Goal: Task Accomplishment & Management: Manage account settings

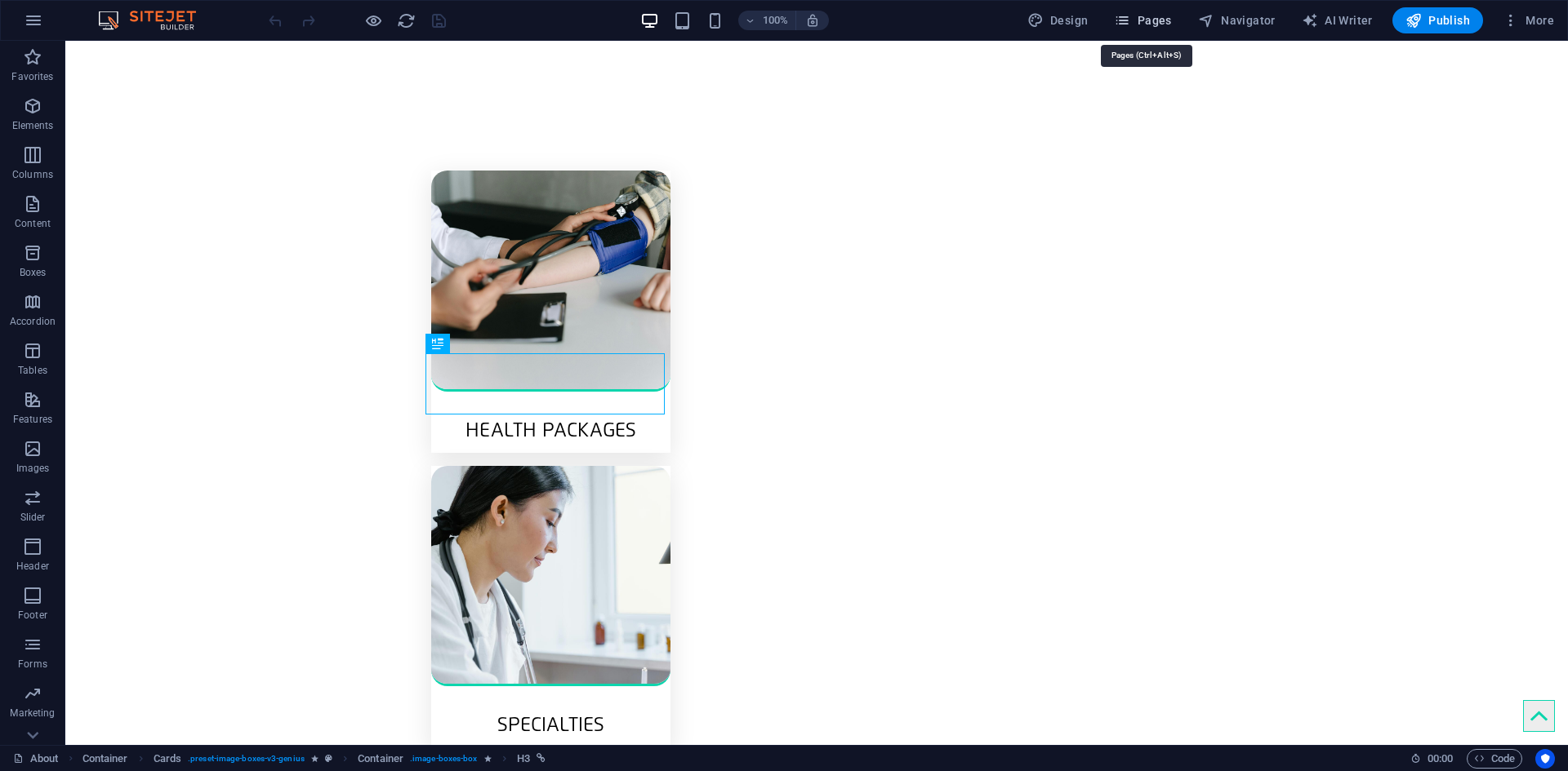
click at [1160, 15] on span "Pages" at bounding box center [1142, 20] width 57 height 16
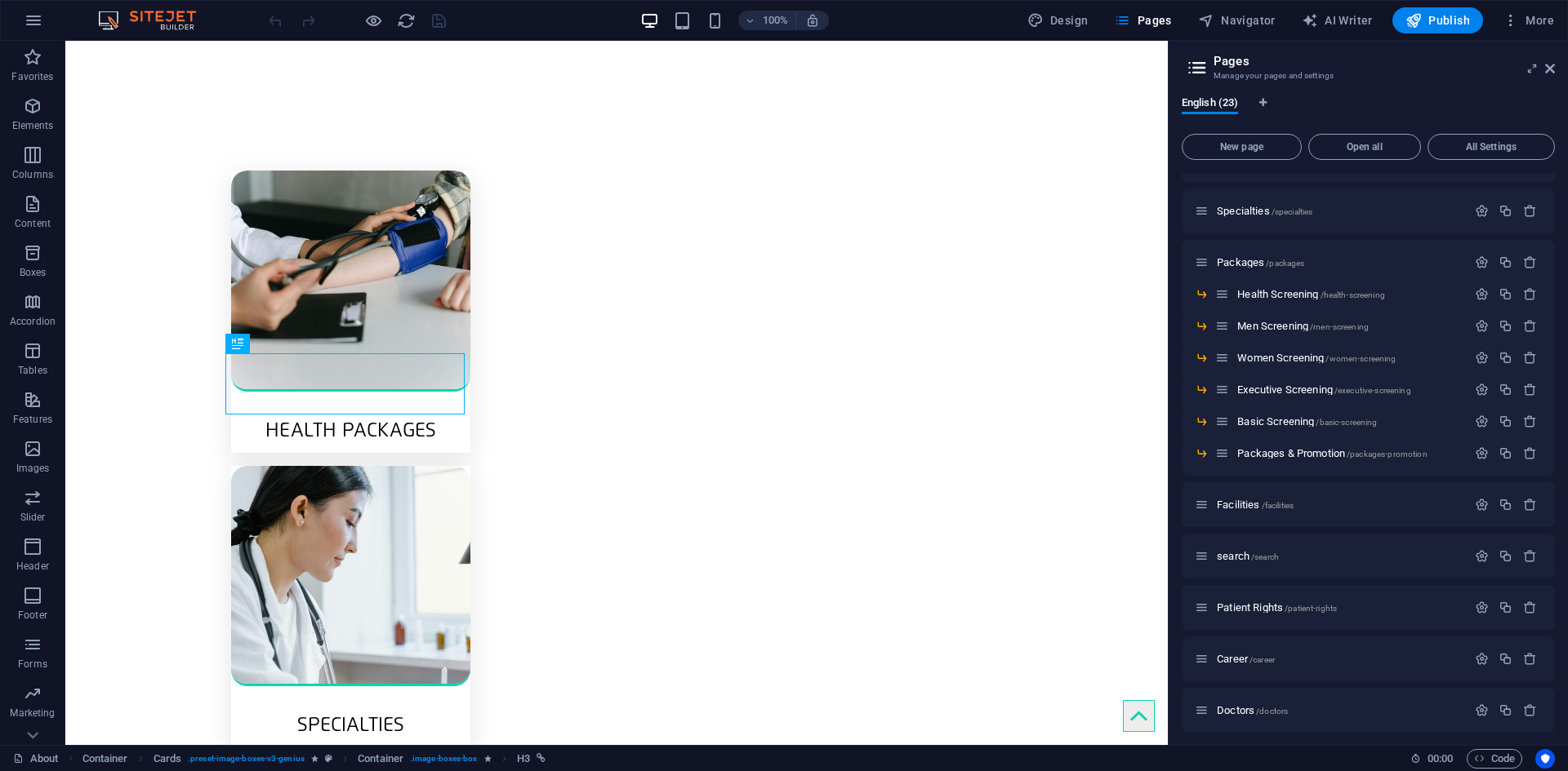
scroll to position [245, 0]
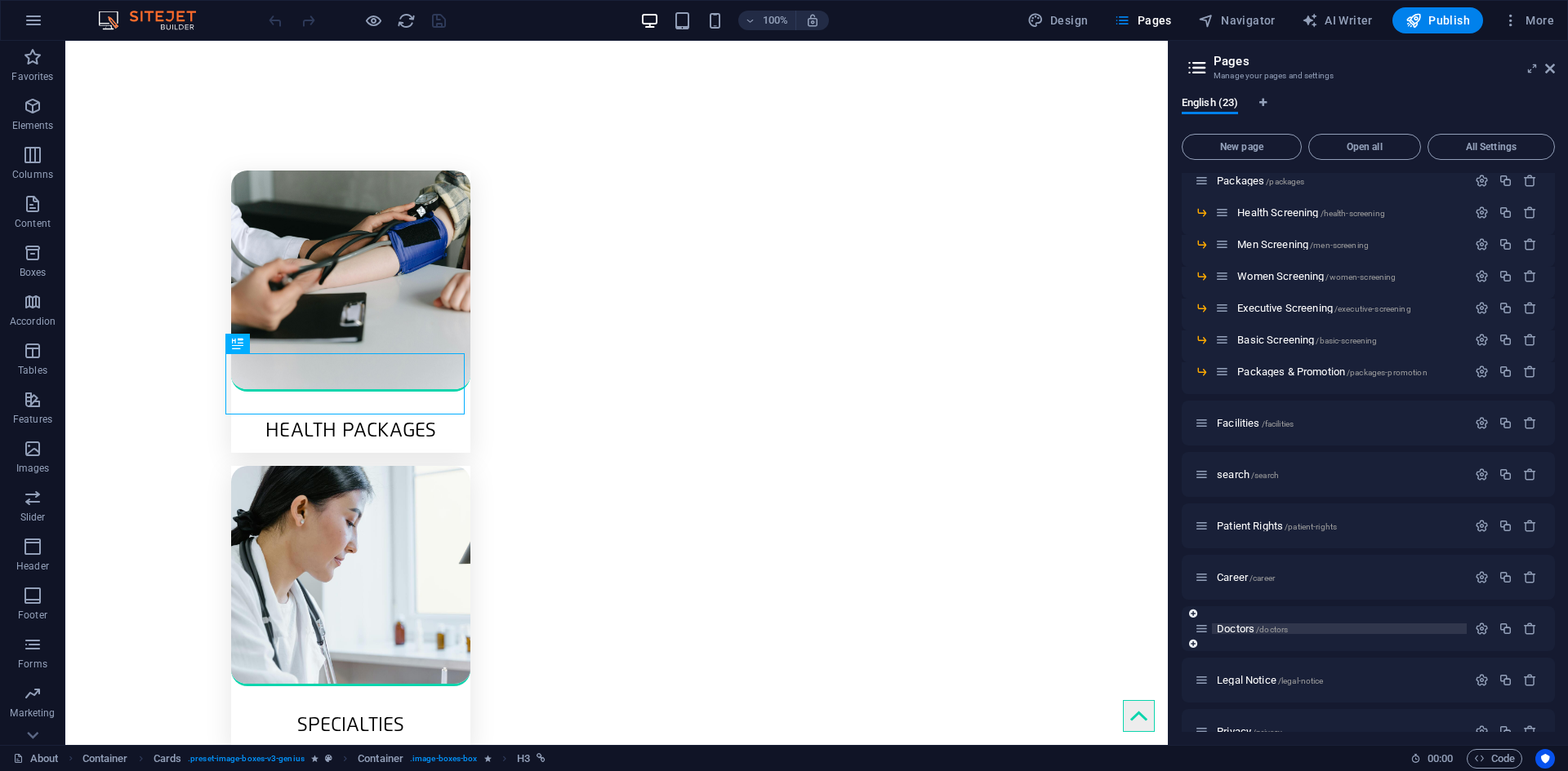
click at [1241, 628] on span "Doctors /doctors" at bounding box center [1252, 629] width 71 height 12
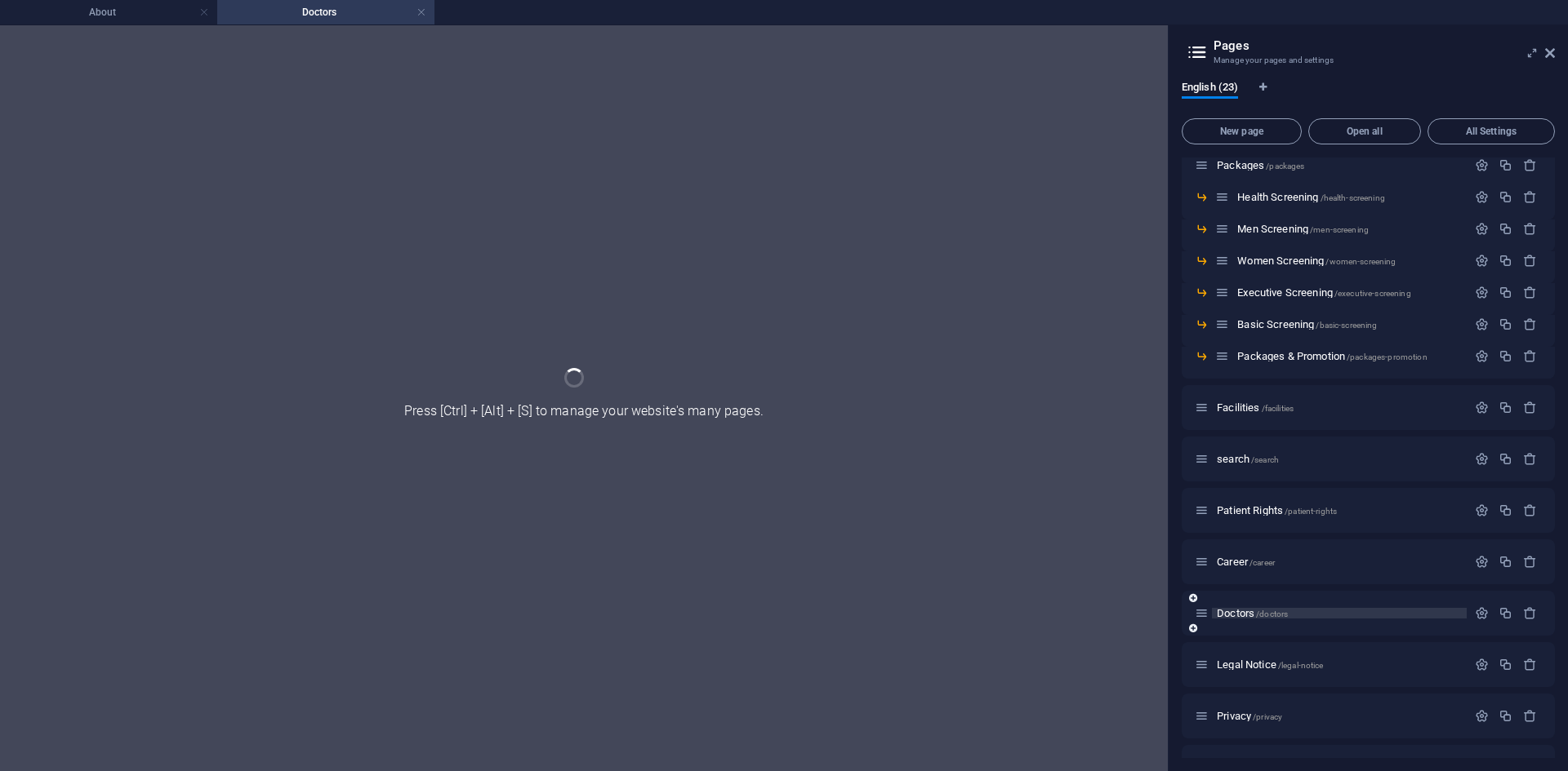
scroll to position [0, 0]
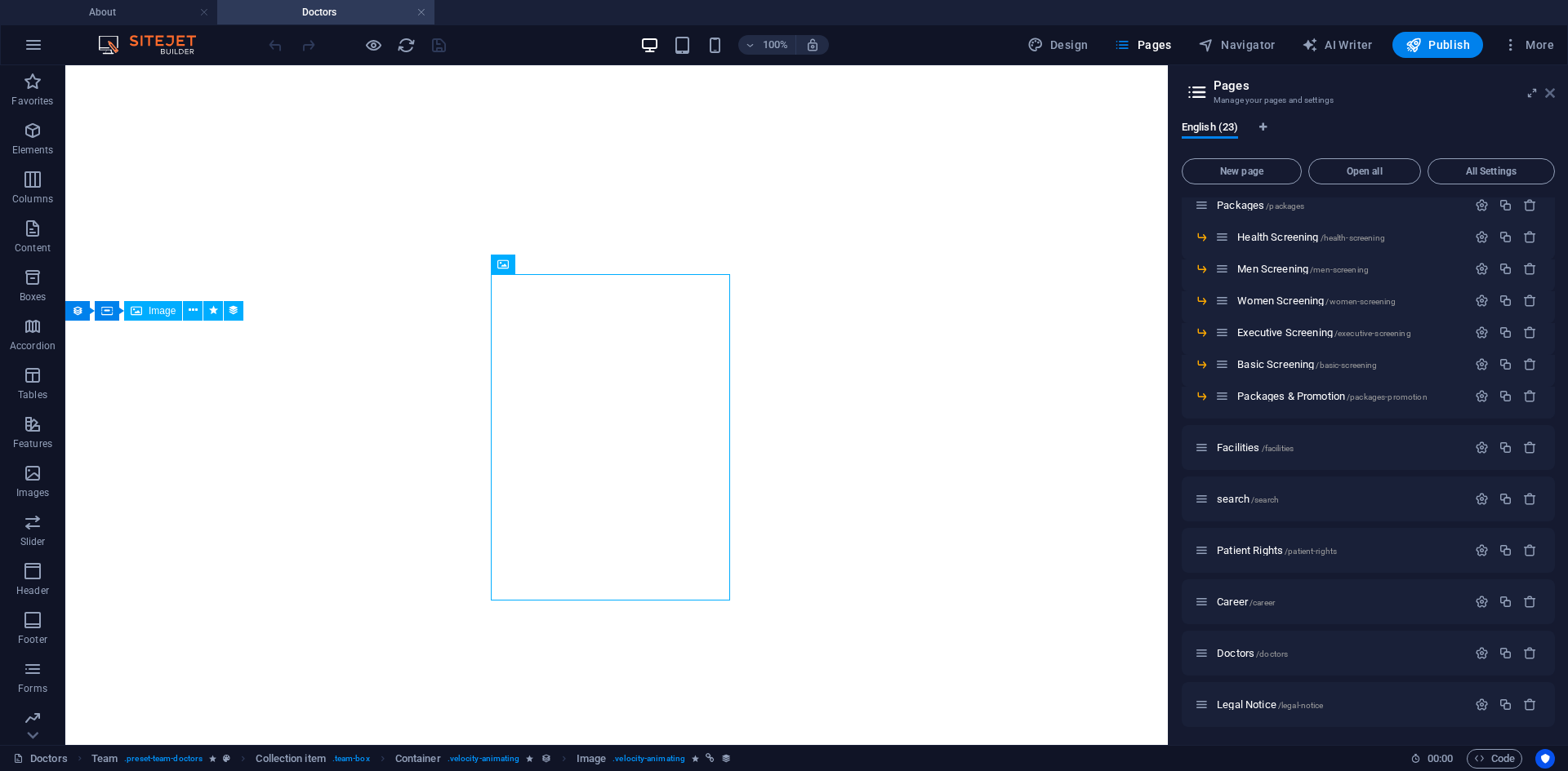
click at [1550, 89] on icon at bounding box center [1550, 93] width 10 height 13
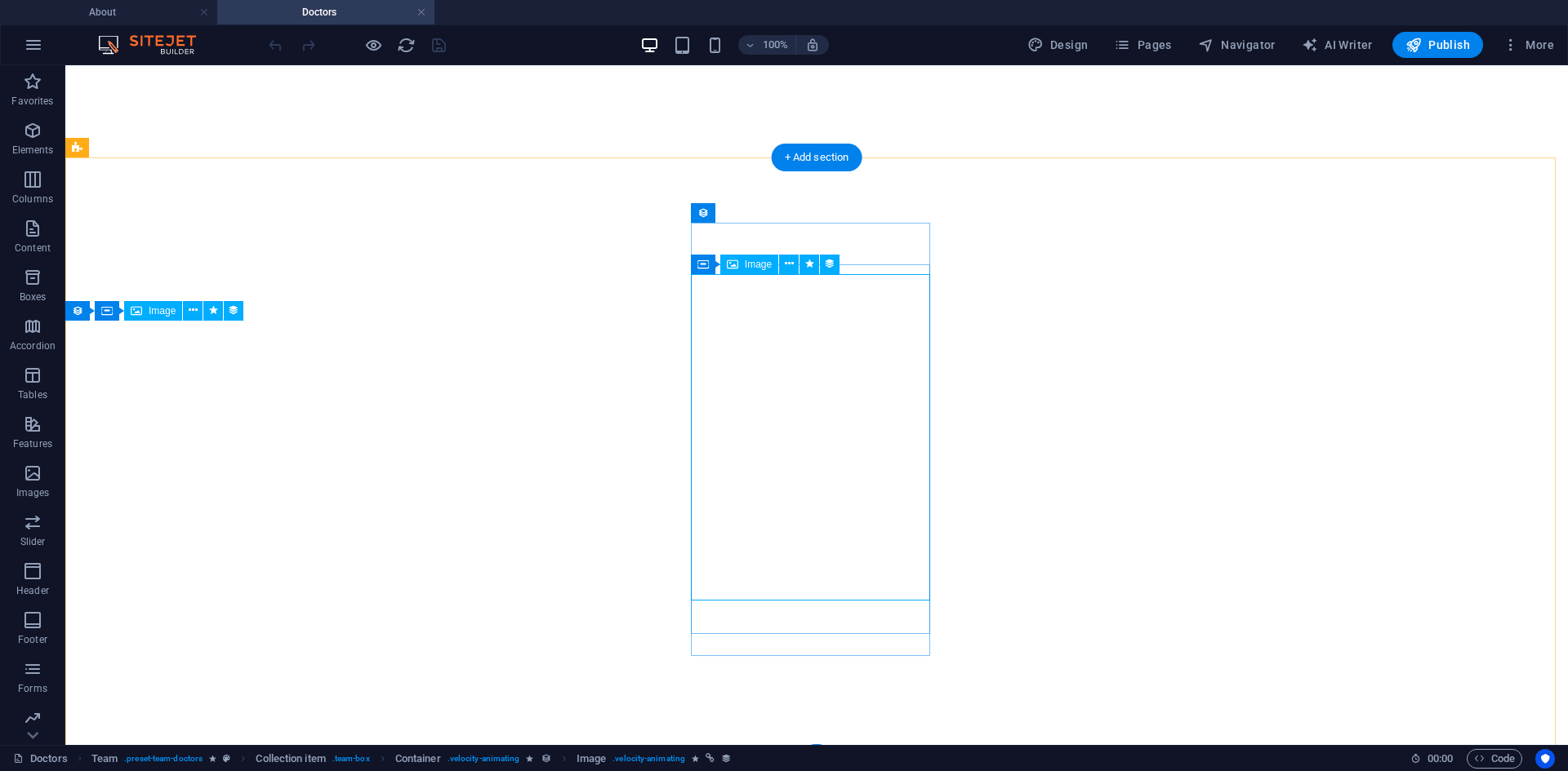
select select "px"
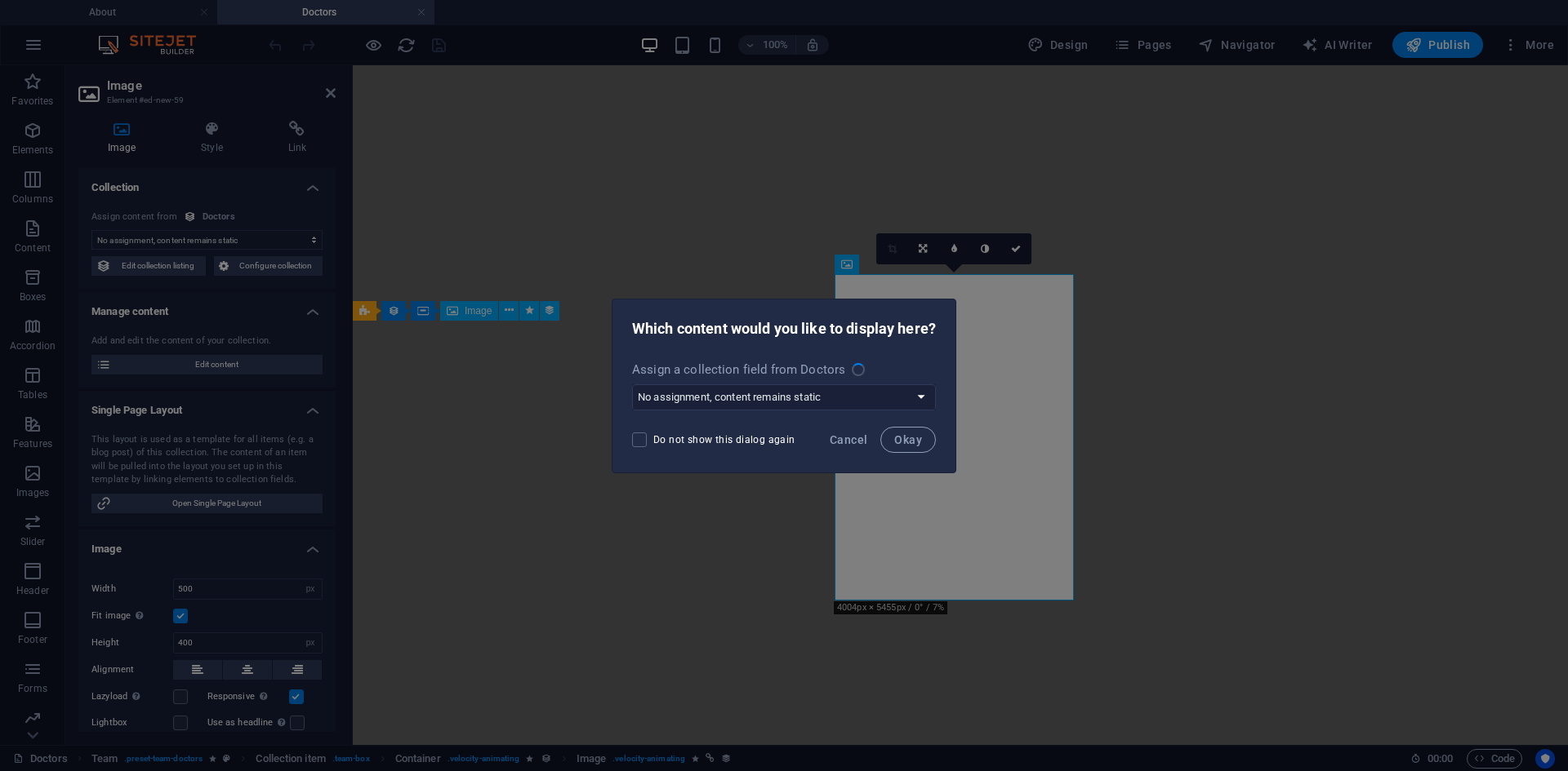
select select "image"
click at [850, 437] on span "Cancel" at bounding box center [848, 439] width 37 height 13
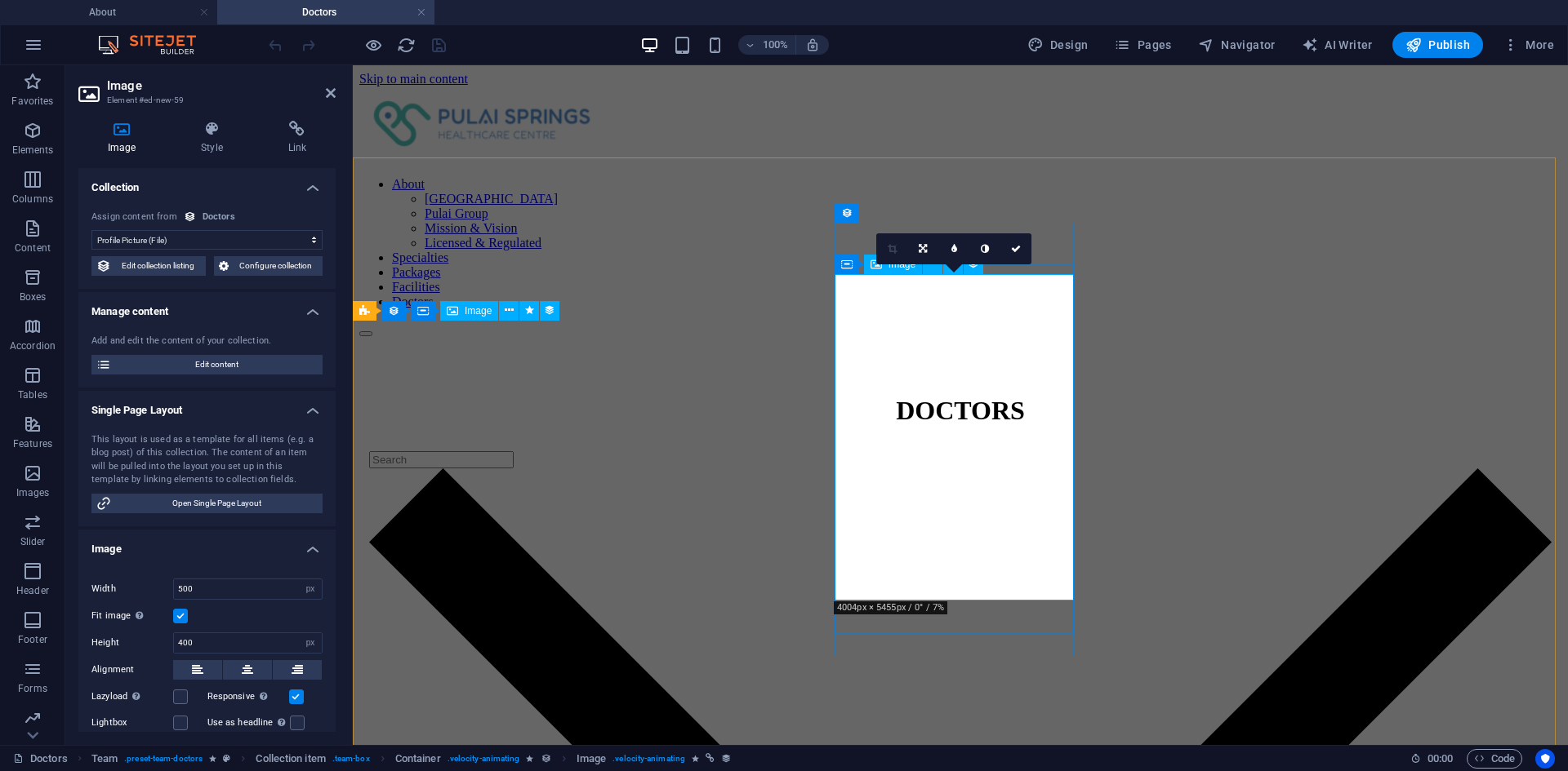
scroll to position [163, 0]
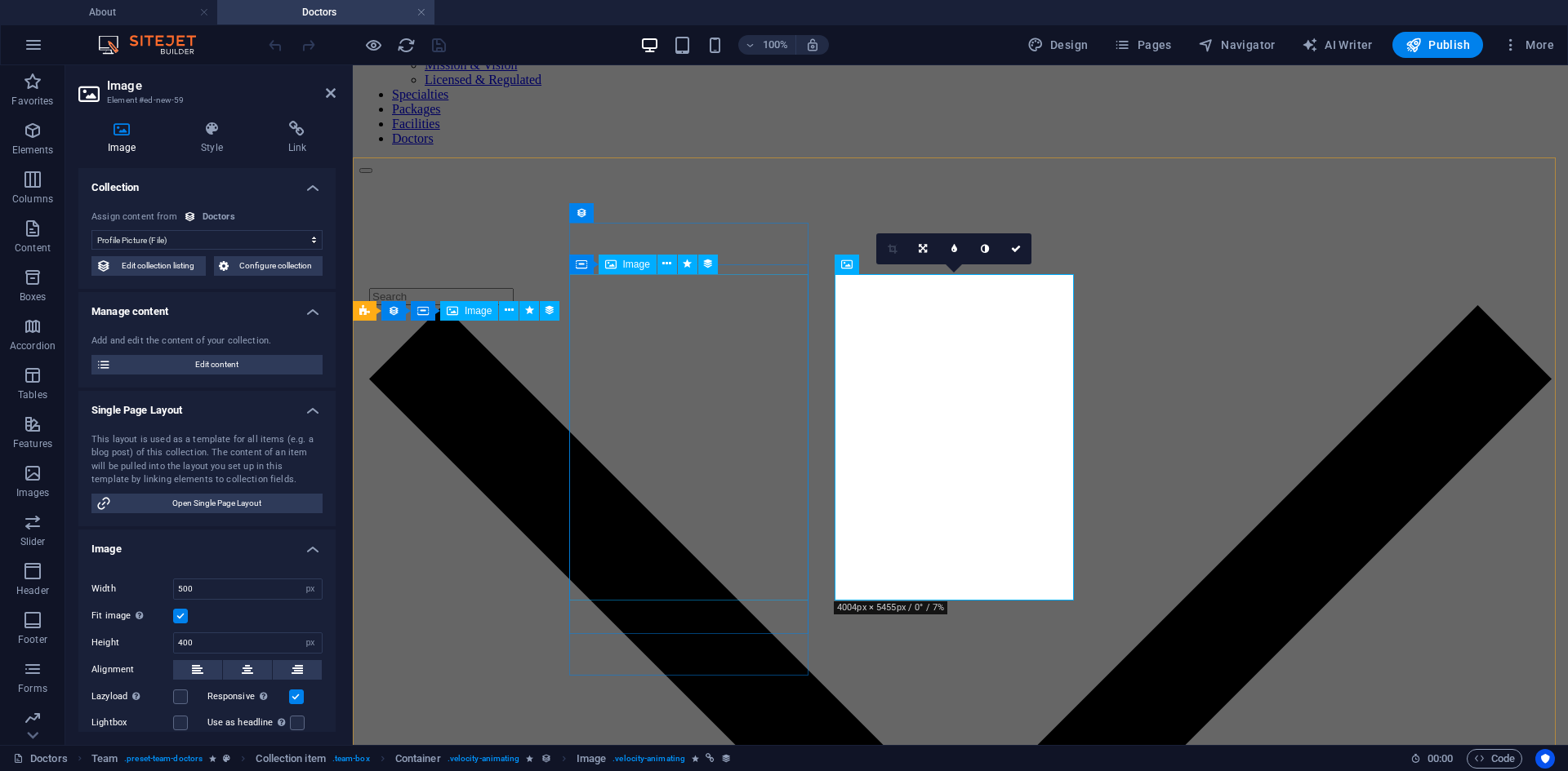
select select "image"
select select "px"
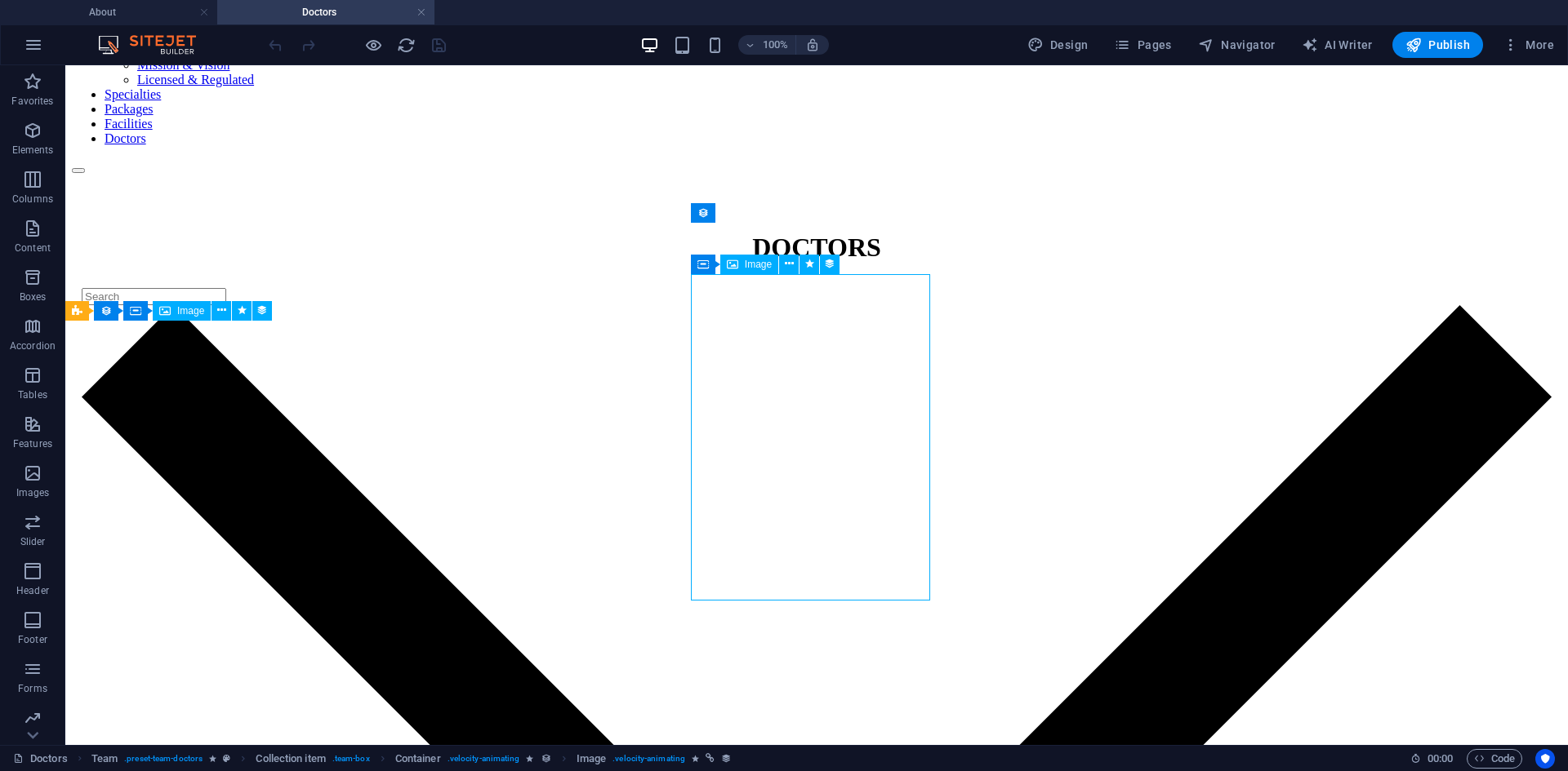
click at [750, 268] on span "Image" at bounding box center [758, 264] width 27 height 10
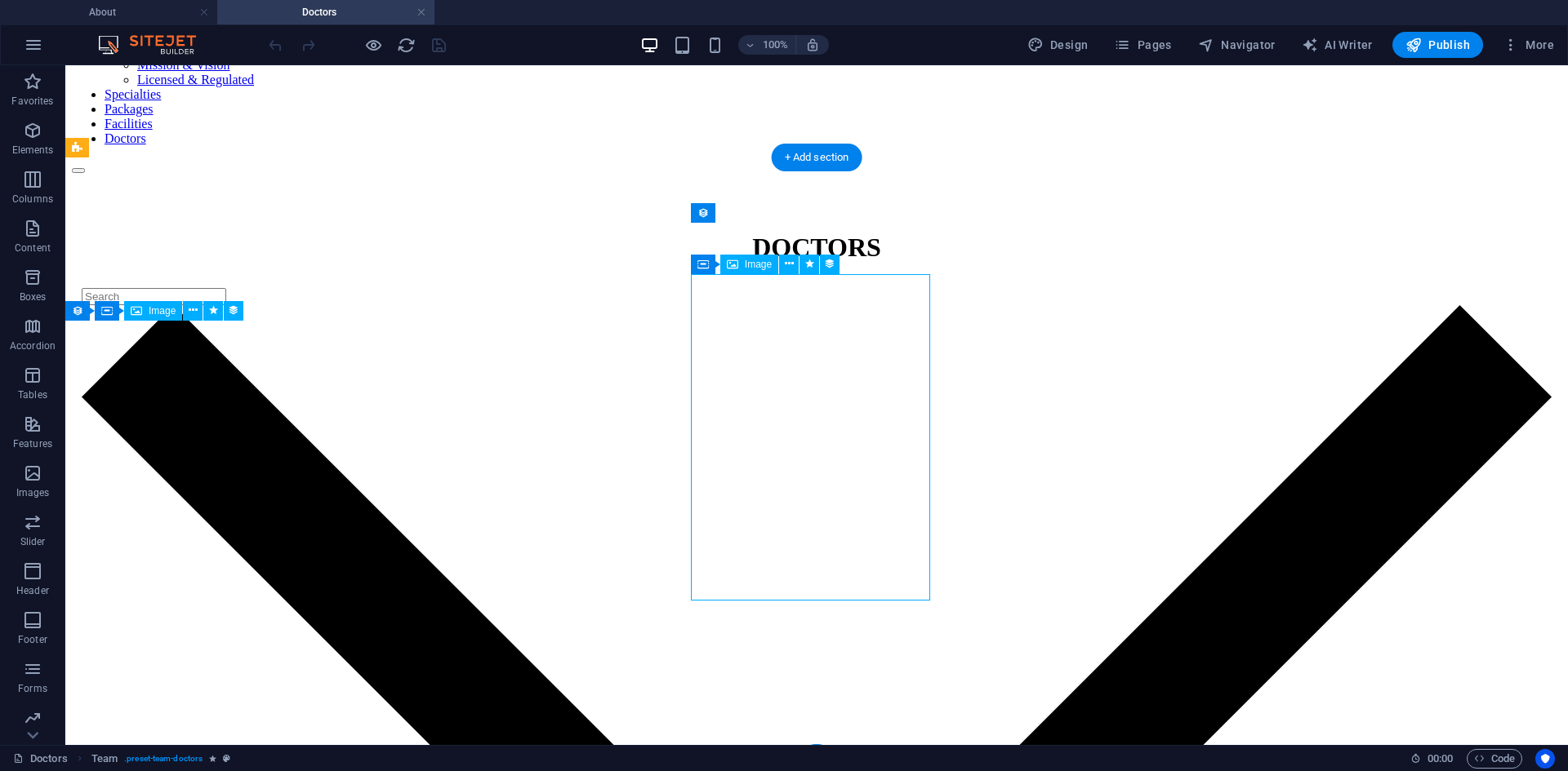
select select "image"
select select "px"
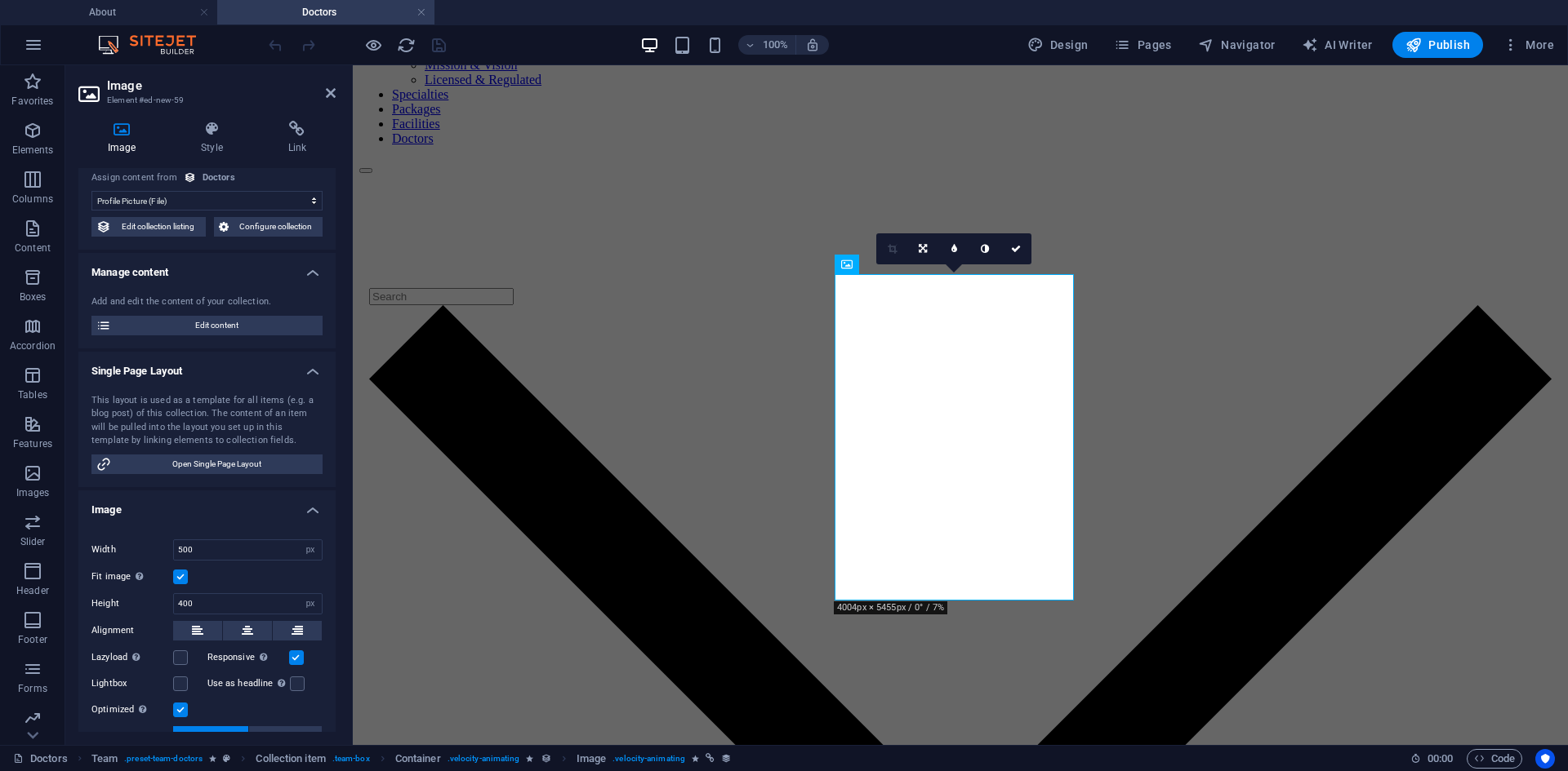
scroll to position [0, 0]
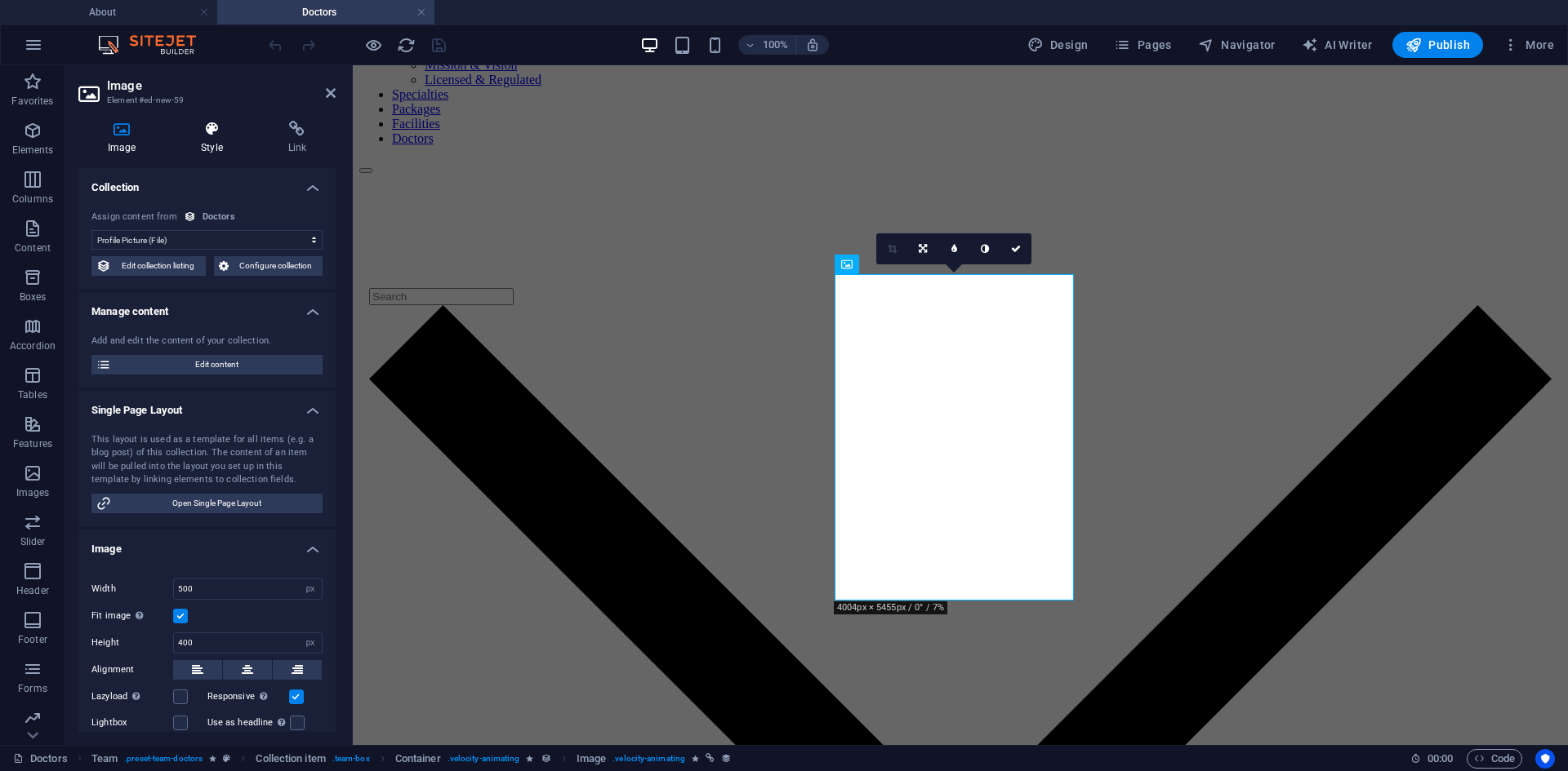
click at [236, 126] on icon at bounding box center [211, 128] width 80 height 16
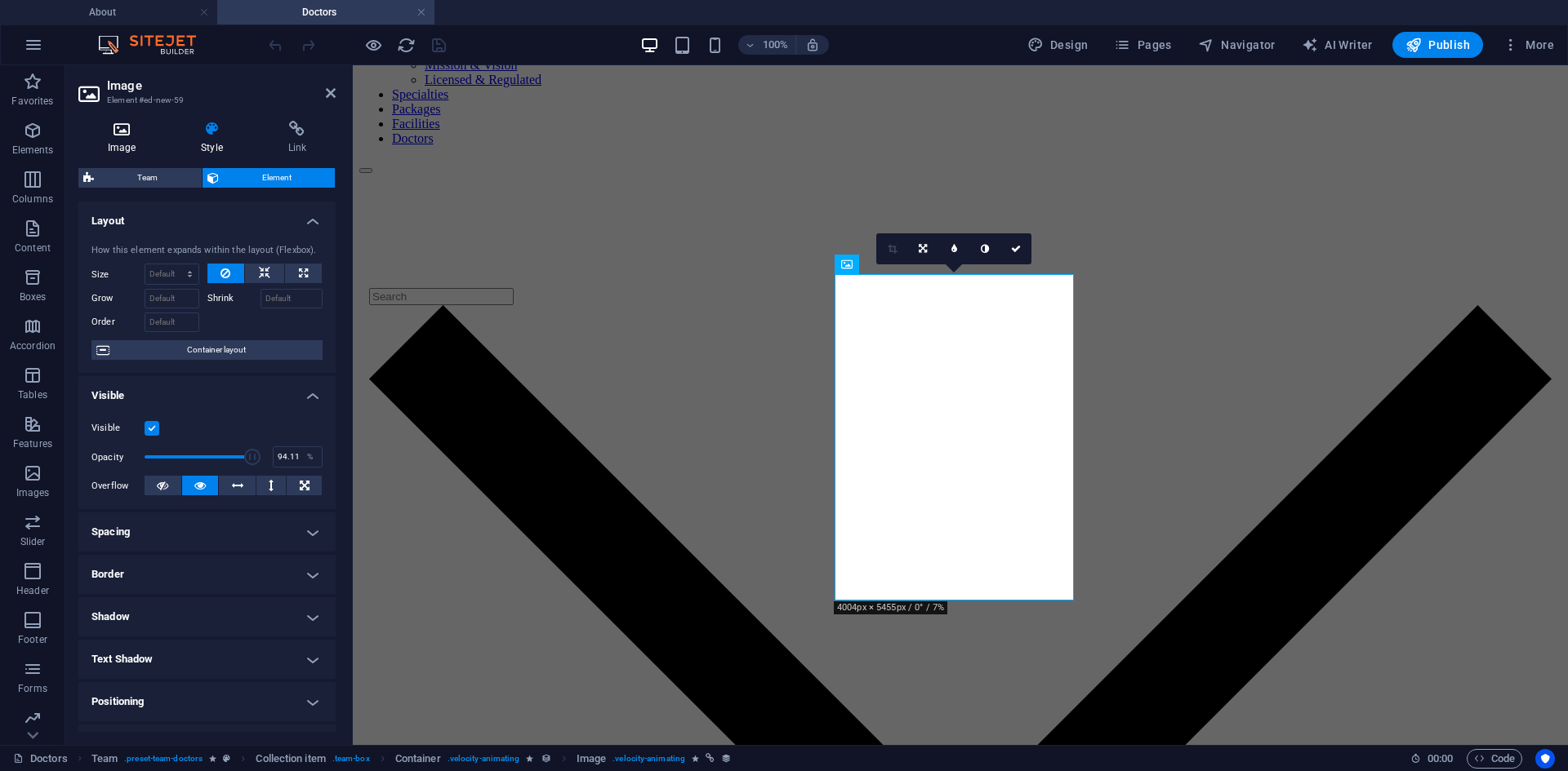
click at [130, 122] on icon at bounding box center [121, 128] width 87 height 16
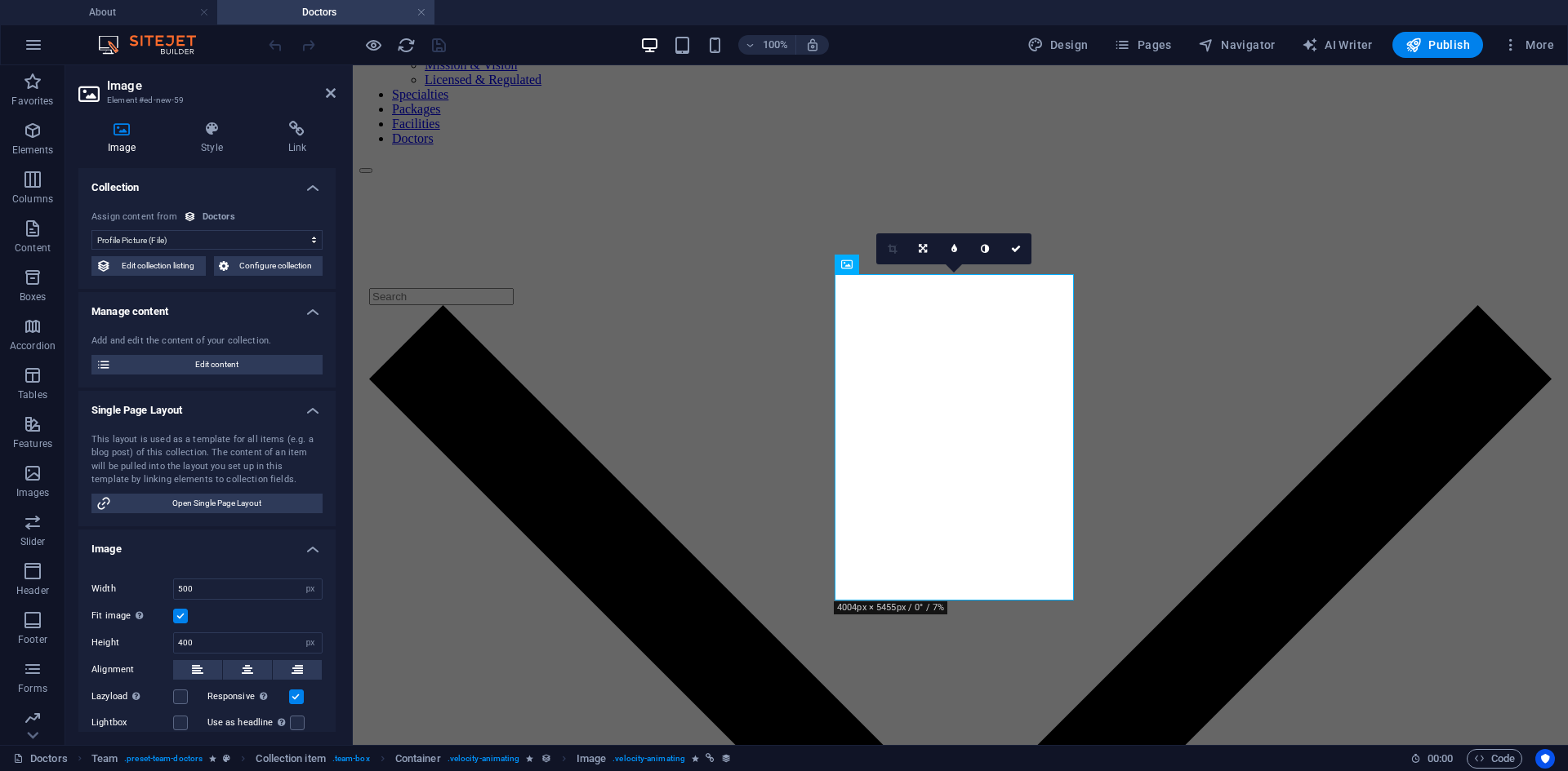
click at [240, 233] on select "No assignment, content remains static Created at (Date) Updated at (Date) Name …" at bounding box center [207, 240] width 231 height 20
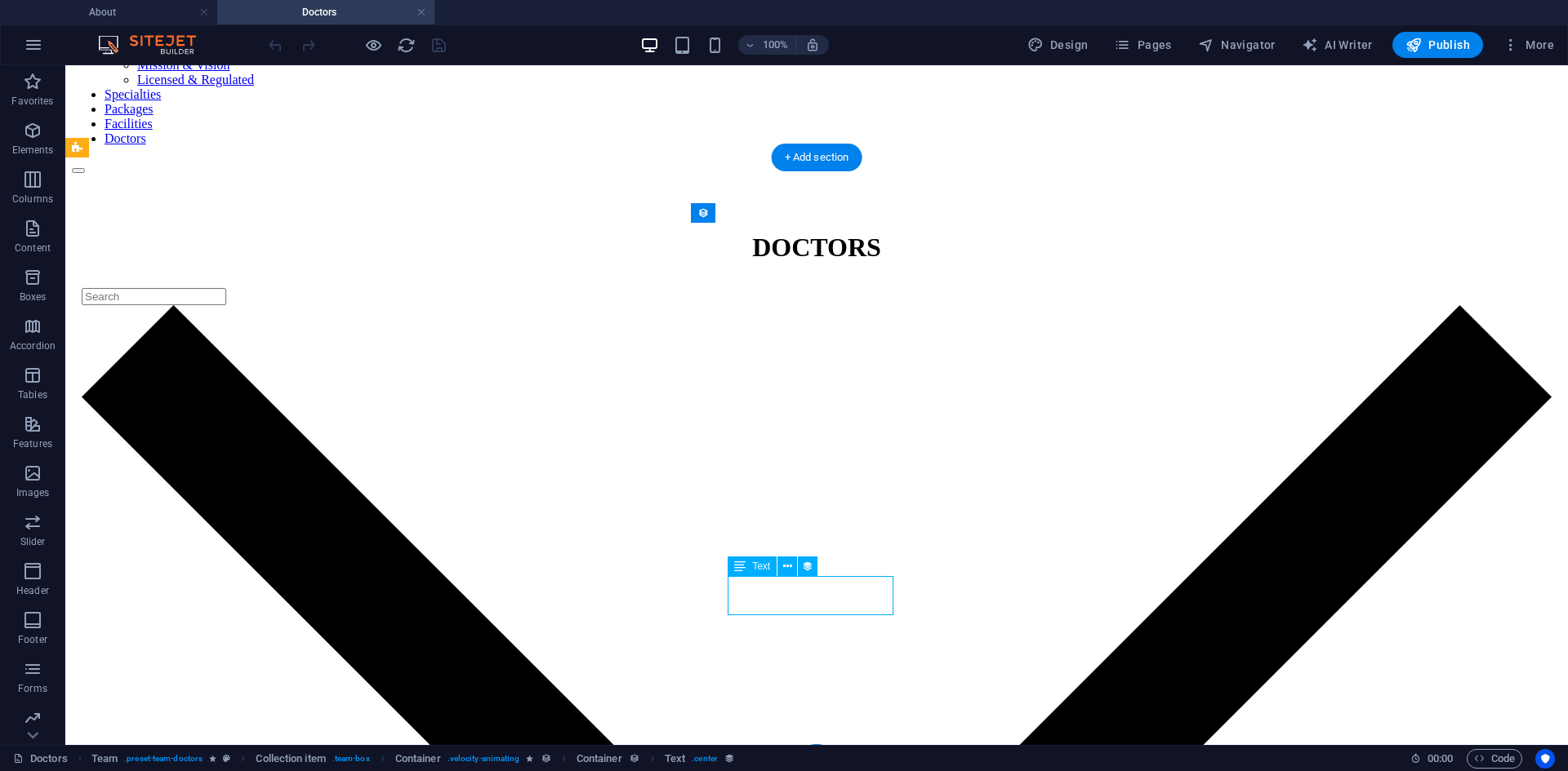
select select "job_title"
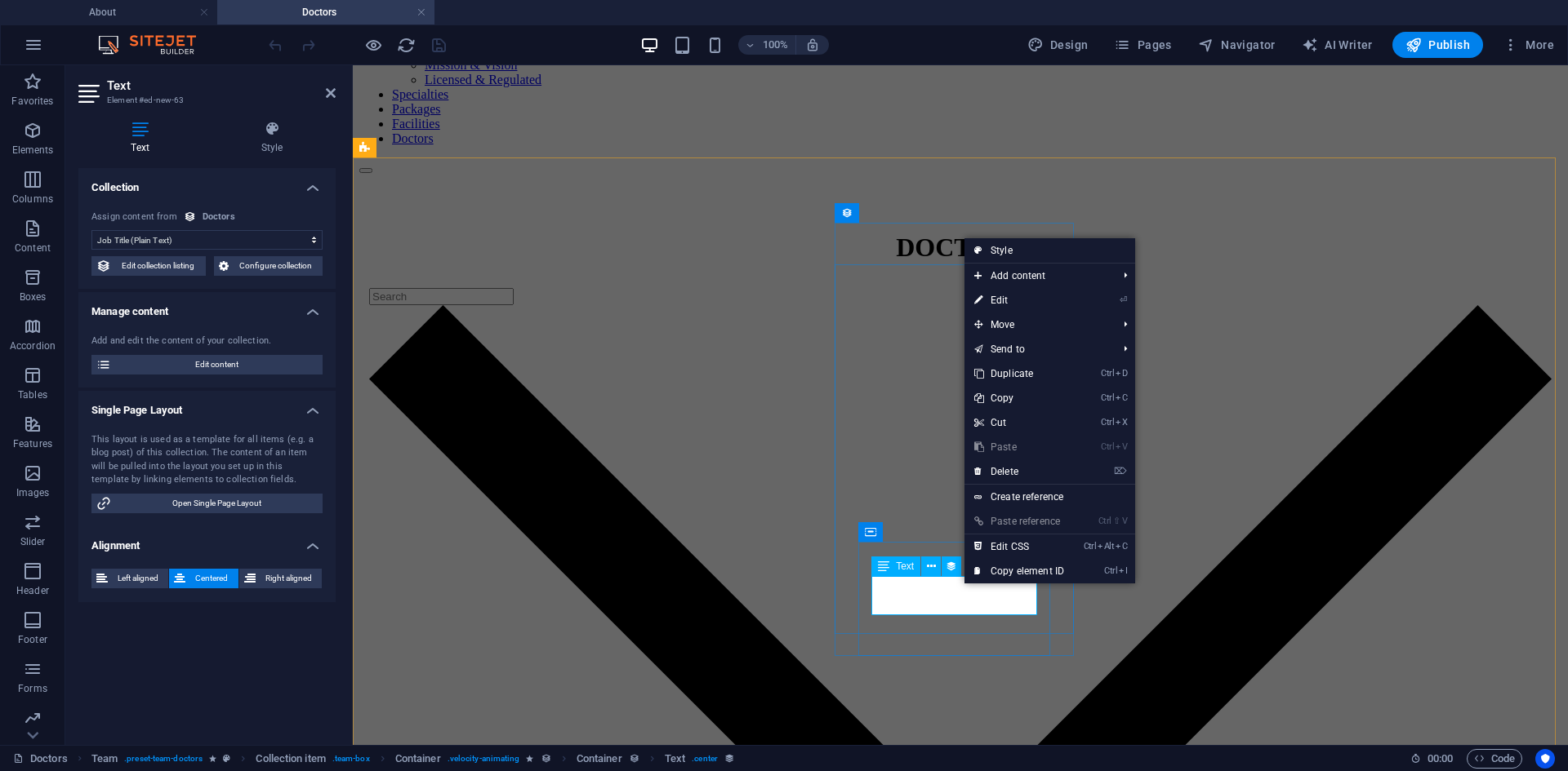
click at [900, 560] on div "Text" at bounding box center [895, 567] width 49 height 20
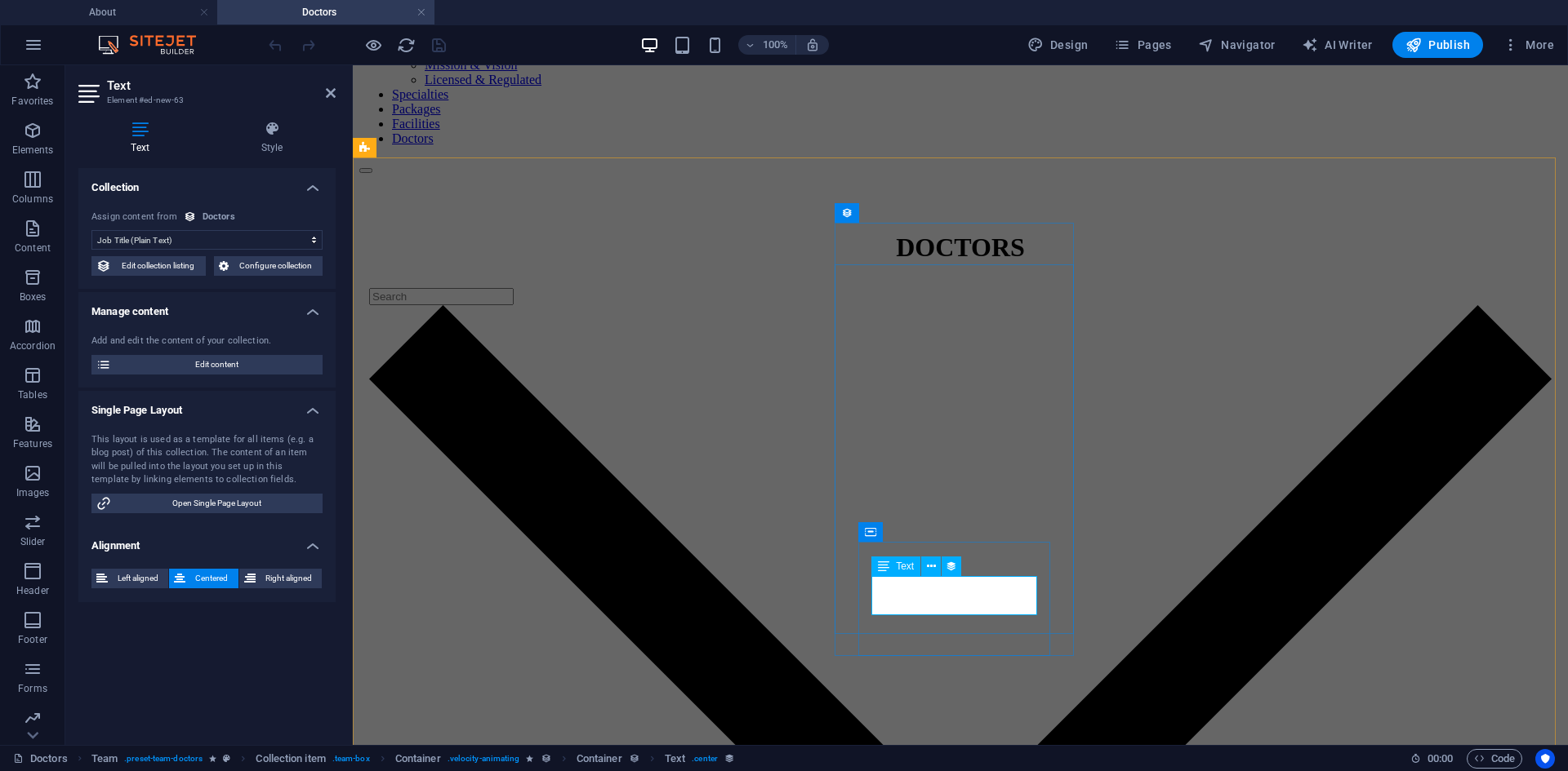
click at [901, 567] on span "Text" at bounding box center [905, 566] width 18 height 10
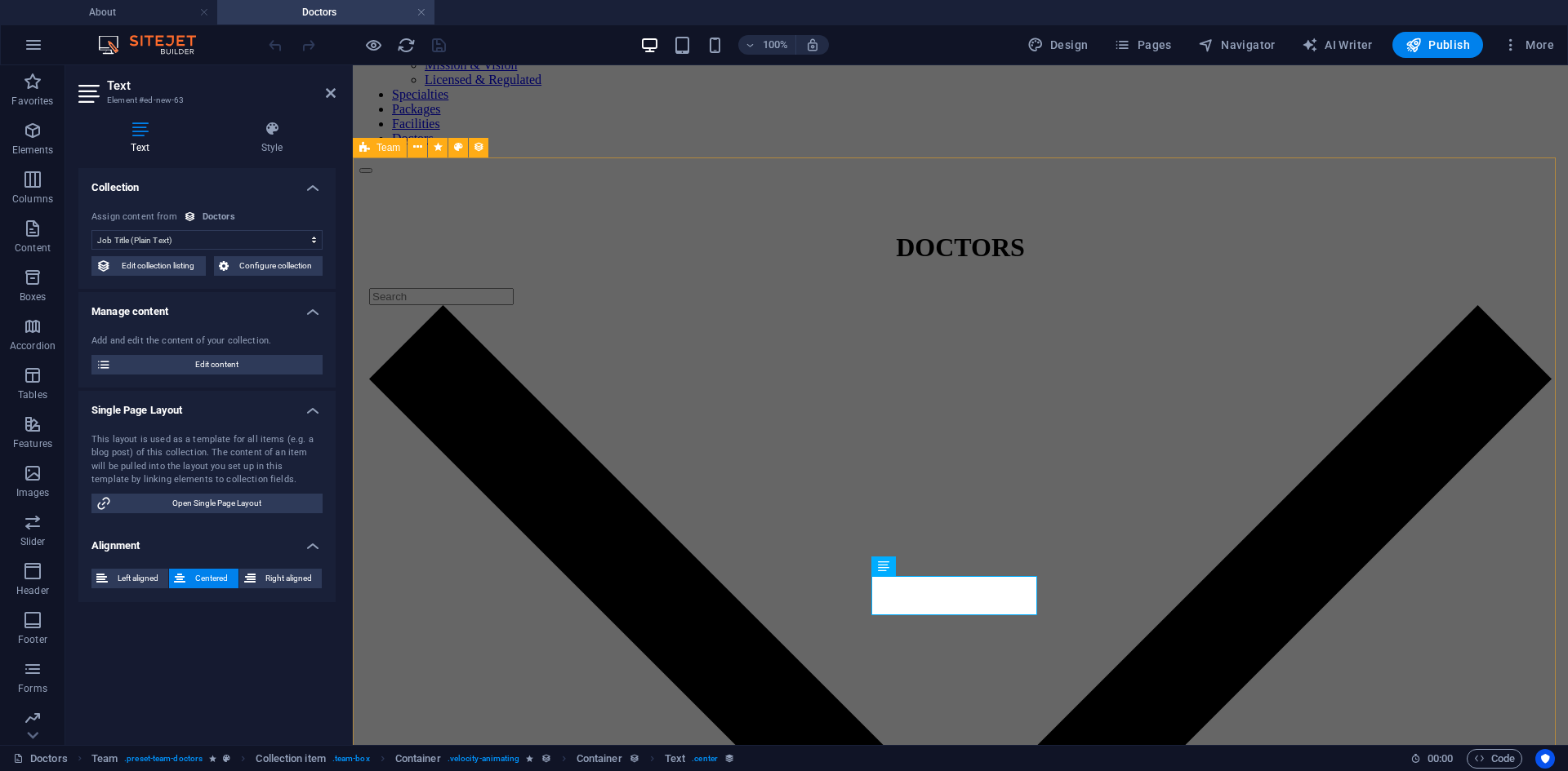
select select "createdAt_DESC"
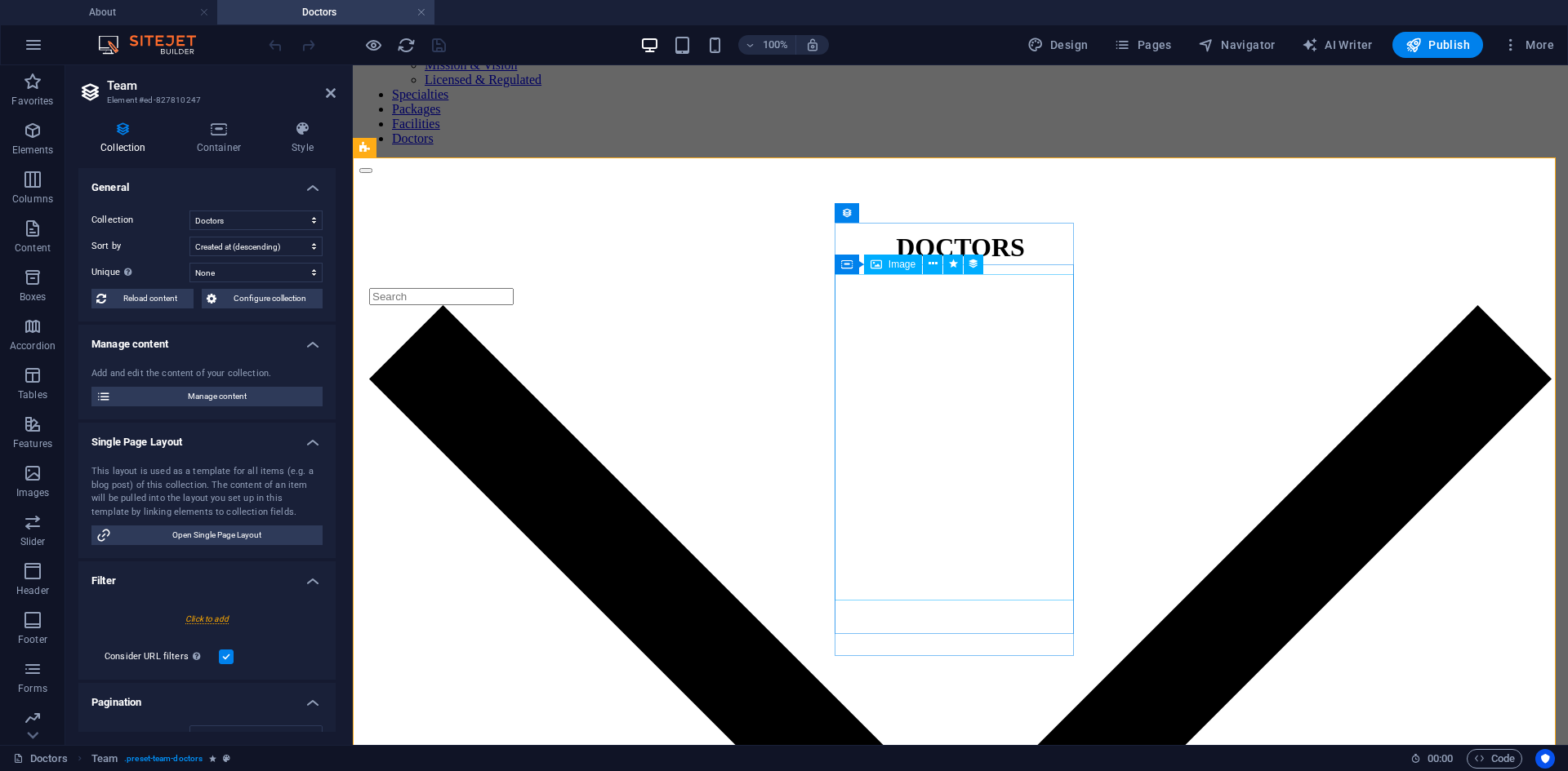
click at [934, 270] on icon at bounding box center [933, 264] width 9 height 17
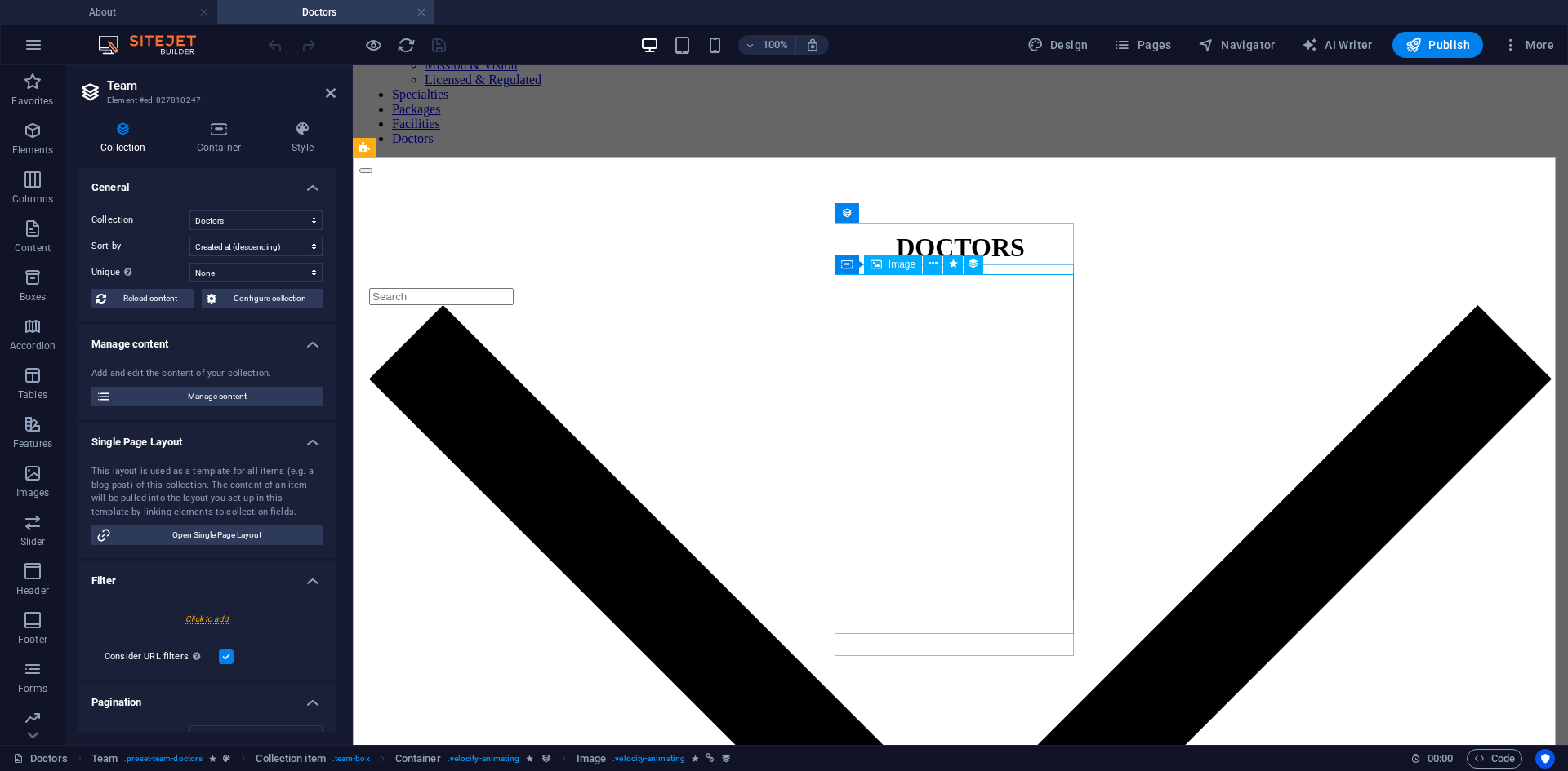
select select "image"
select select "px"
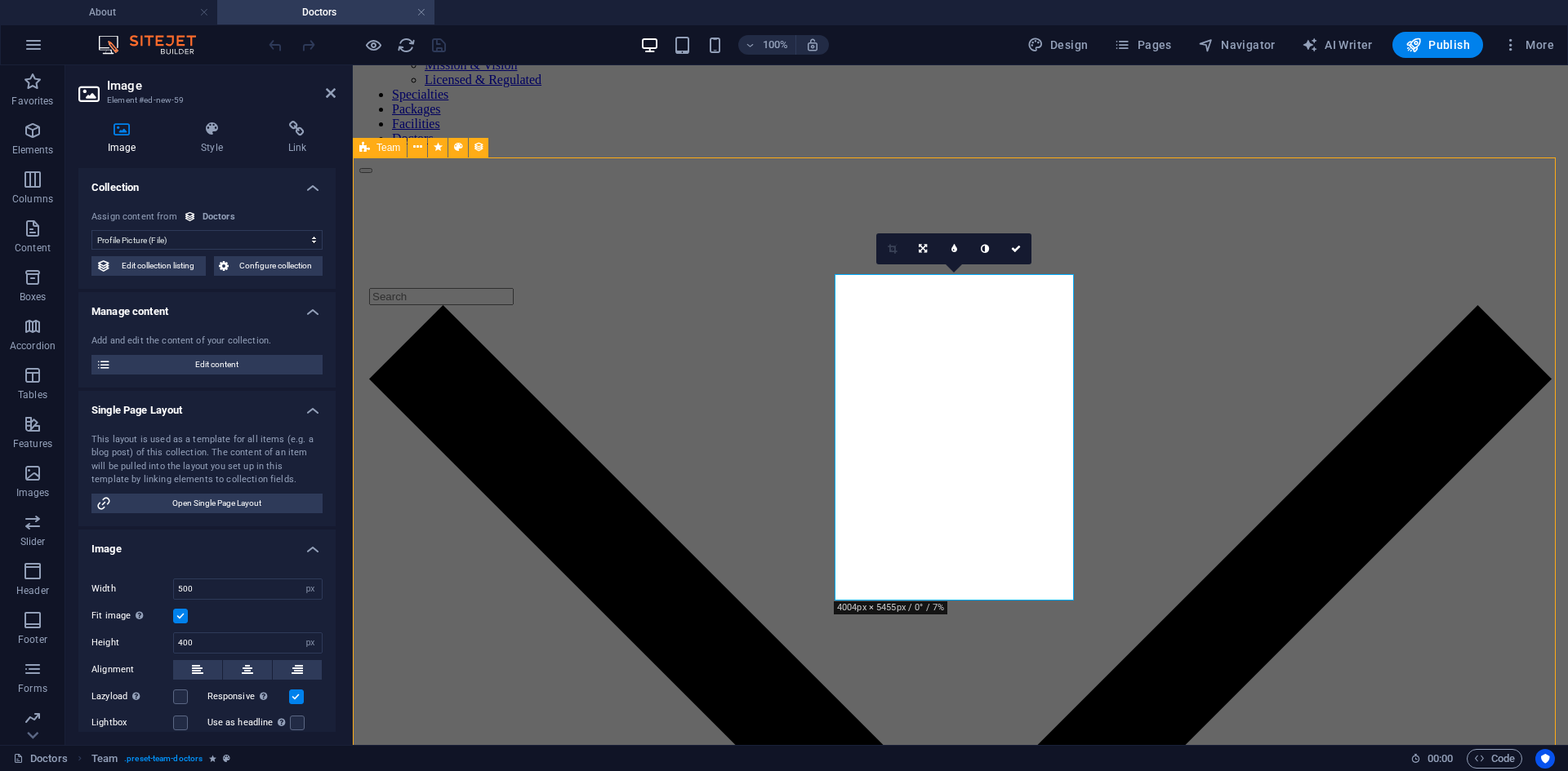
select select "createdAt_DESC"
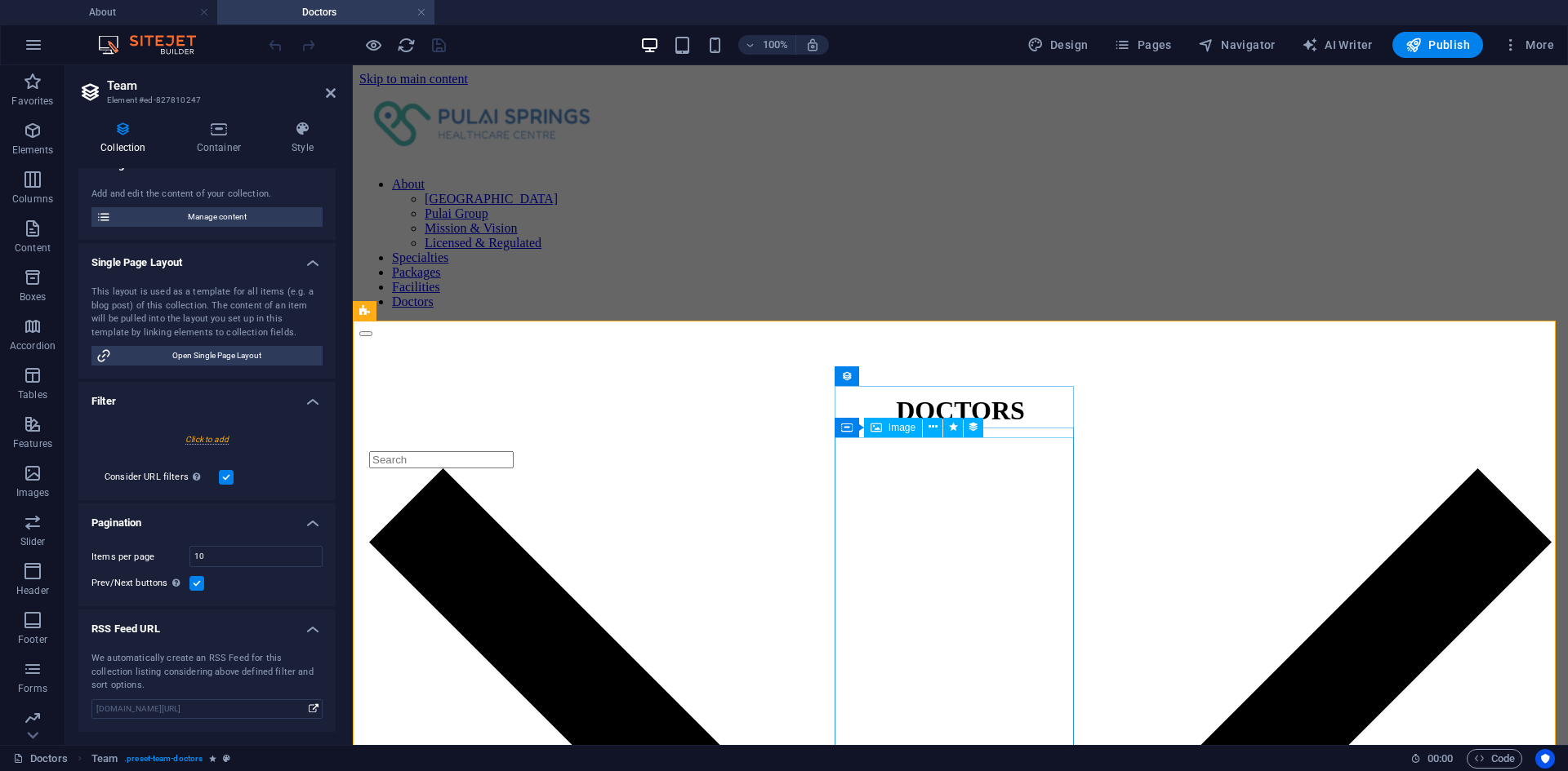
select select "image"
select select "px"
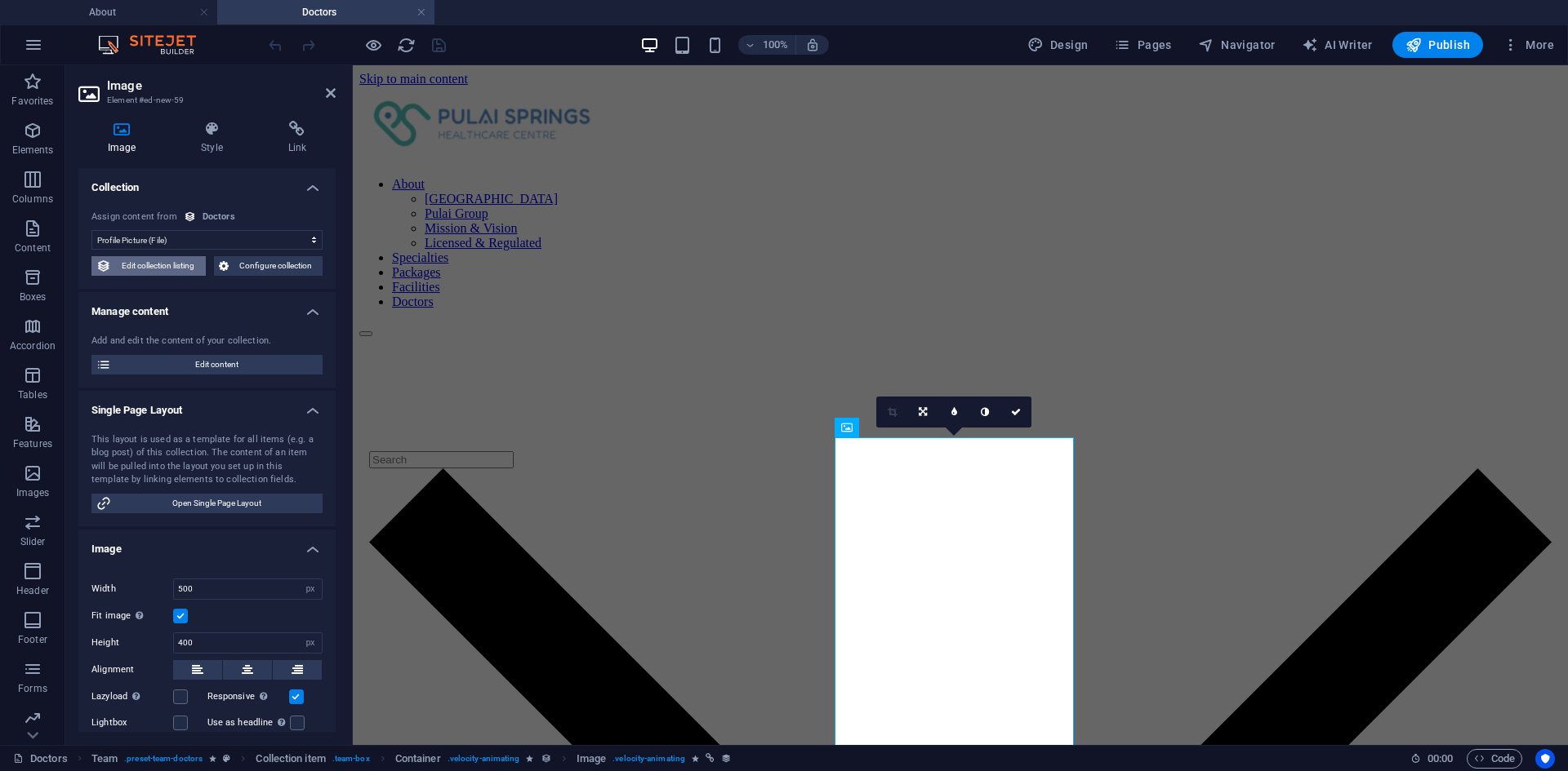
click at [183, 269] on span "Edit collection listing" at bounding box center [159, 266] width 85 height 20
select select "createdAt_DESC"
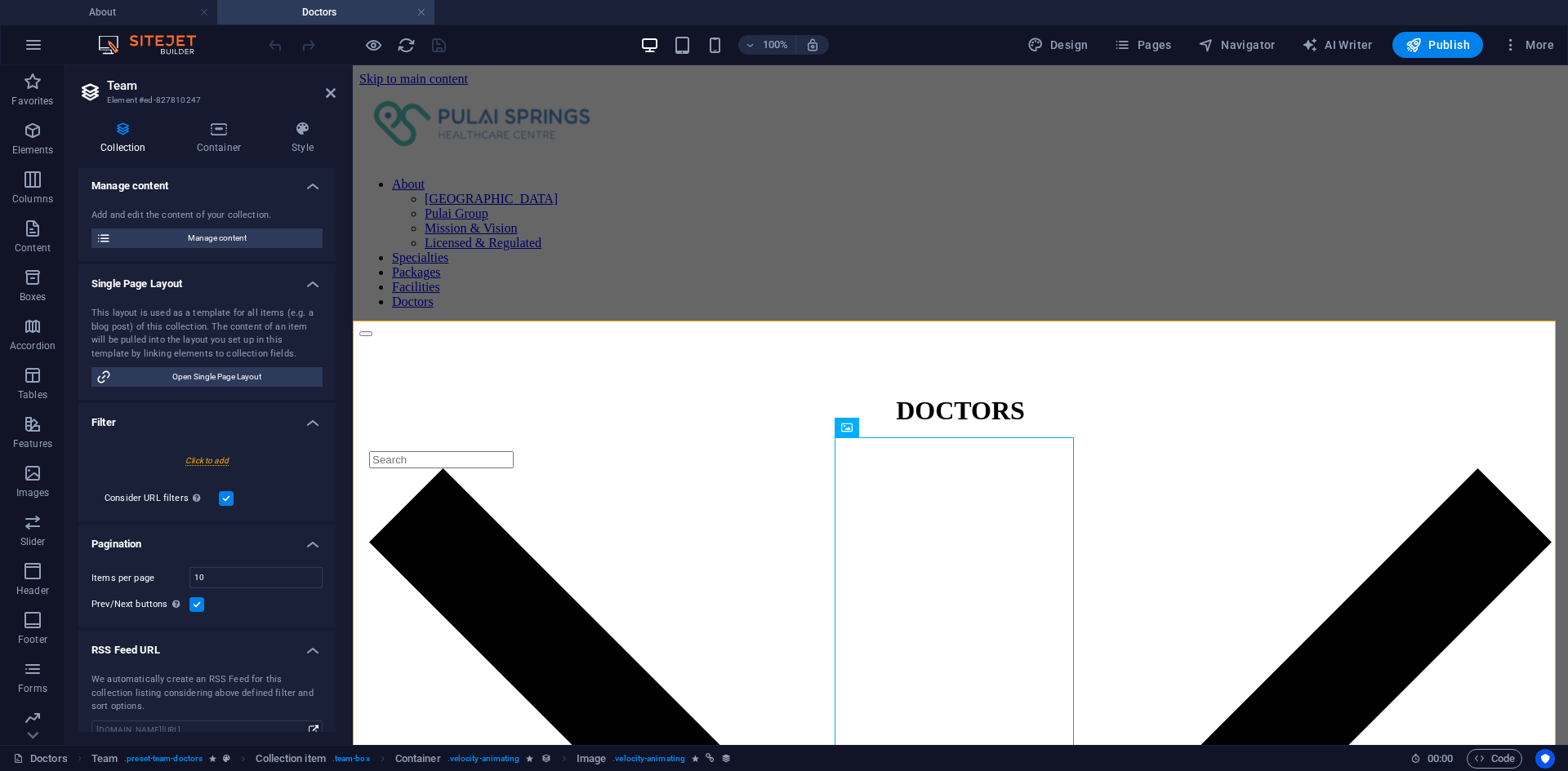
scroll to position [163, 0]
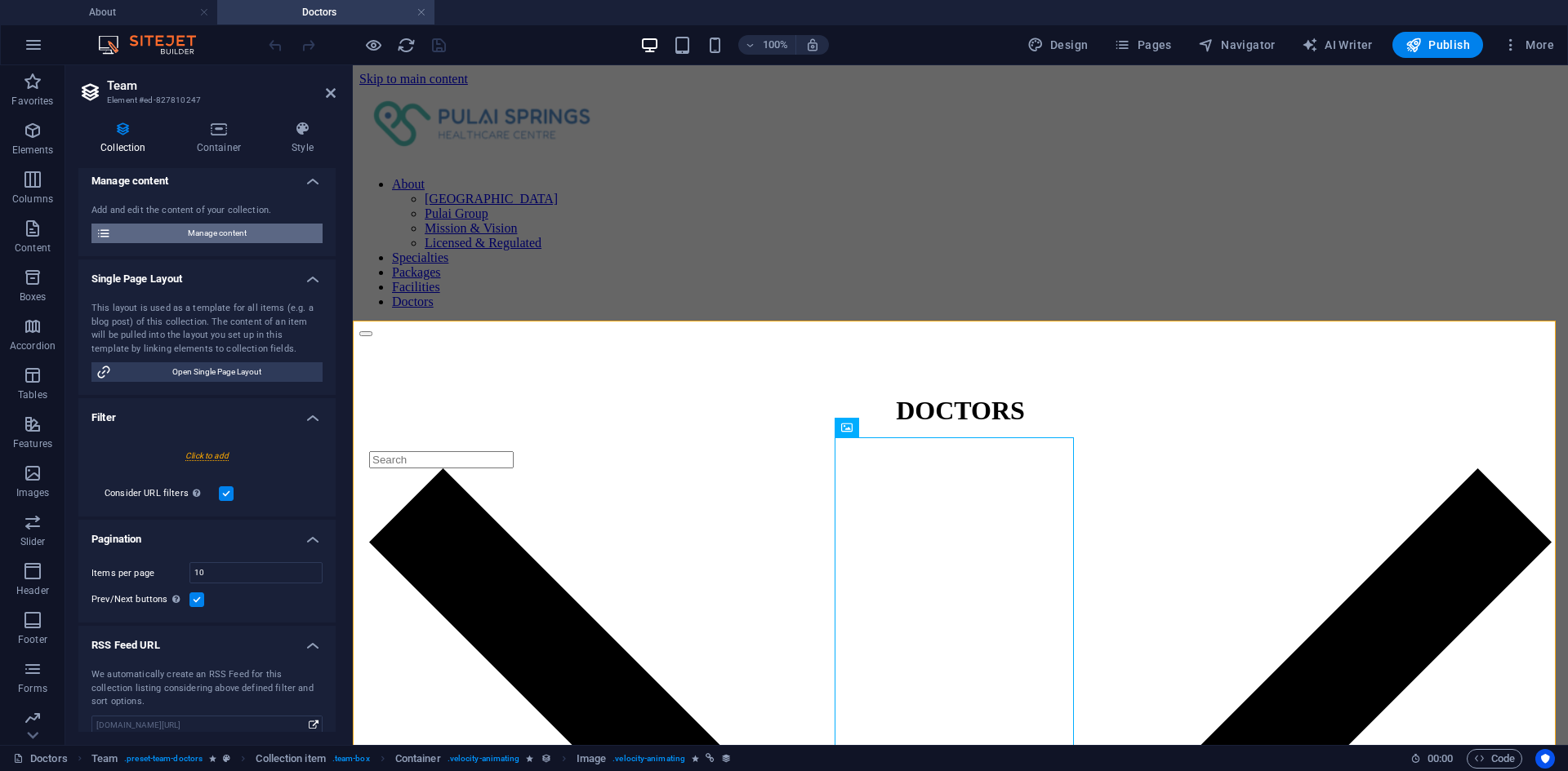
click at [236, 236] on span "Manage content" at bounding box center [217, 233] width 202 height 20
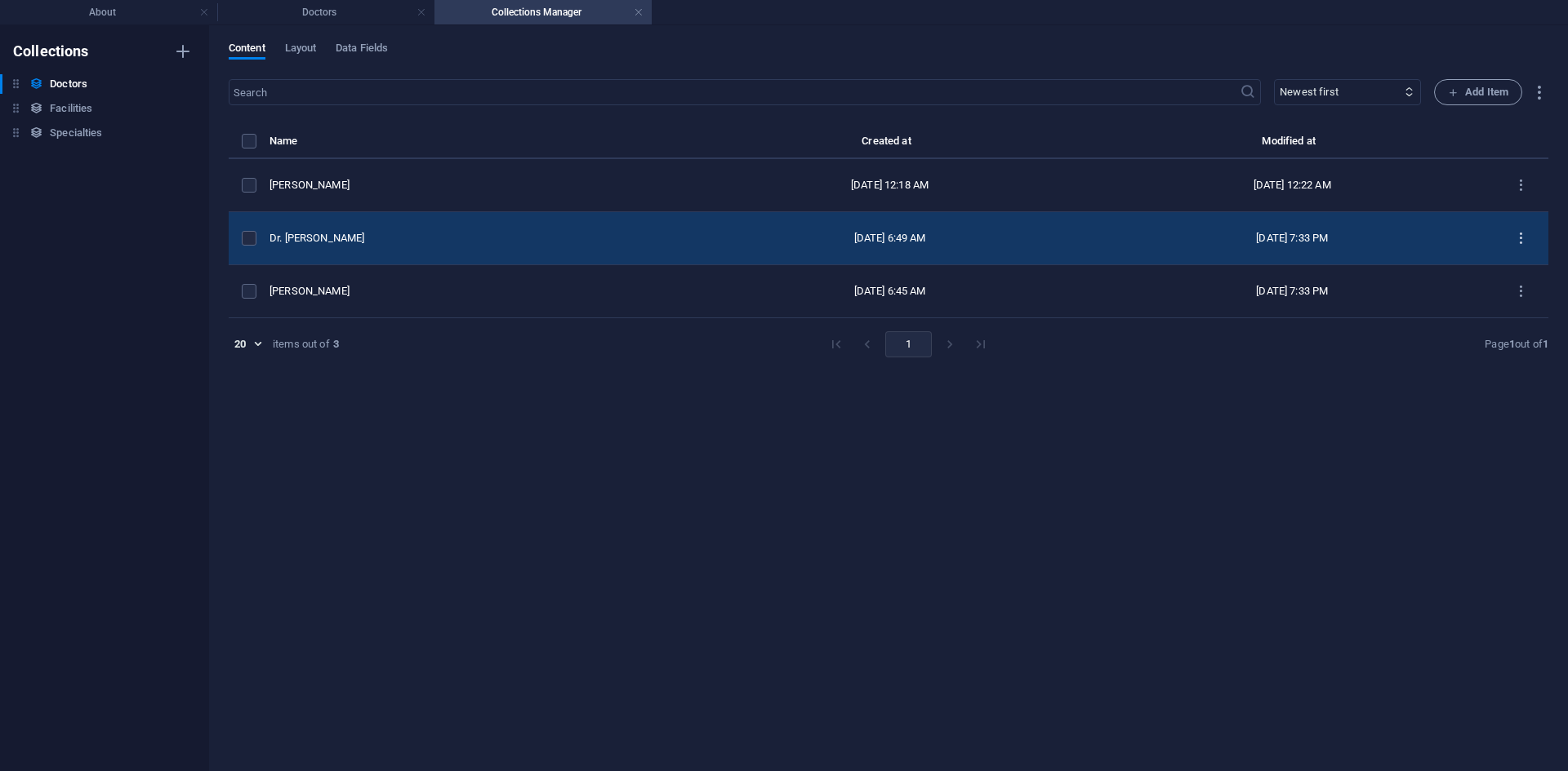
click at [1533, 242] on button "items list" at bounding box center [1521, 238] width 29 height 26
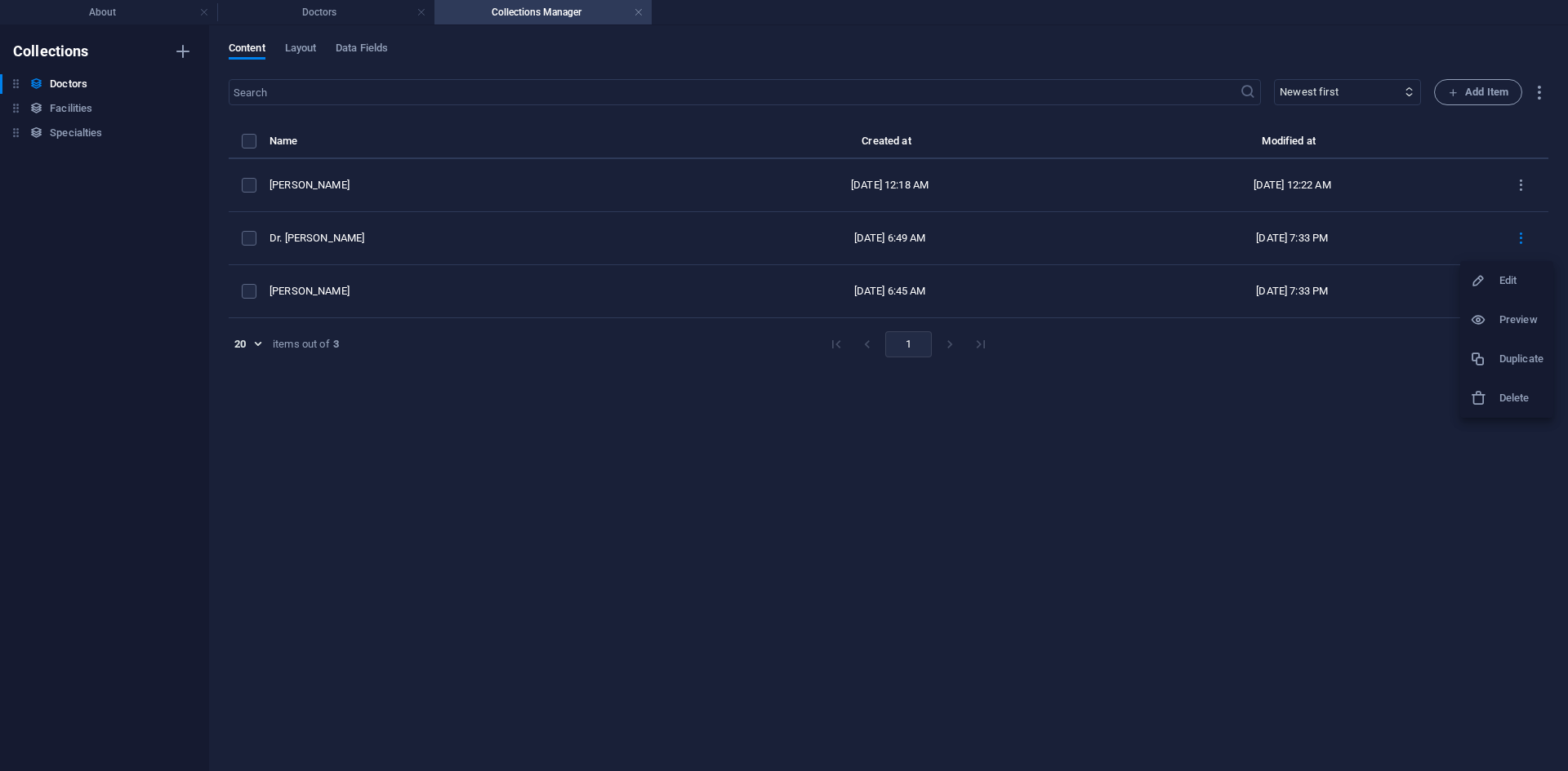
click at [1506, 275] on h6 "Edit" at bounding box center [1521, 281] width 44 height 20
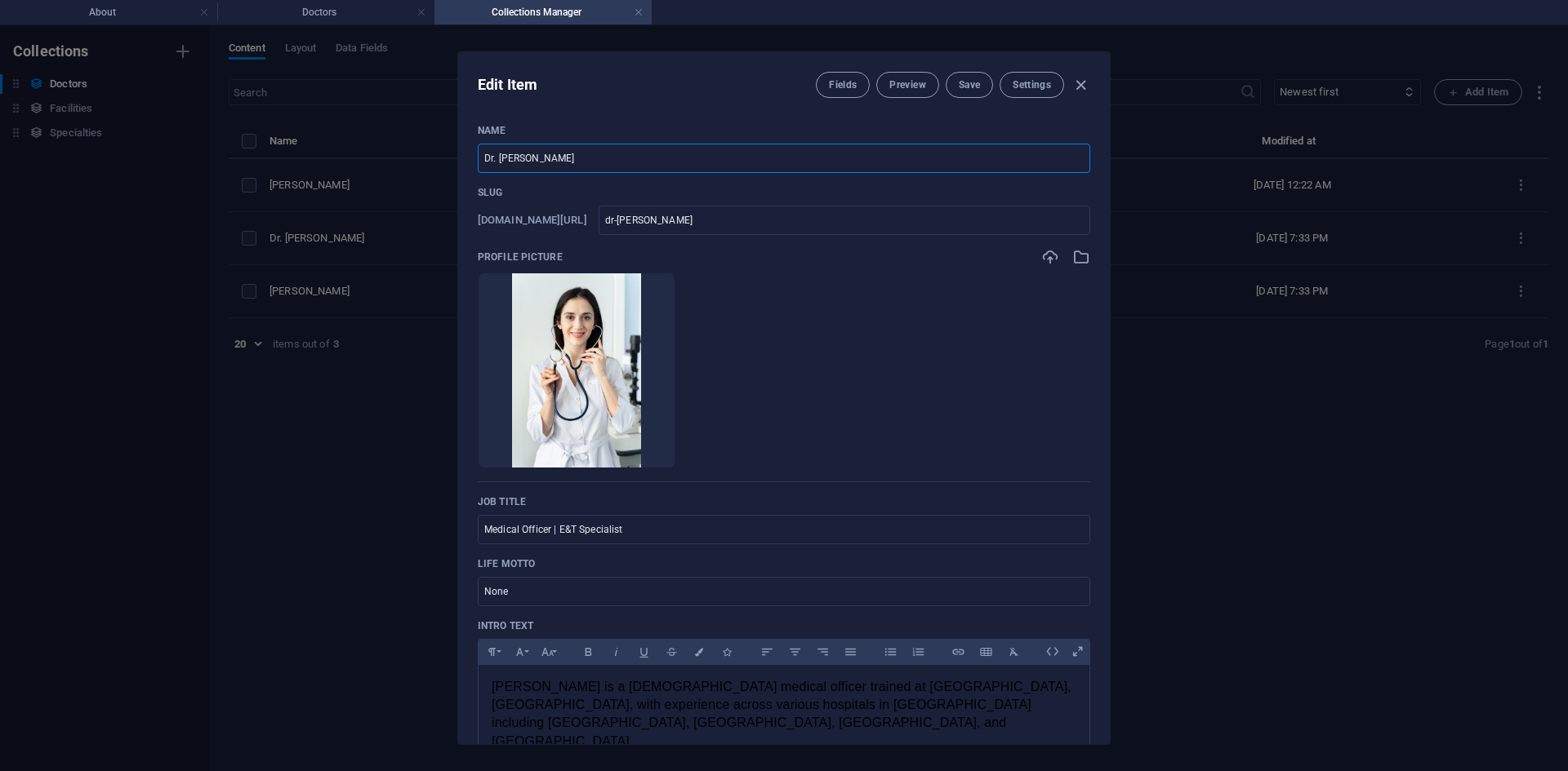
drag, startPoint x: 591, startPoint y: 157, endPoint x: 426, endPoint y: 157, distance: 165.0
click at [426, 157] on div "Edit Item Fields Preview Save Settings Name Dr. [PERSON_NAME] ​ Slug [DOMAIN_NA…" at bounding box center [784, 398] width 1568 height 746
type input "D"
type input "d"
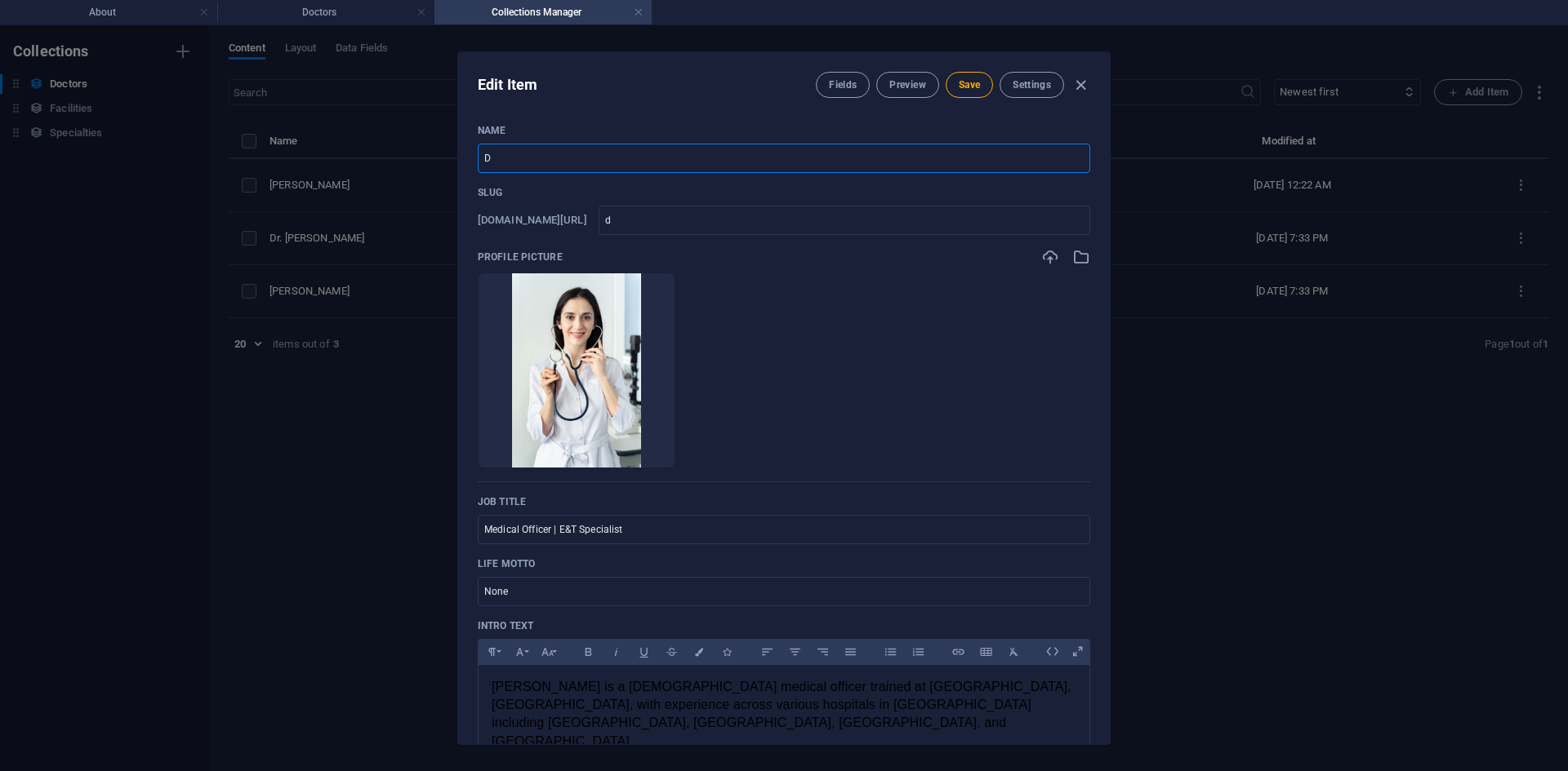
type input "Dr"
type input "dr"
type input "Dr. S"
type input "dr-s"
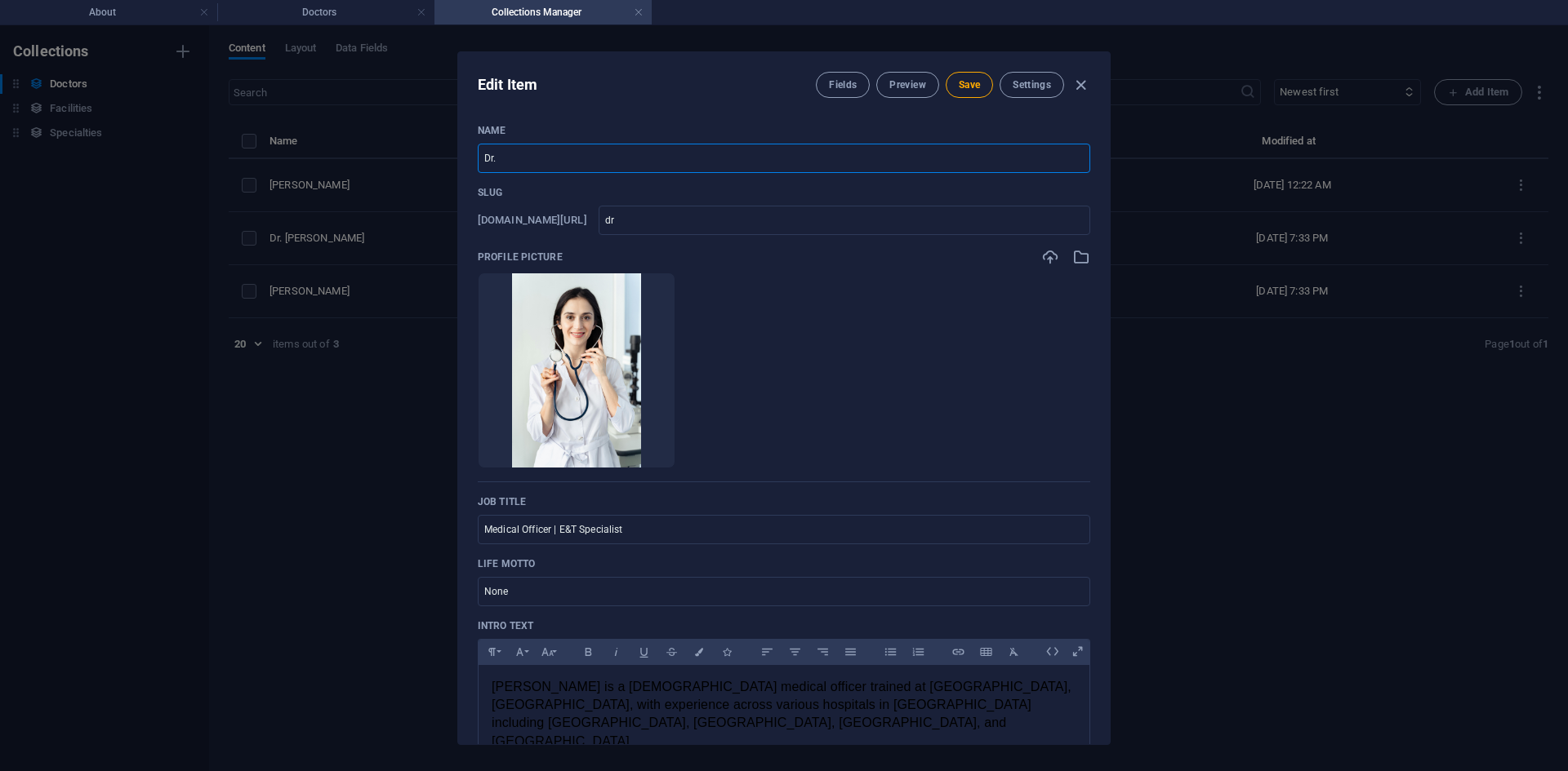
type input "dr-s"
type input "Dr. Se"
type input "dr-se"
type input "Dr. Sen"
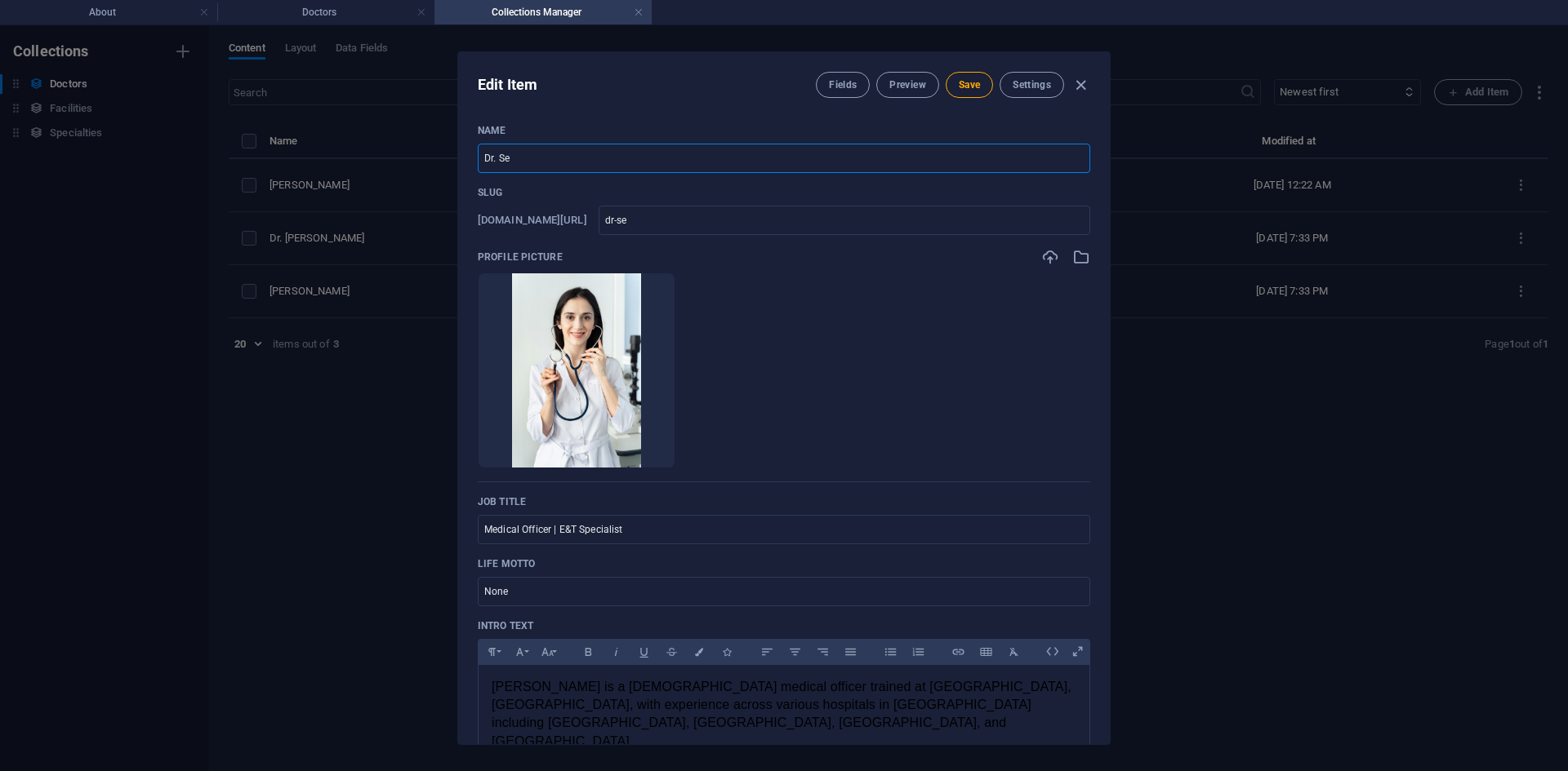
type input "dr-[PERSON_NAME]"
type input "Dr. Sent"
type input "dr-sent"
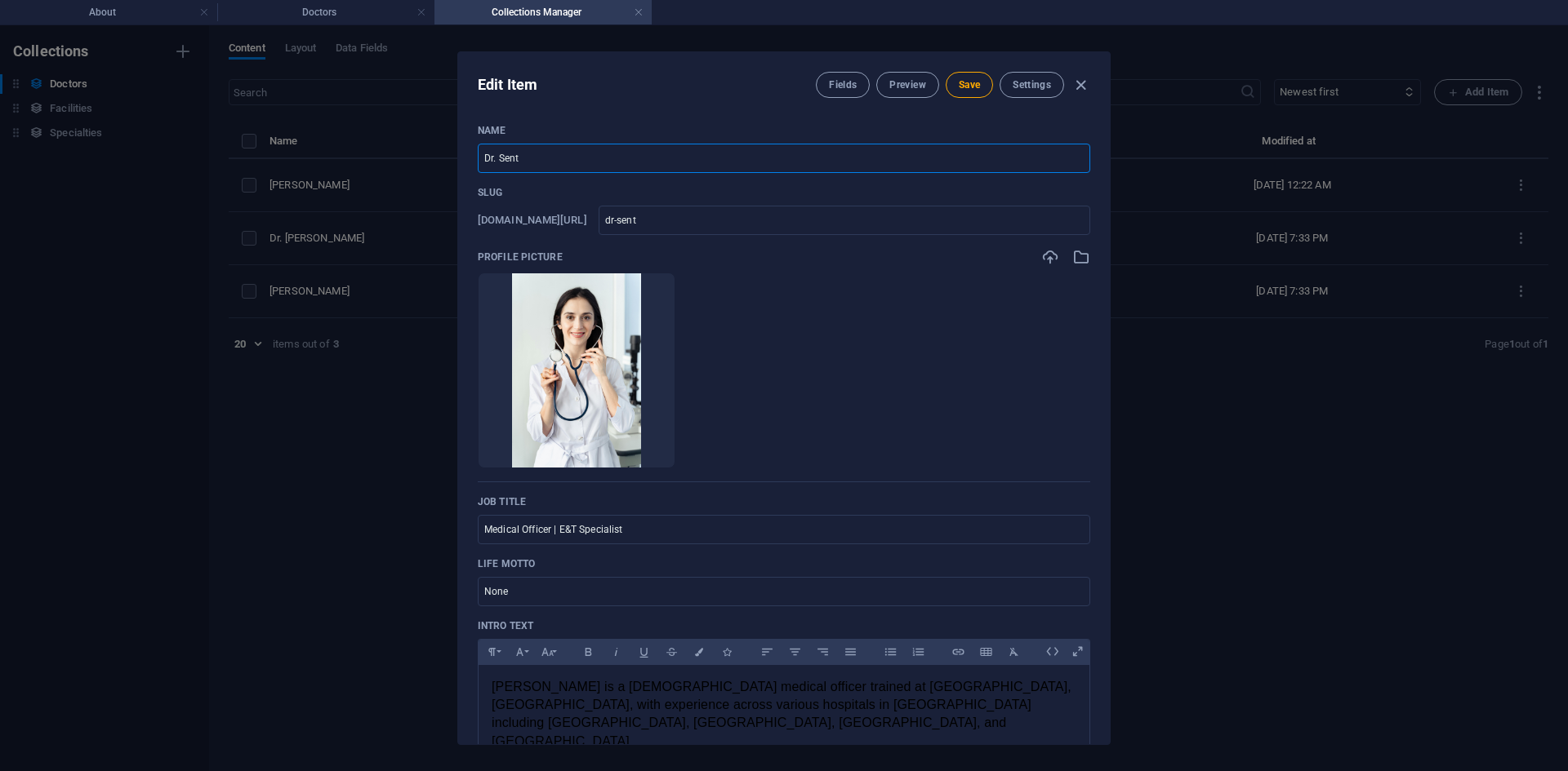
type input "Dr. Senth"
type input "dr-[PERSON_NAME]"
type input "[PERSON_NAME]"
type input "dr-[PERSON_NAME]"
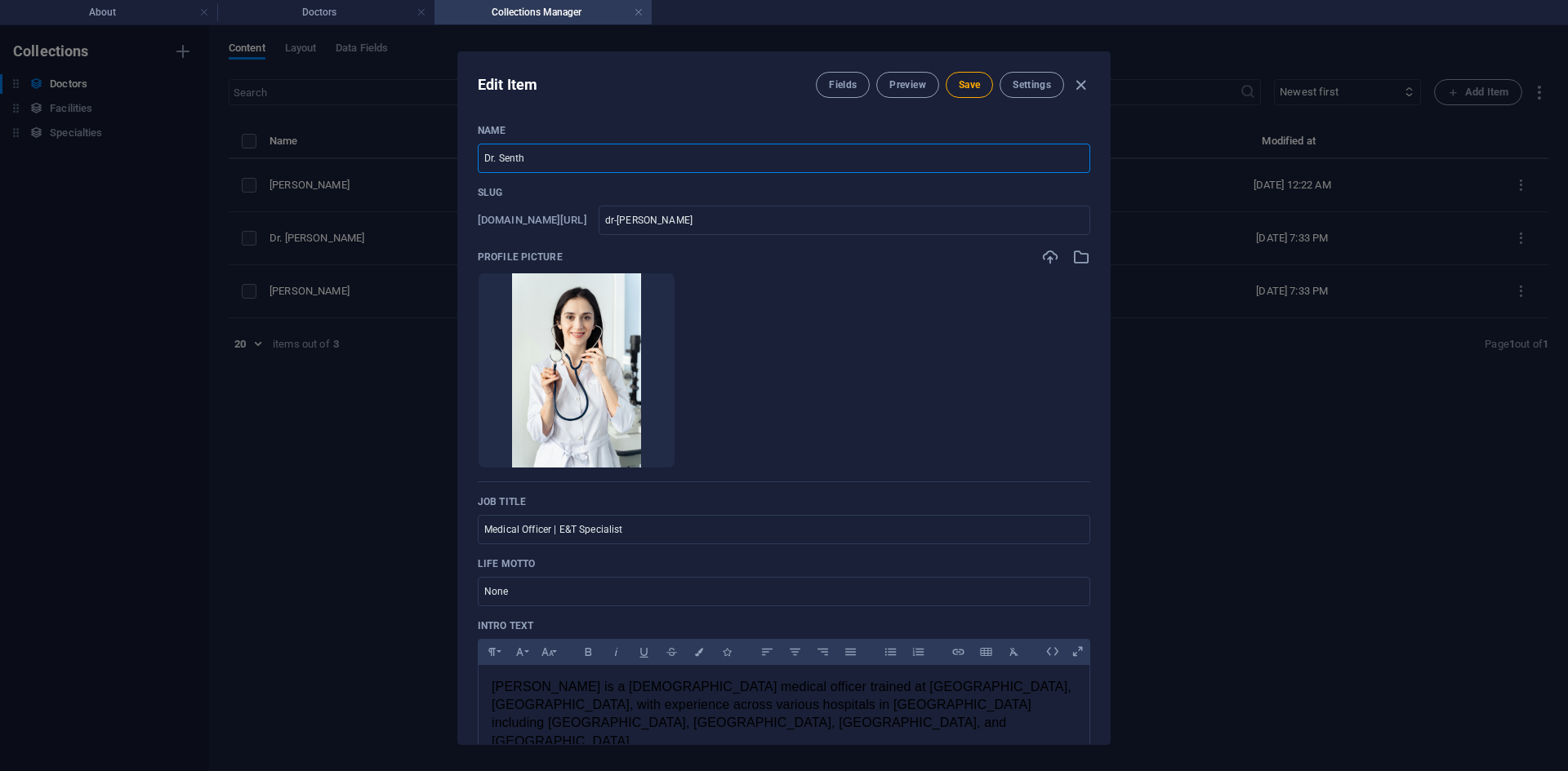
type input "dr-[PERSON_NAME]"
type input "[PERSON_NAME] M"
type input "dr-[PERSON_NAME]"
type input "[PERSON_NAME] Mu"
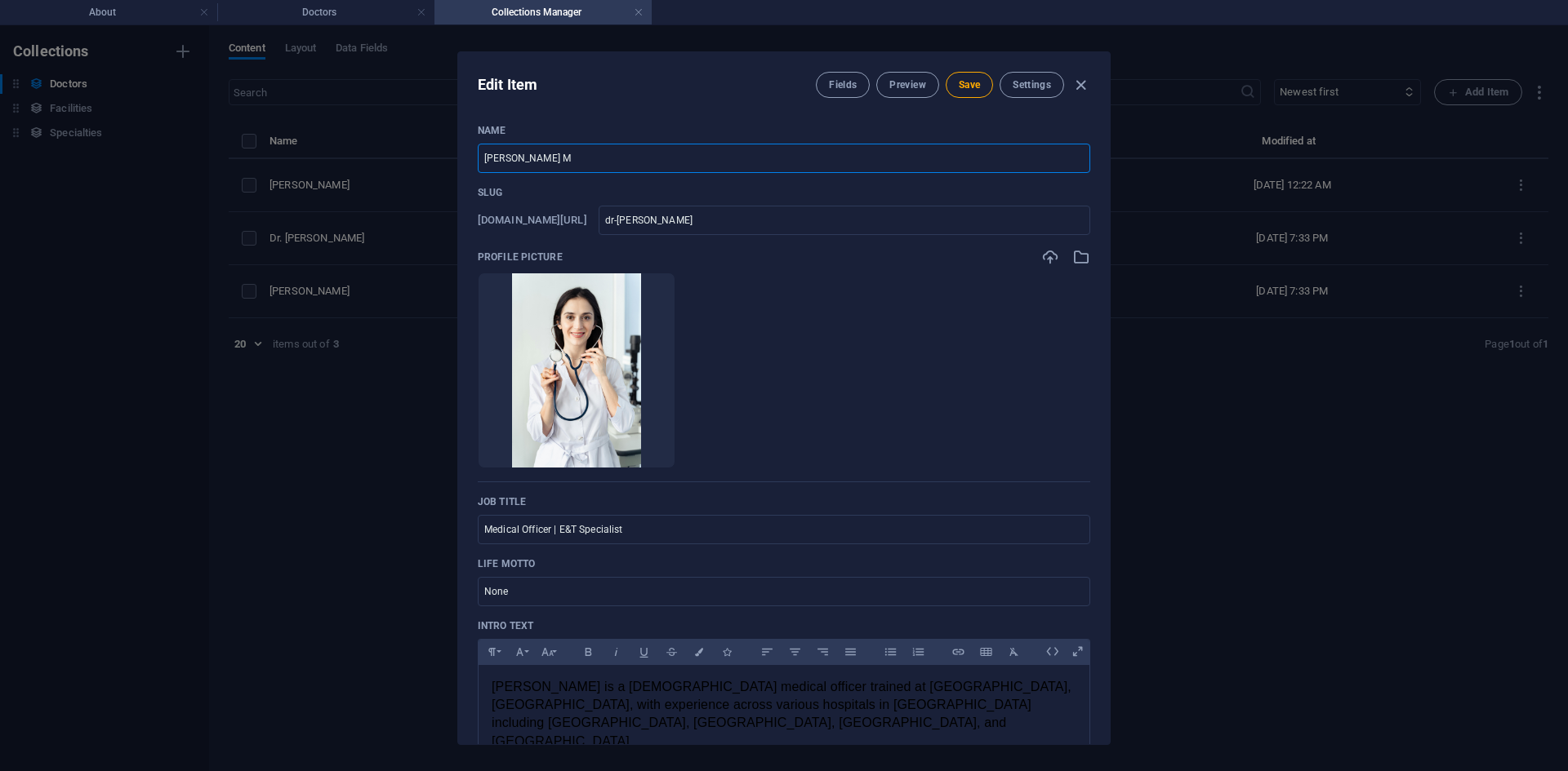
type input "dr-[PERSON_NAME]"
type input "[PERSON_NAME] Mut"
type input "dr-[PERSON_NAME]"
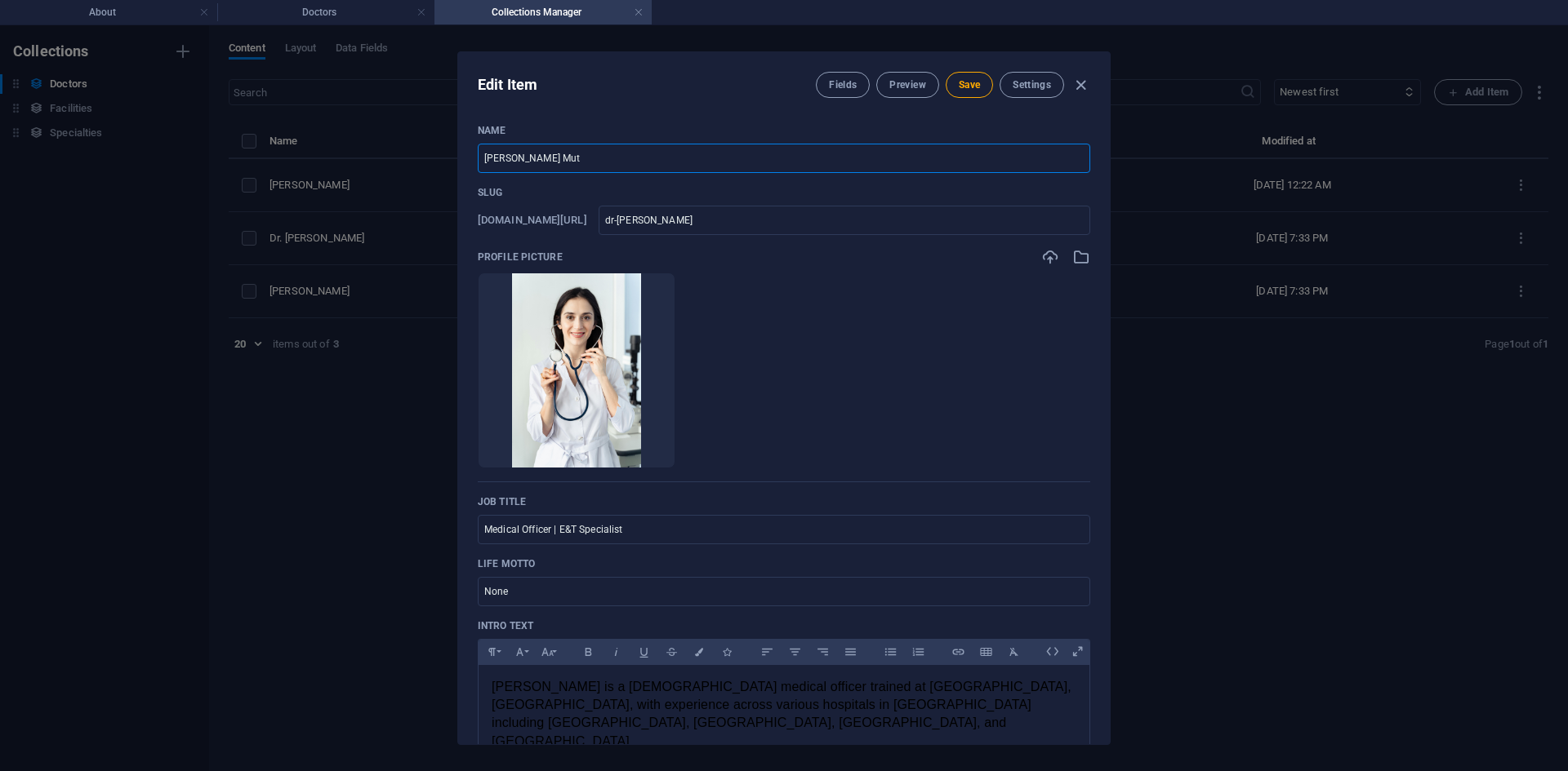
type input "[PERSON_NAME]"
type input "dr-[PERSON_NAME]"
type input "[PERSON_NAME]"
type input "dr-[PERSON_NAME]"
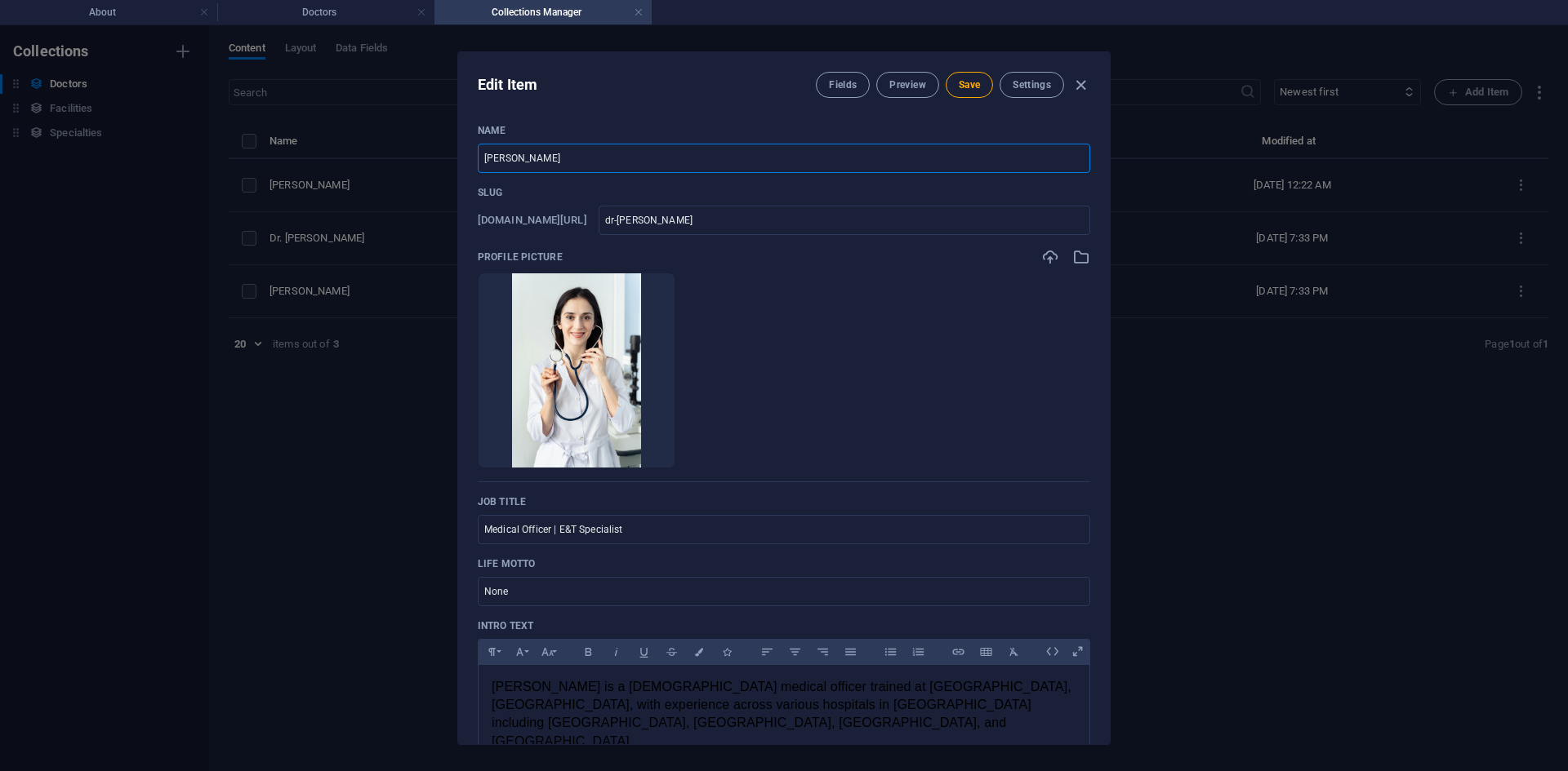
type input "dr-[PERSON_NAME]"
type input "[PERSON_NAME] Muthur"
type input "dr-[PERSON_NAME]"
type input "[PERSON_NAME]"
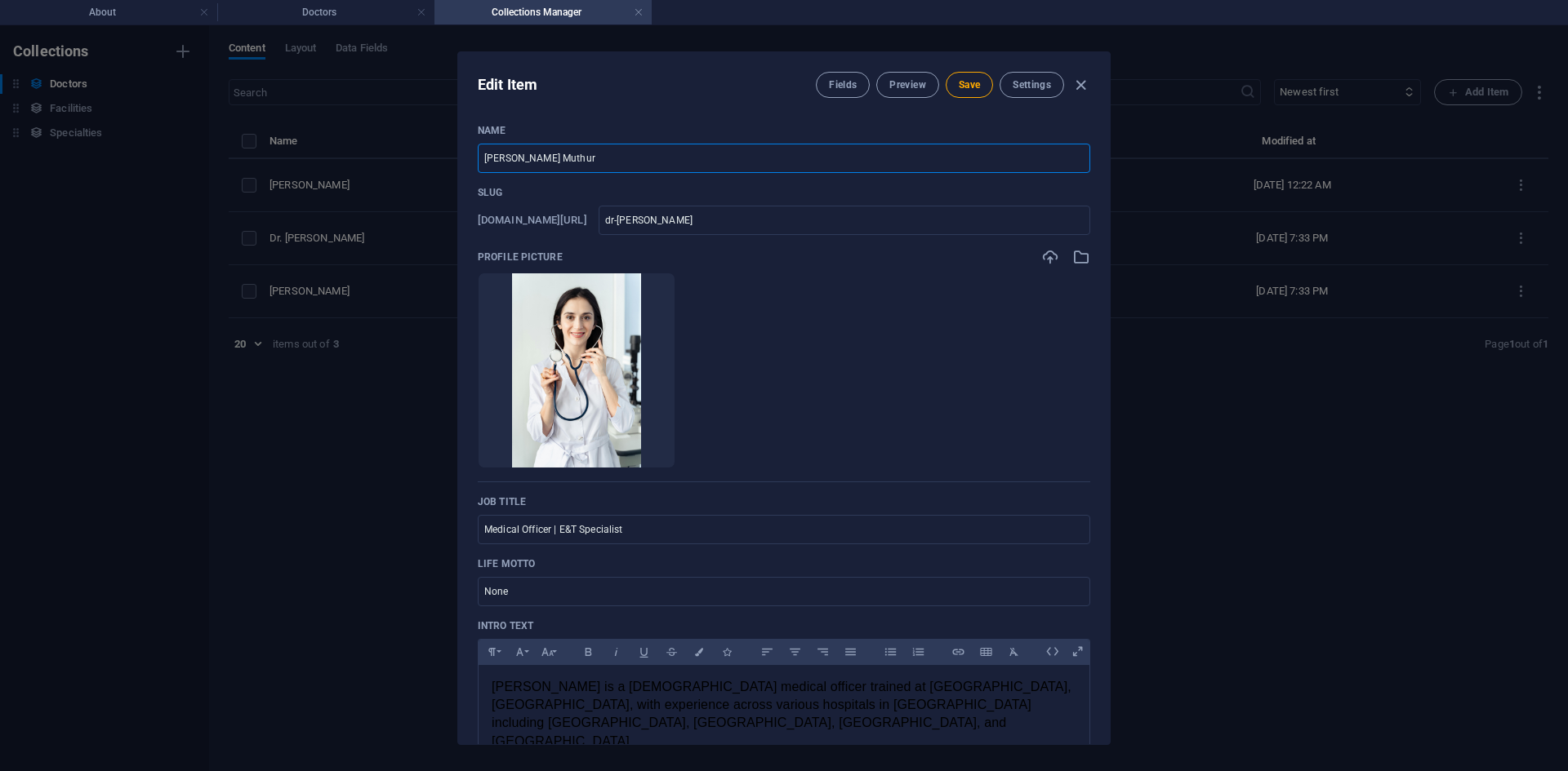
type input "dr-[PERSON_NAME]"
type input "[PERSON_NAME] Muthuram"
type input "dr-[PERSON_NAME]"
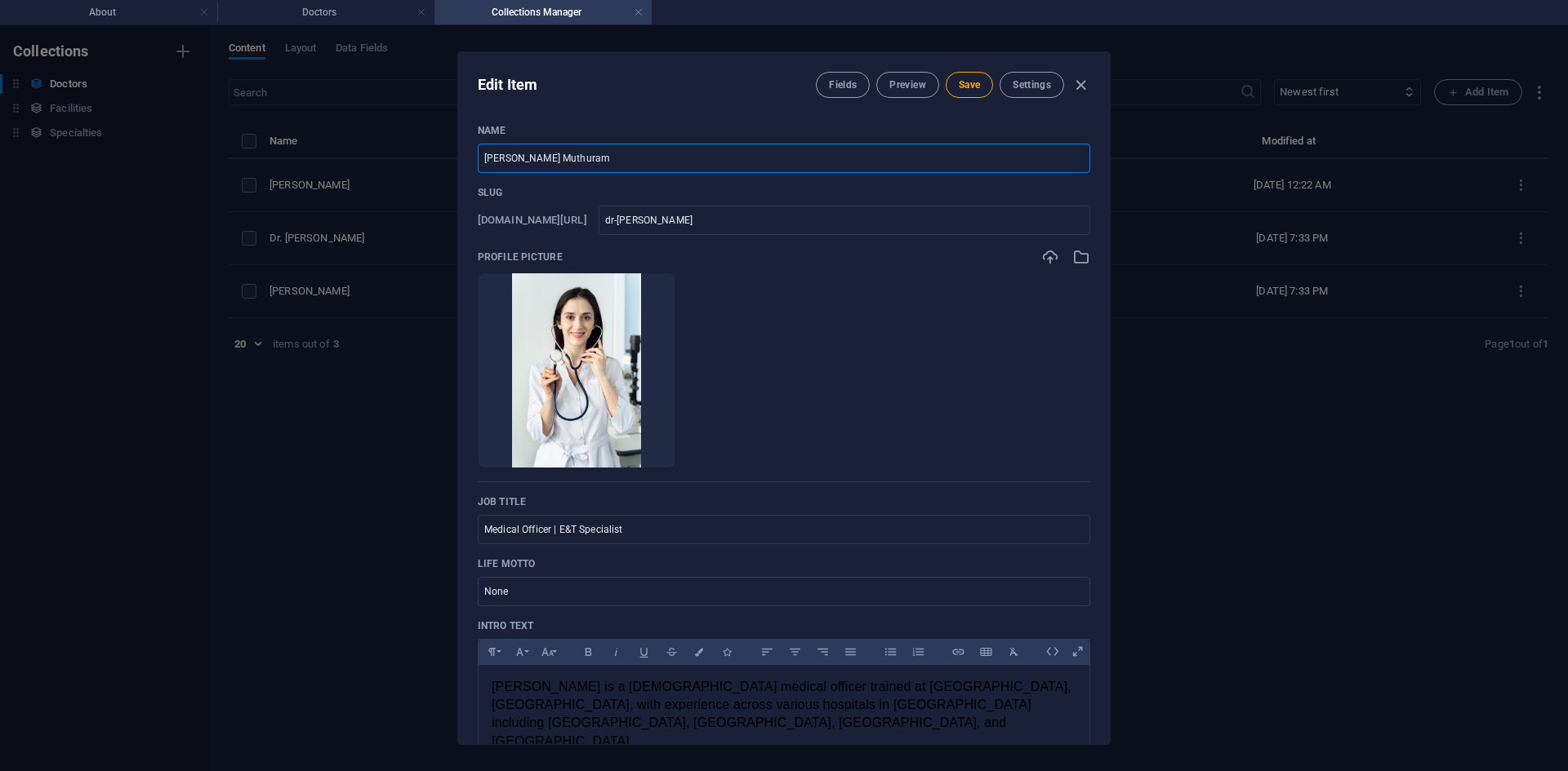
type input "[PERSON_NAME]"
type input "dr-[PERSON_NAME]"
type input "[PERSON_NAME]"
type input "dr-[PERSON_NAME]"
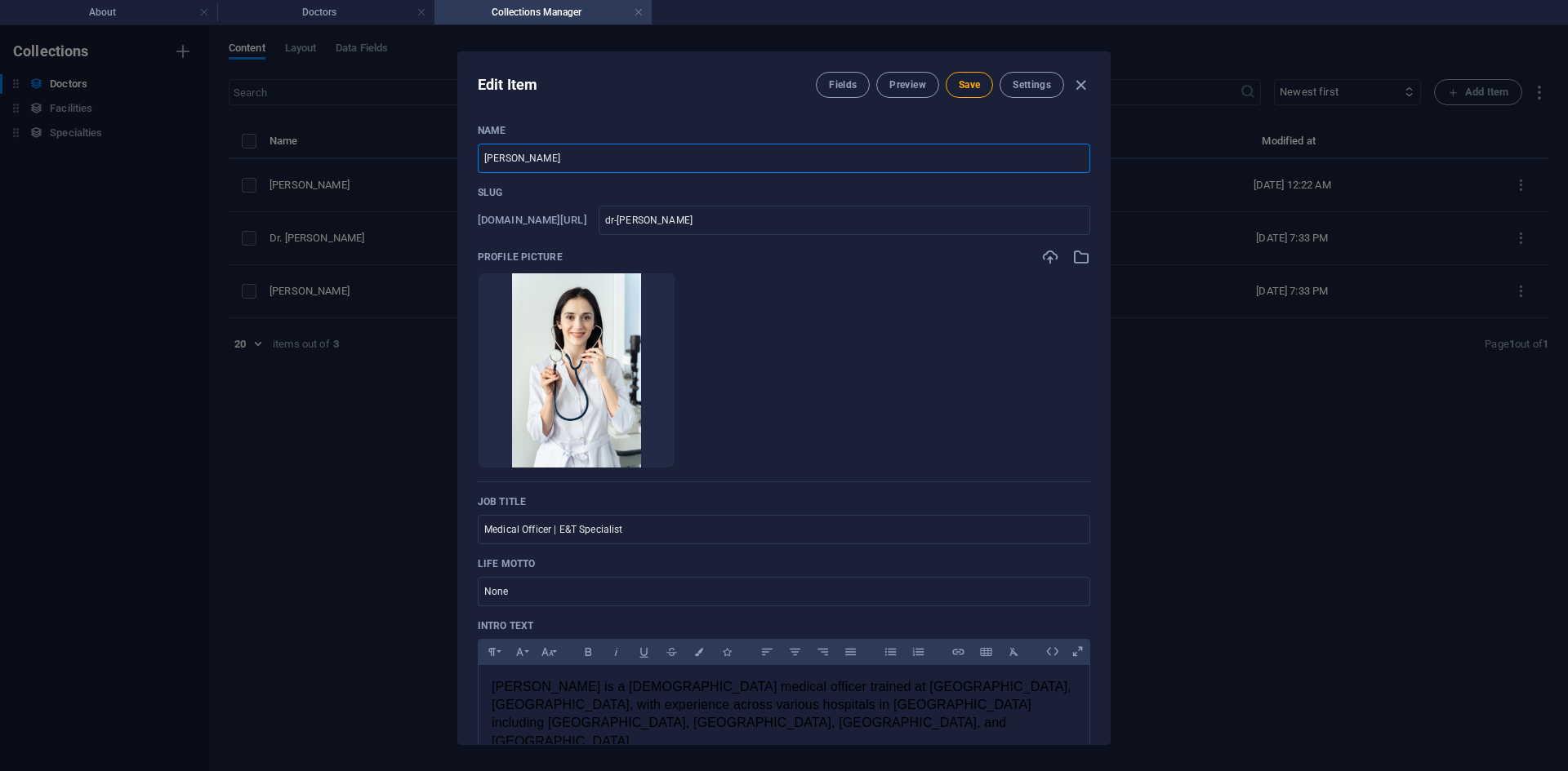
type input "dr-[PERSON_NAME]"
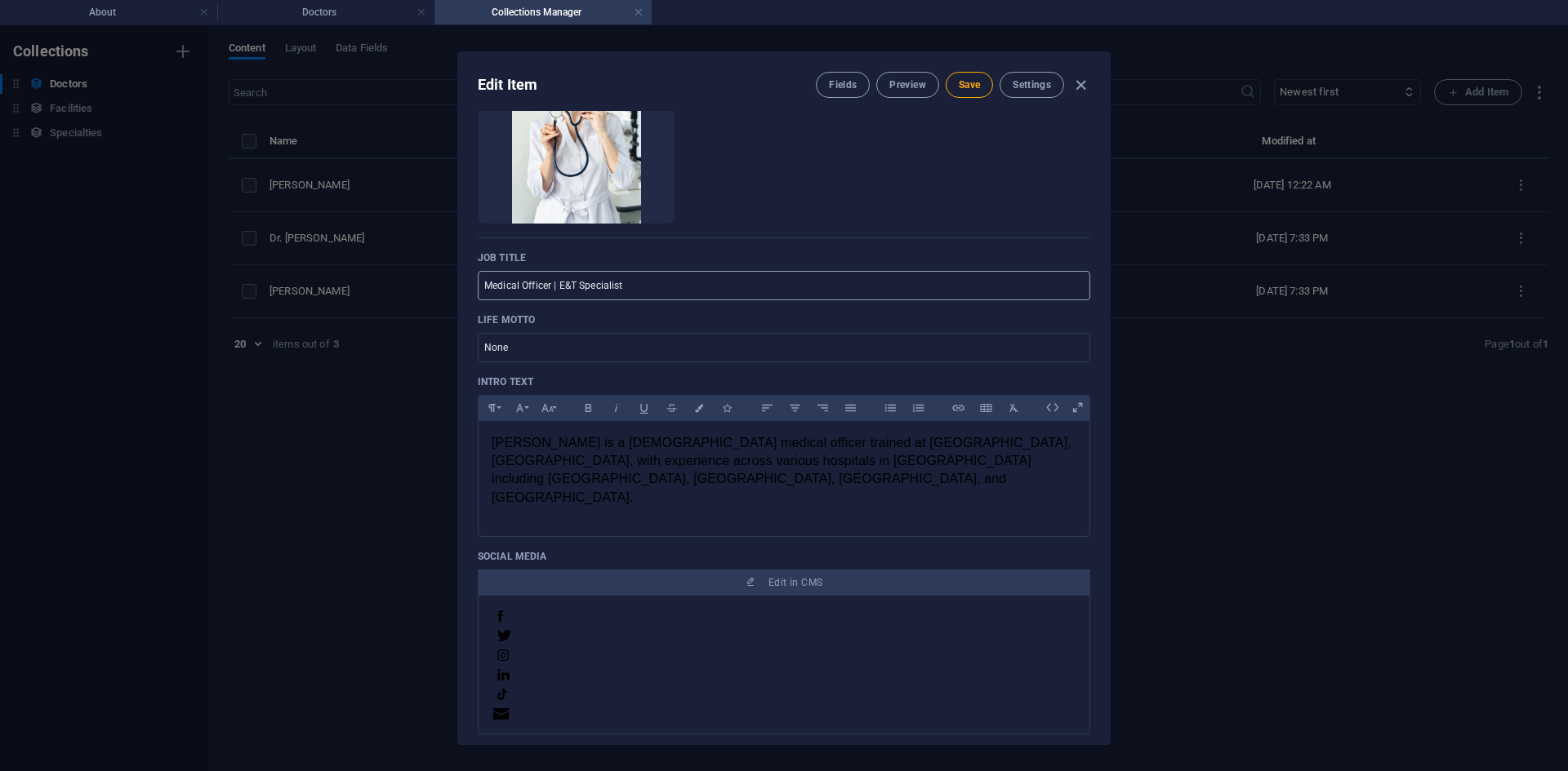
scroll to position [245, 0]
type input "[PERSON_NAME]"
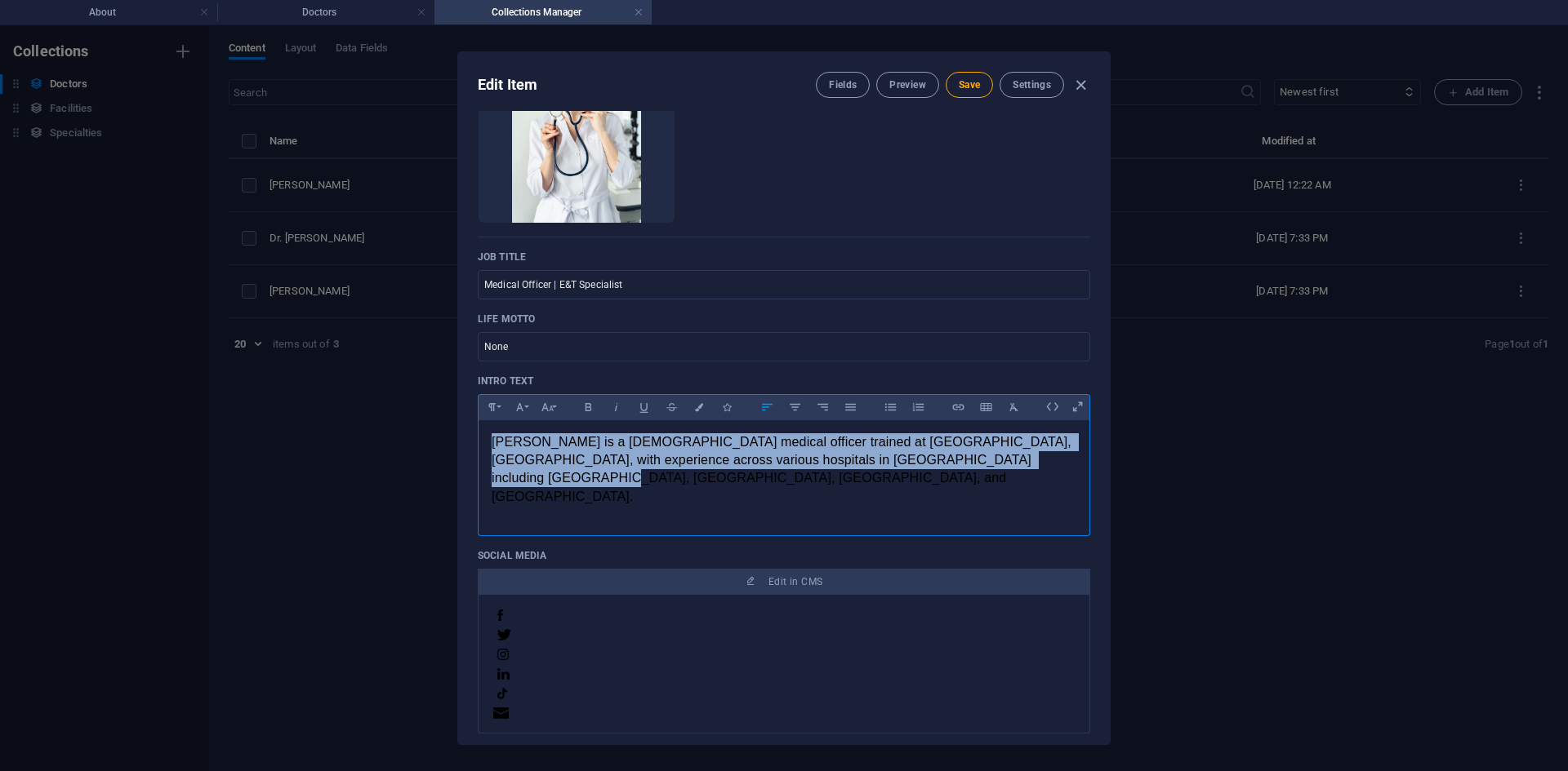
drag, startPoint x: 1030, startPoint y: 466, endPoint x: 464, endPoint y: 431, distance: 567.1
click at [464, 431] on div "Name [PERSON_NAME] ​ Slug [DOMAIN_NAME][URL] dr-[PERSON_NAME] ​ Profile Picture…" at bounding box center [784, 427] width 652 height 633
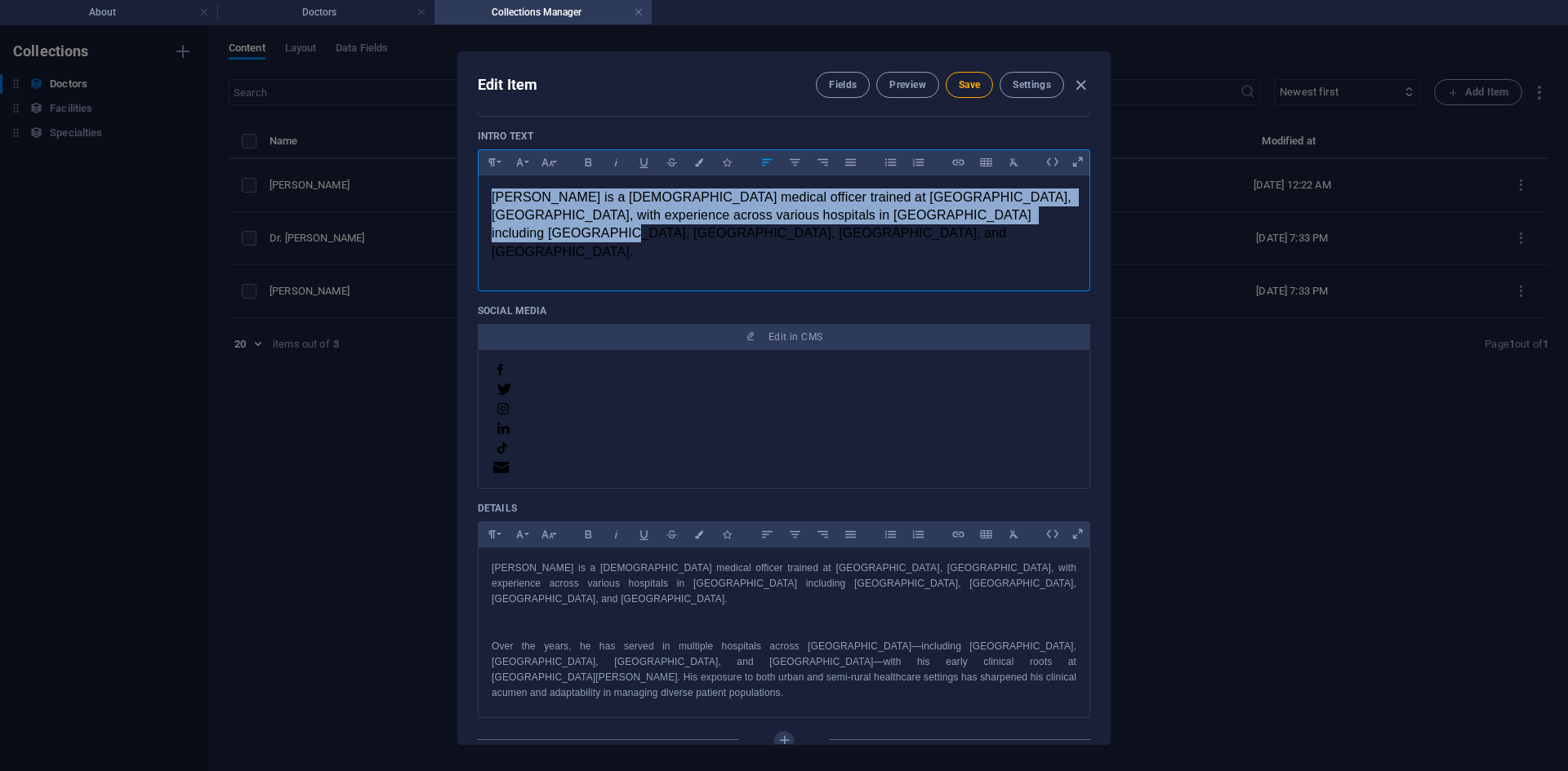
scroll to position [0, 0]
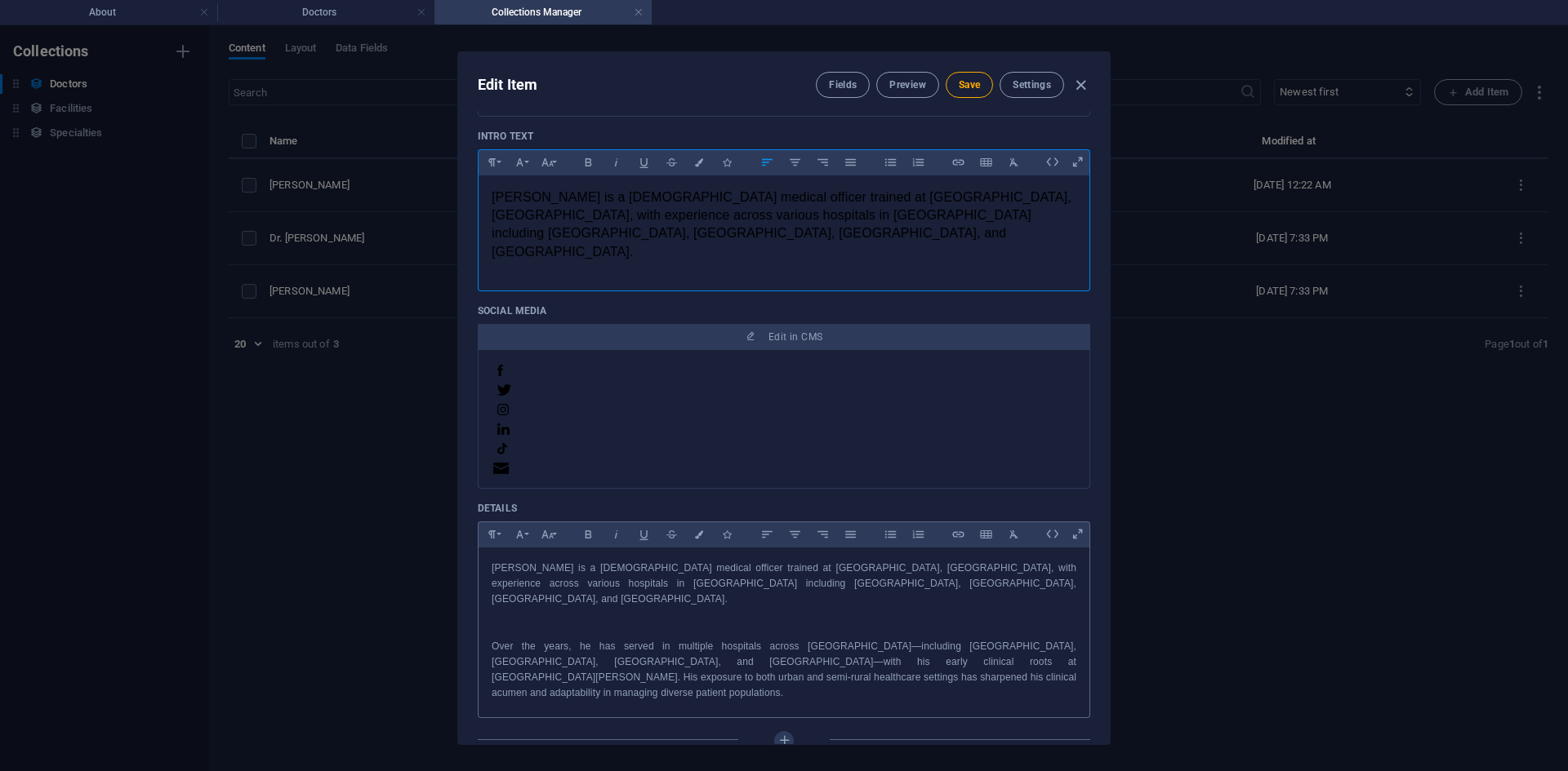
click at [754, 639] on p "Over the years, he has served in multiple hospitals across [GEOGRAPHIC_DATA]—in…" at bounding box center [784, 671] width 585 height 63
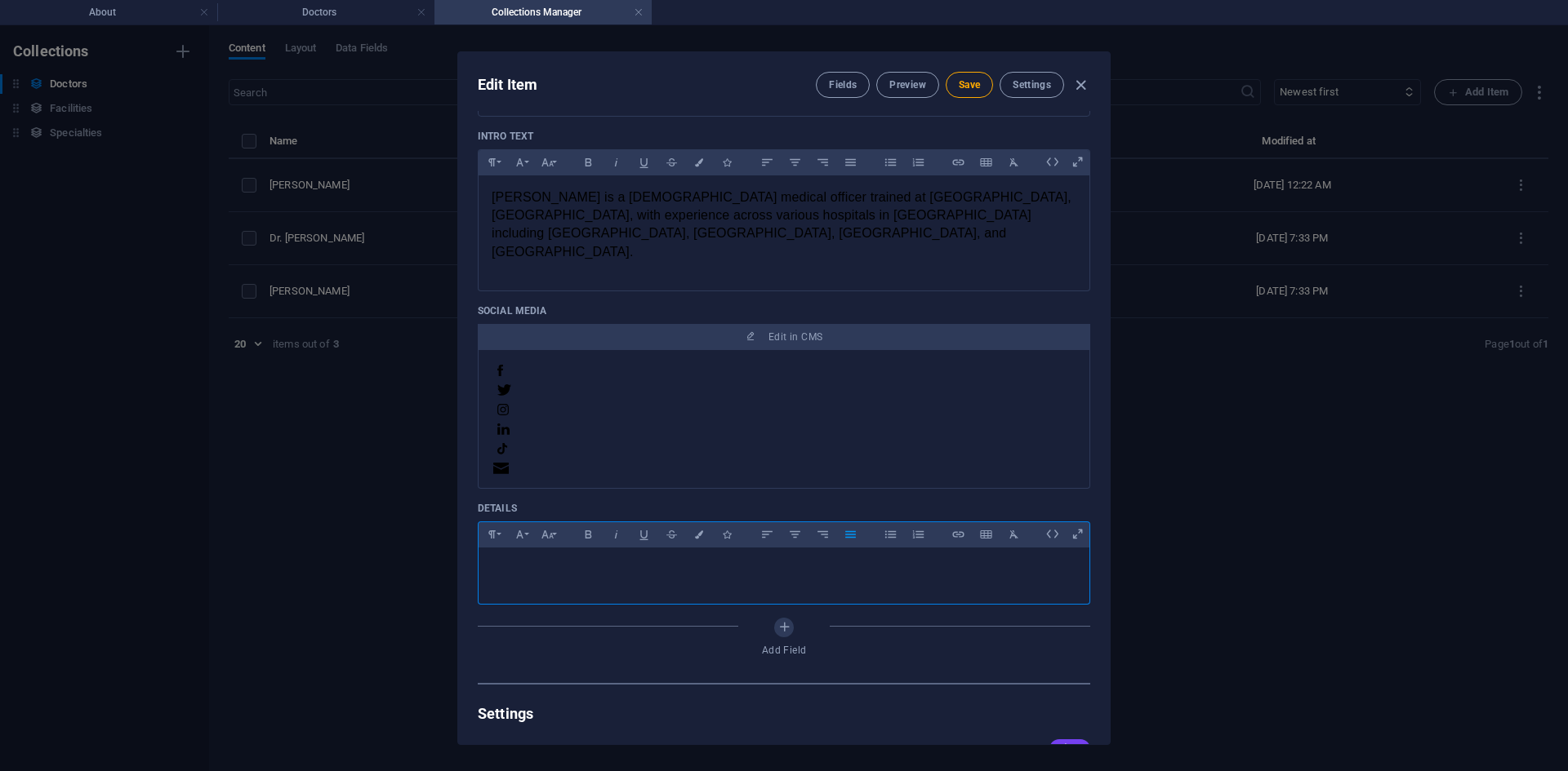
click at [599, 560] on p "​" at bounding box center [784, 568] width 585 height 16
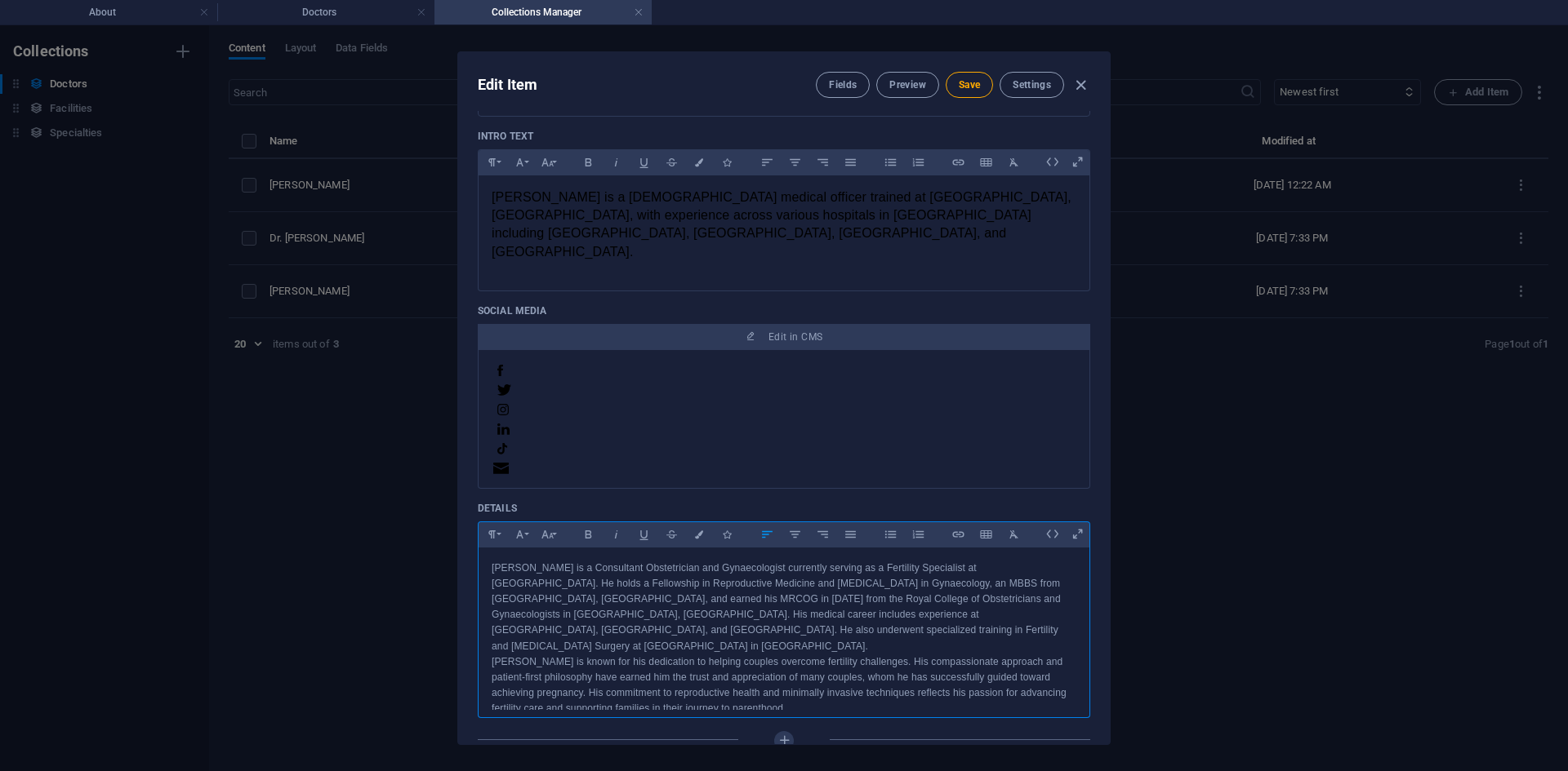
click at [990, 589] on p "[PERSON_NAME] is a Consultant Obstetrician and Gynaecologist currently serving …" at bounding box center [784, 607] width 585 height 94
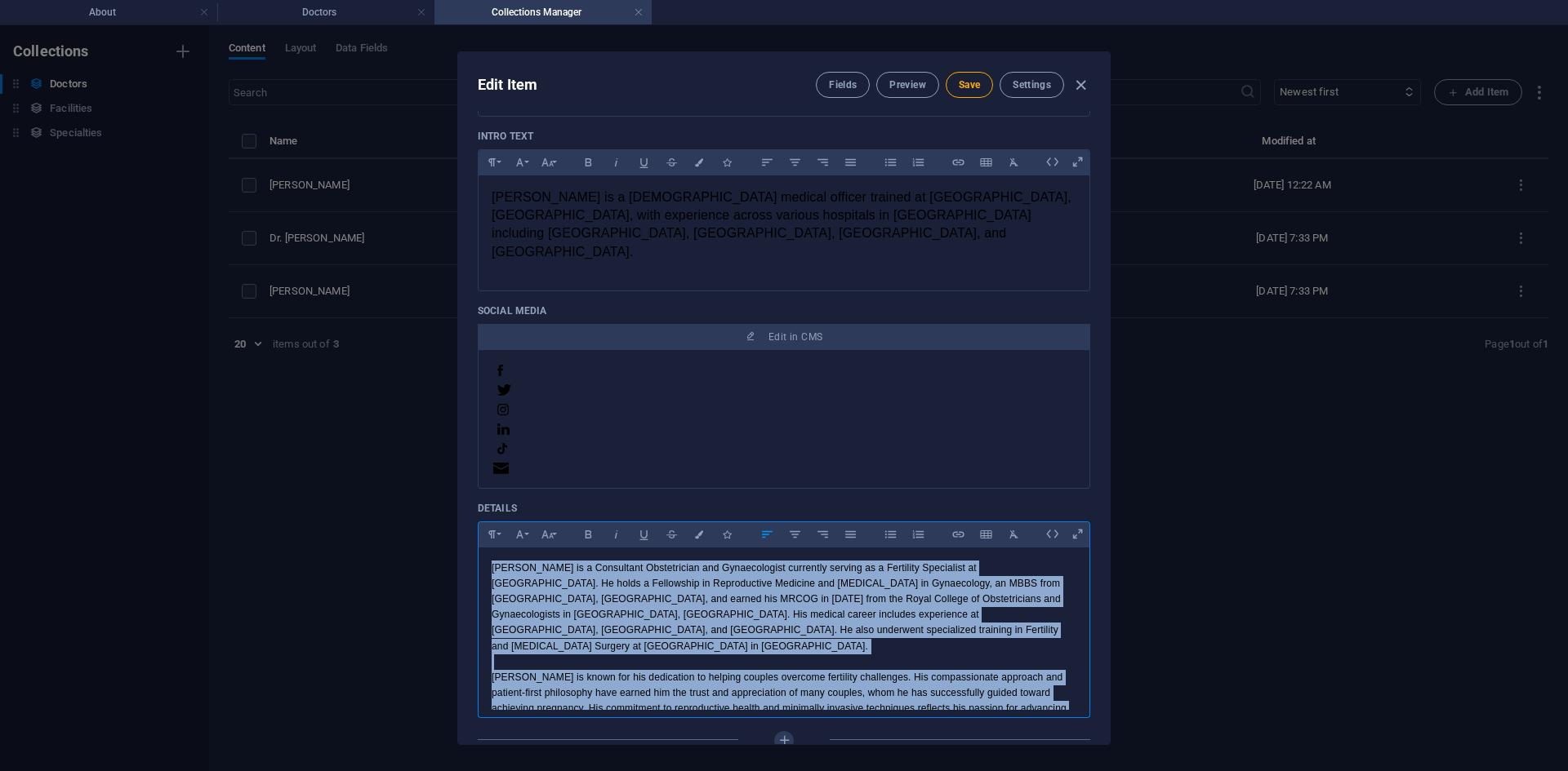
scroll to position [21, 0]
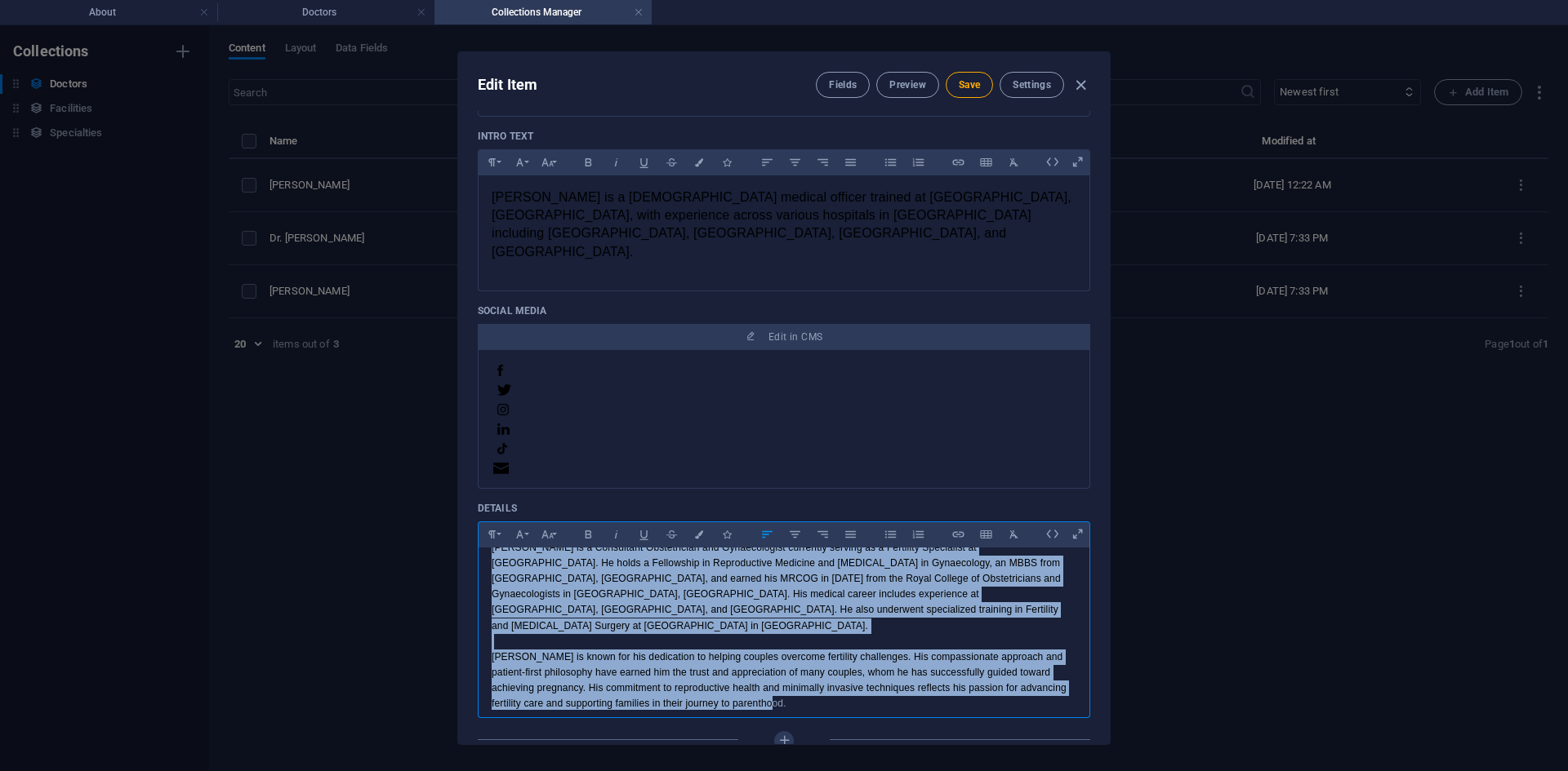
drag, startPoint x: 495, startPoint y: 530, endPoint x: 1043, endPoint y: 684, distance: 569.2
click at [1043, 684] on div "Name [PERSON_NAME] ​ Slug [DOMAIN_NAME][URL] dr-[PERSON_NAME] ​ Profile Picture…" at bounding box center [784, 216] width 613 height 1163
click at [849, 525] on icon "button" at bounding box center [850, 535] width 14 height 20
click at [946, 634] on p at bounding box center [784, 642] width 585 height 16
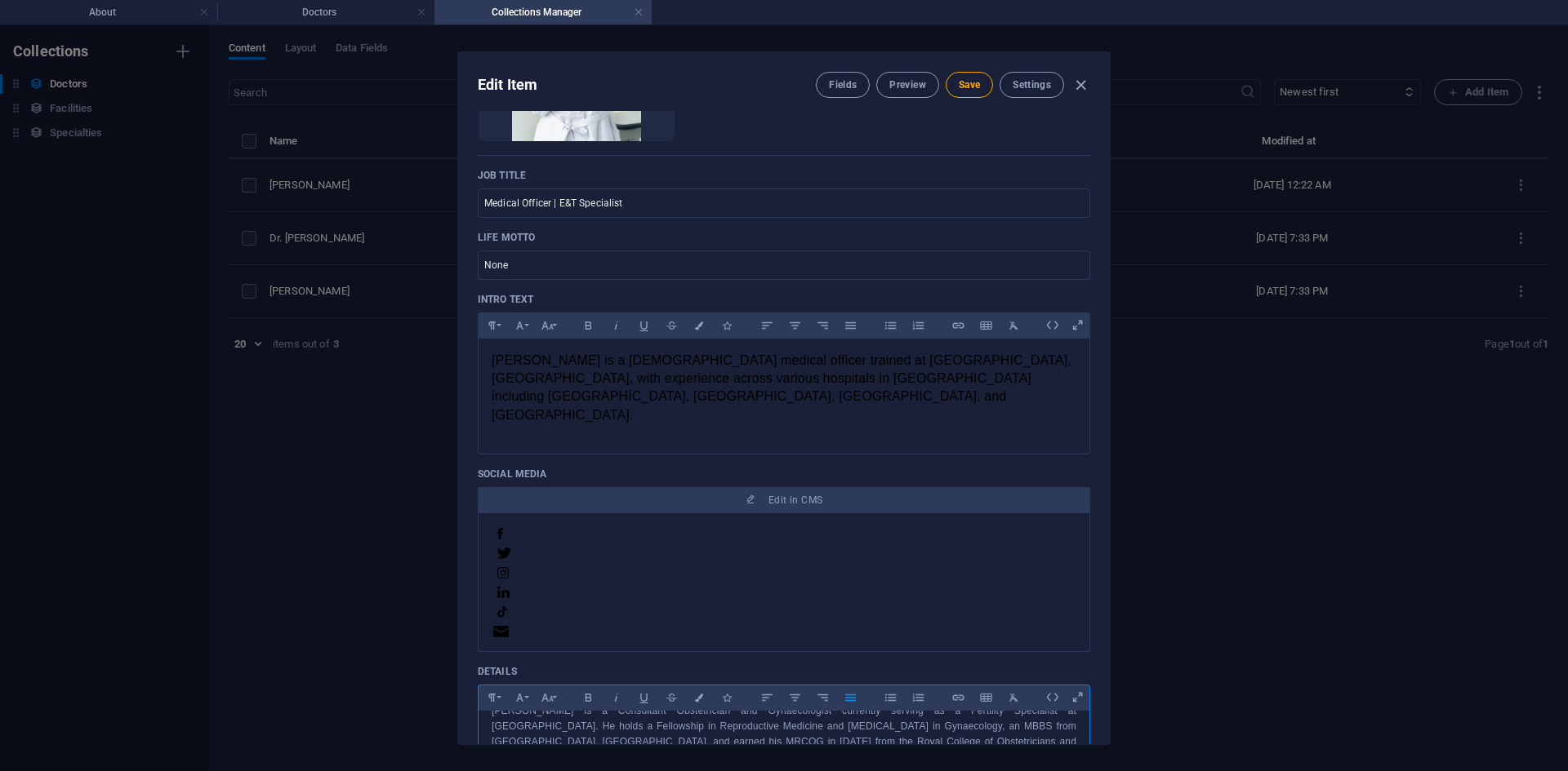
scroll to position [0, 0]
drag, startPoint x: 491, startPoint y: 692, endPoint x: 814, endPoint y: 696, distance: 323.0
copy p "[PERSON_NAME] is a Consultant Obstetrician and Gynaecologist"
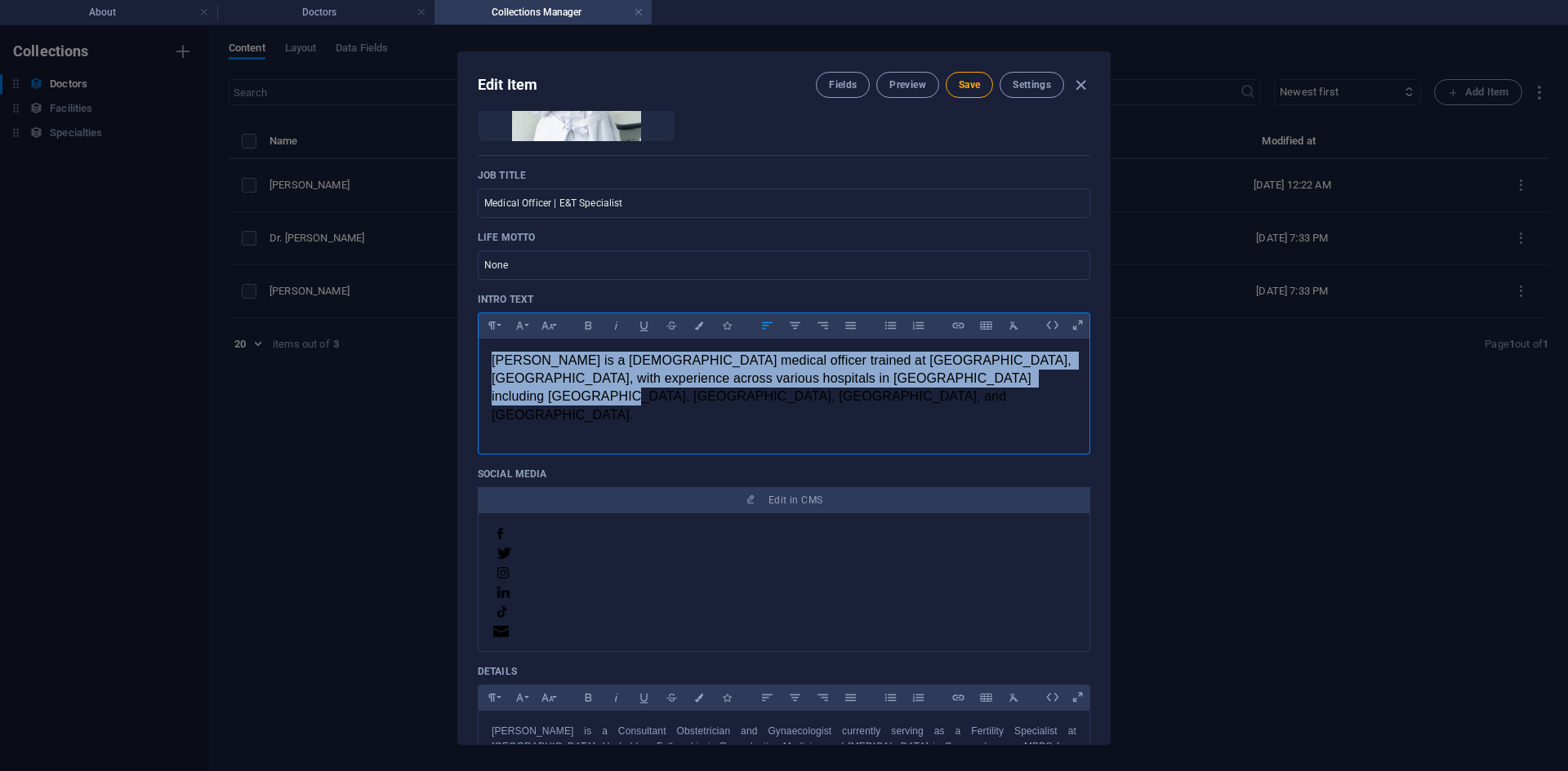
drag, startPoint x: 1012, startPoint y: 383, endPoint x: 457, endPoint y: 331, distance: 557.4
click at [457, 331] on div "Edit Item Fields Preview Save Settings Name [PERSON_NAME] ​ Slug [DOMAIN_NAME][…" at bounding box center [784, 398] width 1568 height 746
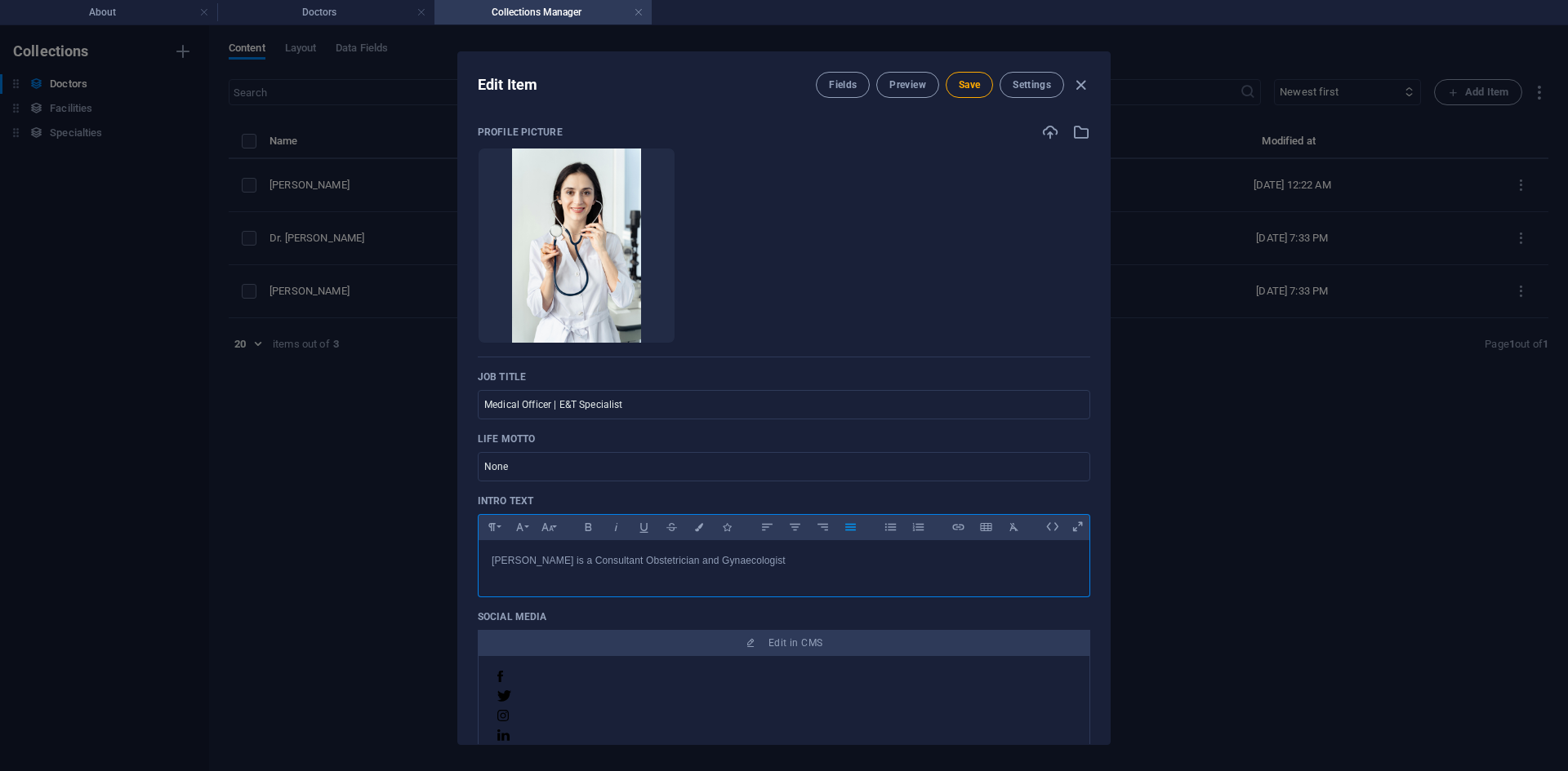
scroll to position [81, 0]
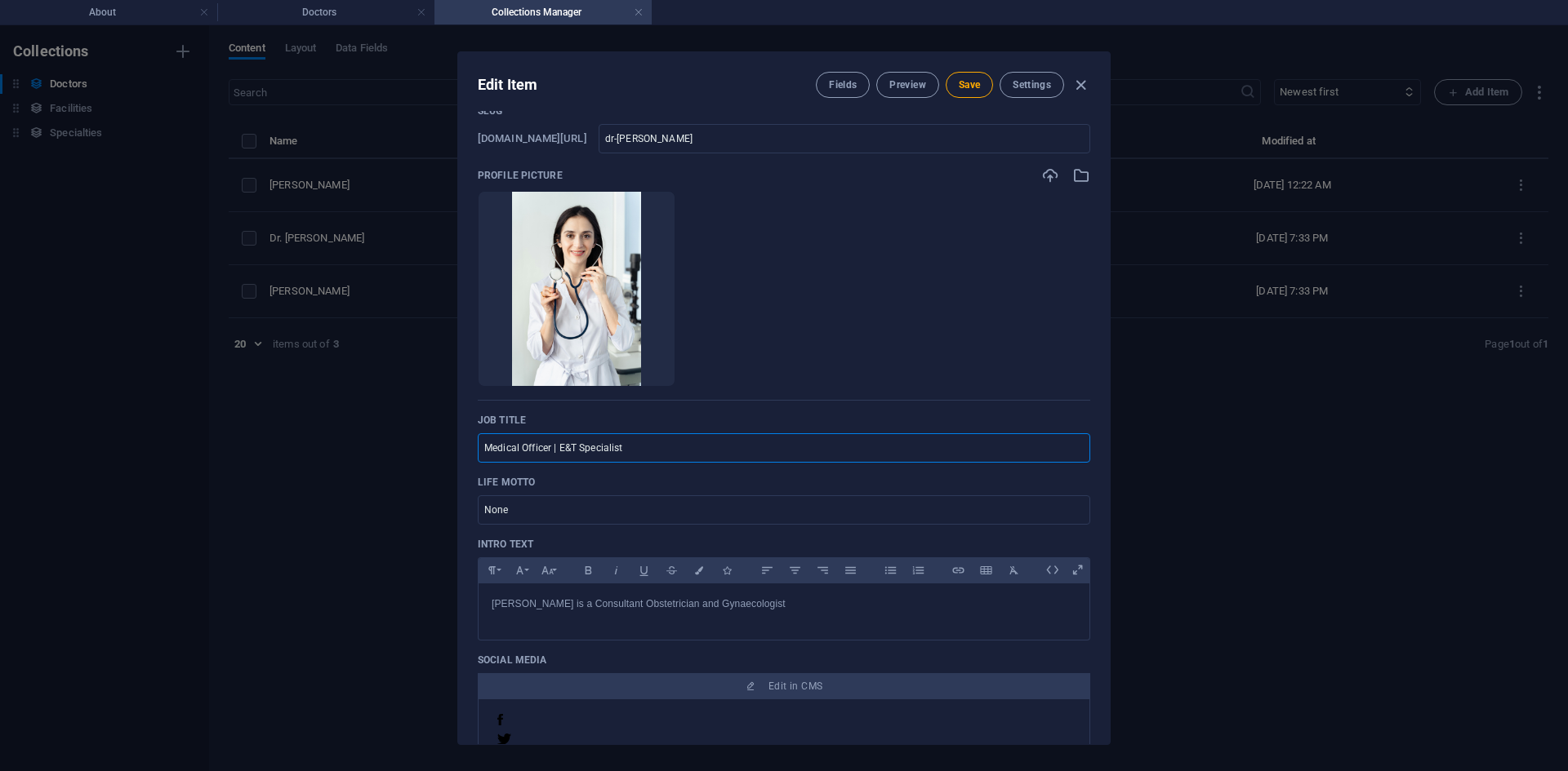
drag, startPoint x: 651, startPoint y: 434, endPoint x: 519, endPoint y: 425, distance: 132.3
click at [519, 425] on div "Job Title Medical Officer | E&T Specialist ​" at bounding box center [784, 438] width 613 height 49
click at [628, 449] on input "Medical Officer | E&T Specialist" at bounding box center [784, 448] width 613 height 29
drag, startPoint x: 672, startPoint y: 452, endPoint x: 432, endPoint y: 449, distance: 240.0
click at [432, 449] on div "Edit Item Fields Preview Save Settings Name [PERSON_NAME] ​ Slug [DOMAIN_NAME][…" at bounding box center [784, 398] width 1568 height 746
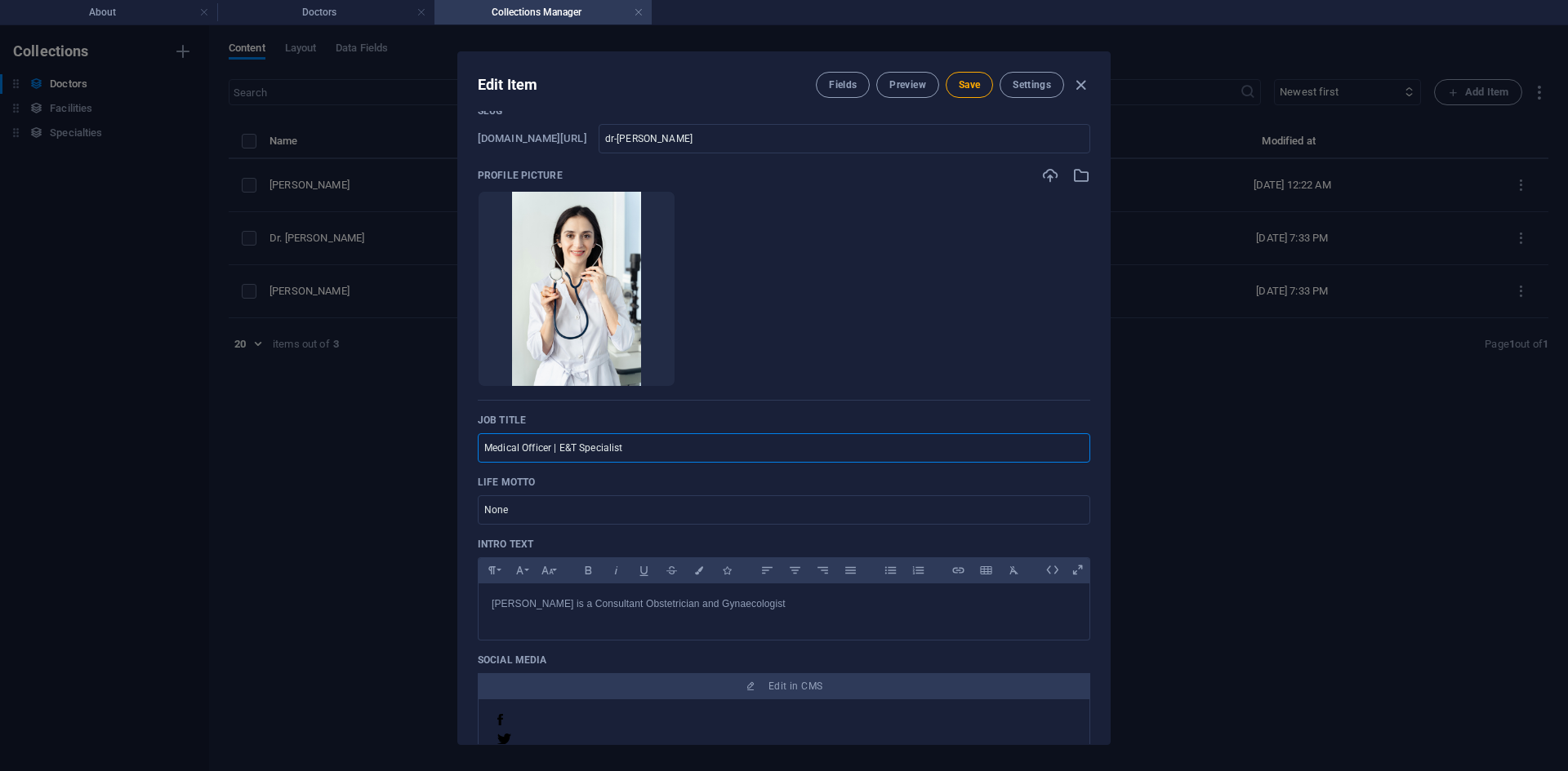
paste input "Obstetricians and Gynaecology"
drag, startPoint x: 543, startPoint y: 445, endPoint x: 520, endPoint y: 446, distance: 23.0
click at [520, 446] on input "Obstetricians and Gynaecology" at bounding box center [784, 448] width 613 height 29
click at [621, 445] on input "Obstetrics and Gynaecology" at bounding box center [784, 448] width 613 height 29
click at [1047, 174] on icon "button" at bounding box center [1050, 175] width 18 height 18
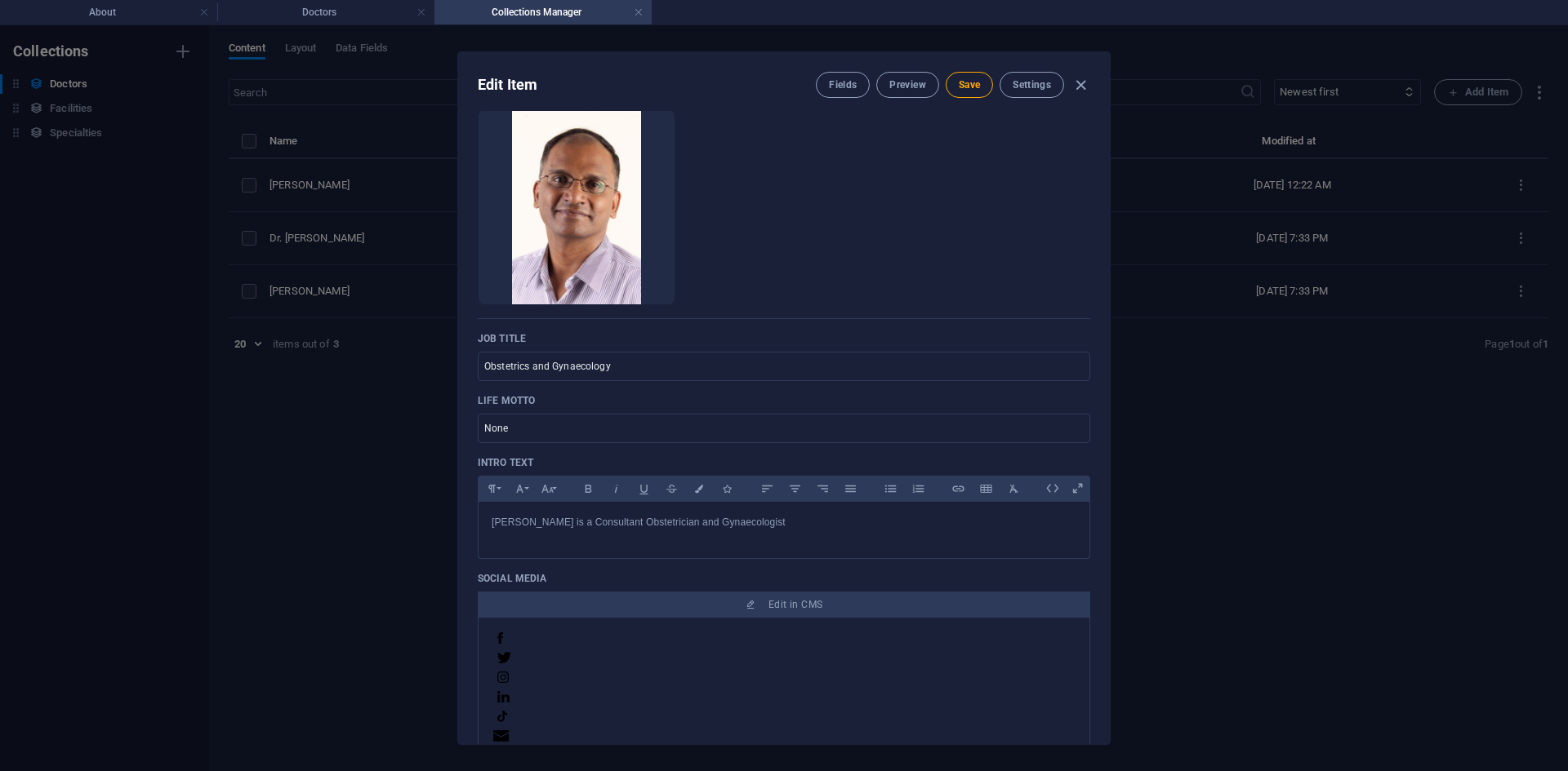
scroll to position [408, 0]
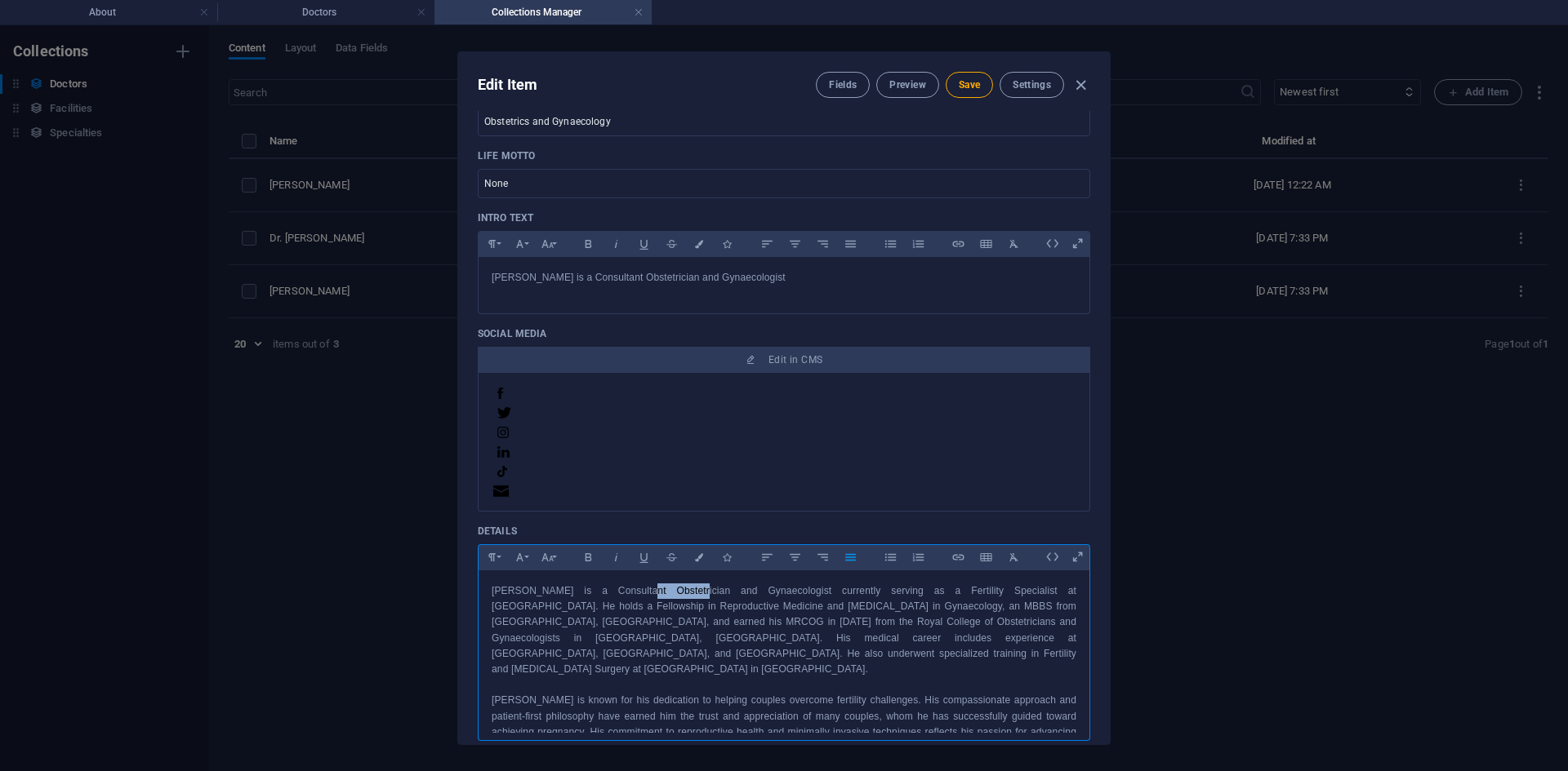
drag, startPoint x: 618, startPoint y: 589, endPoint x: 666, endPoint y: 588, distance: 48.0
click at [666, 588] on p "[PERSON_NAME] is a Consultant Obstetrician and Gynaecologist currently serving …" at bounding box center [784, 631] width 585 height 94
copy p "Consultant"
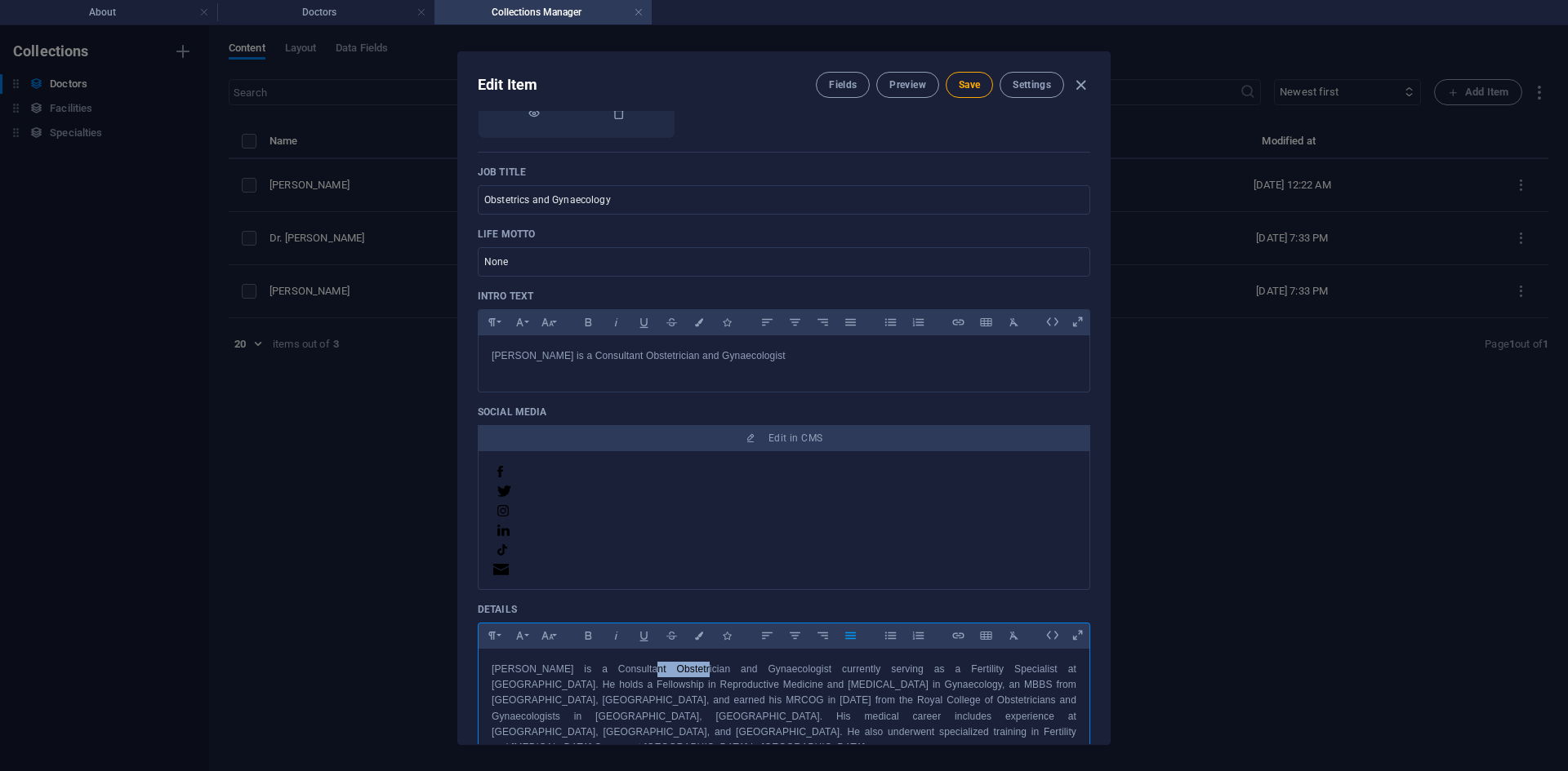
scroll to position [245, 0]
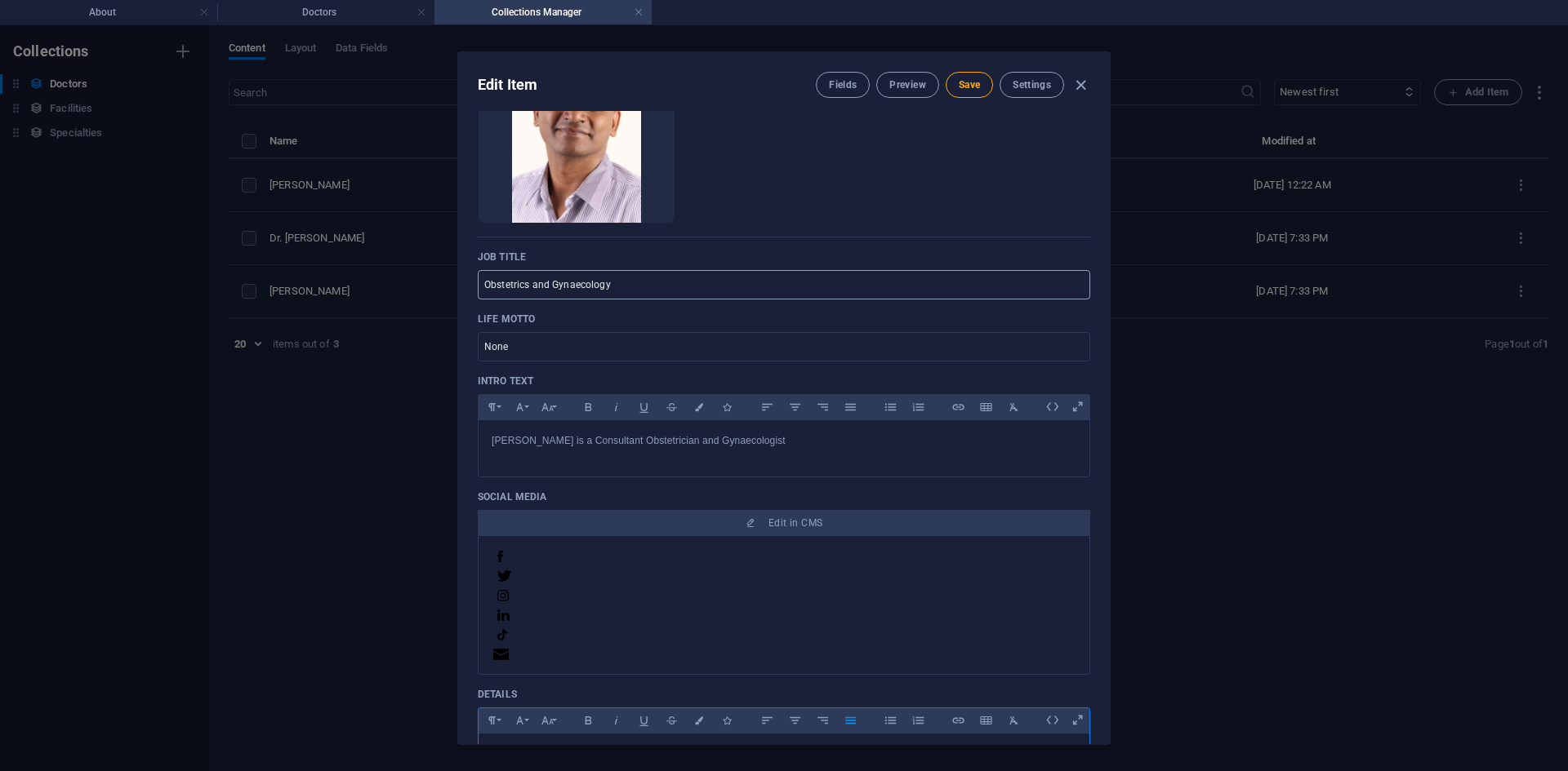
click at [482, 282] on input "Obstetrics and Gynaecology" at bounding box center [784, 285] width 613 height 29
paste input "Consultant"
type input "Consultant | Obstetrics and Gynaecology"
click at [968, 79] on span "Save" at bounding box center [969, 84] width 21 height 13
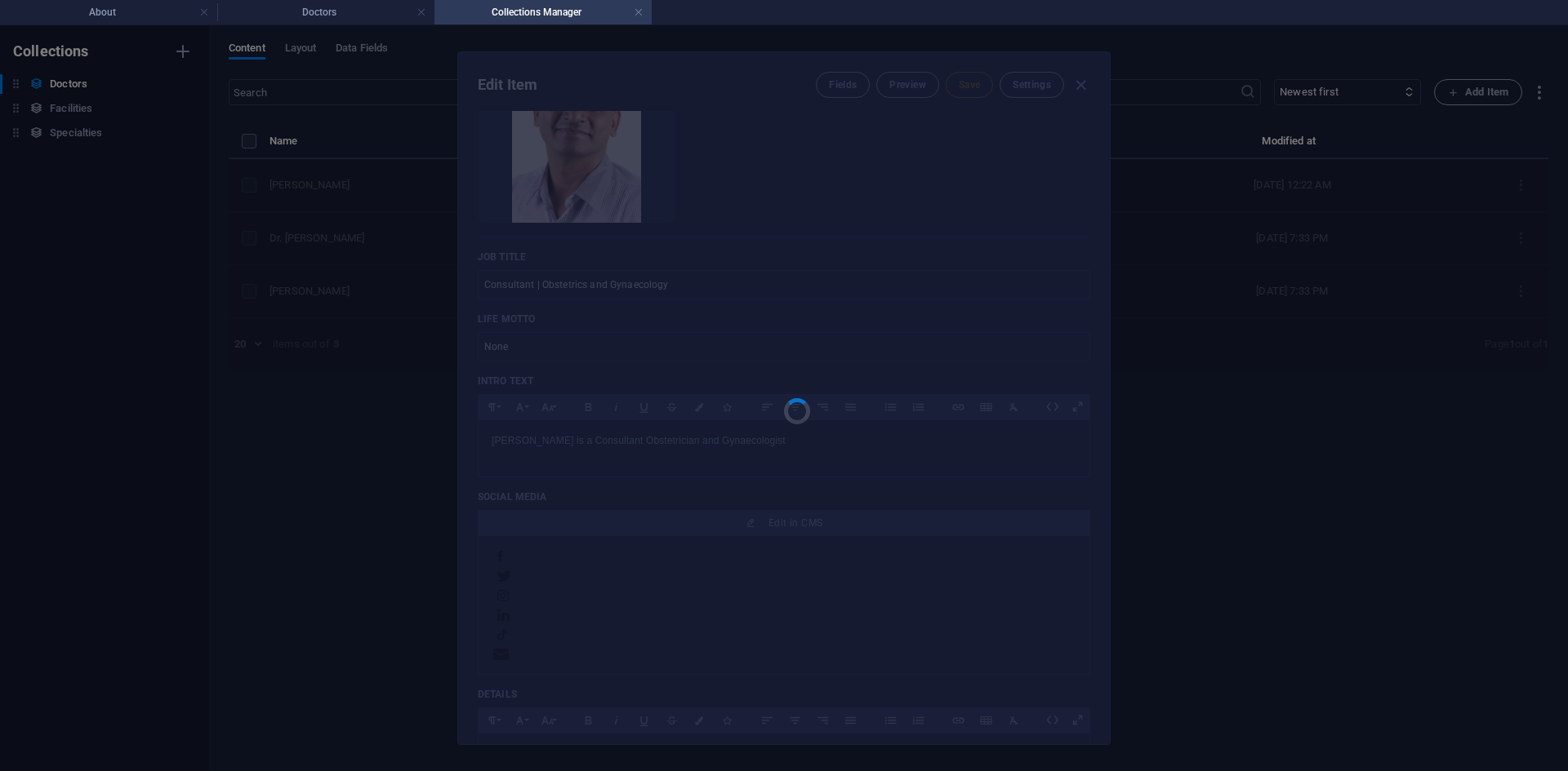
type input "dr-[PERSON_NAME]"
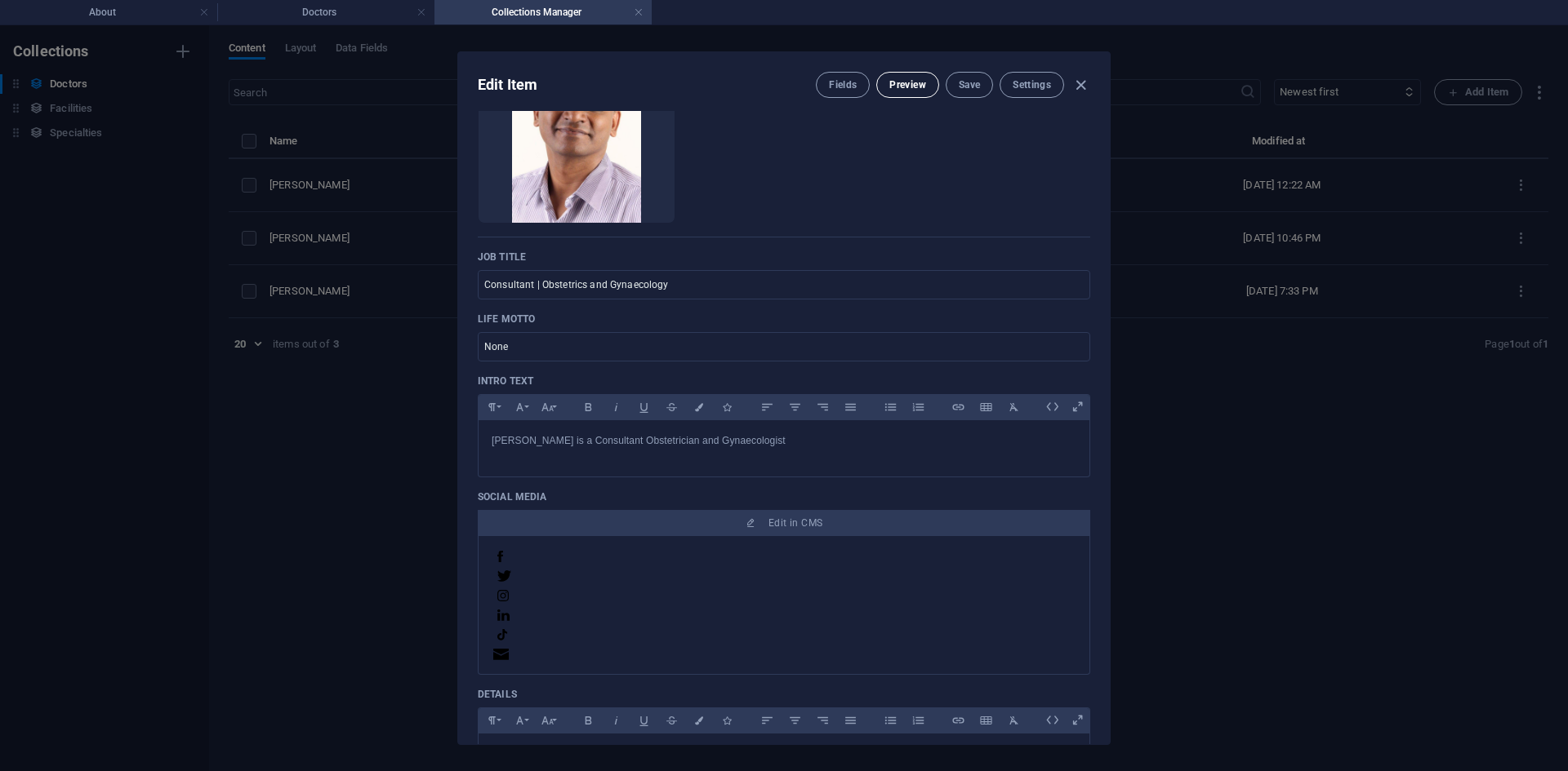
click at [908, 81] on span "Preview" at bounding box center [907, 84] width 36 height 13
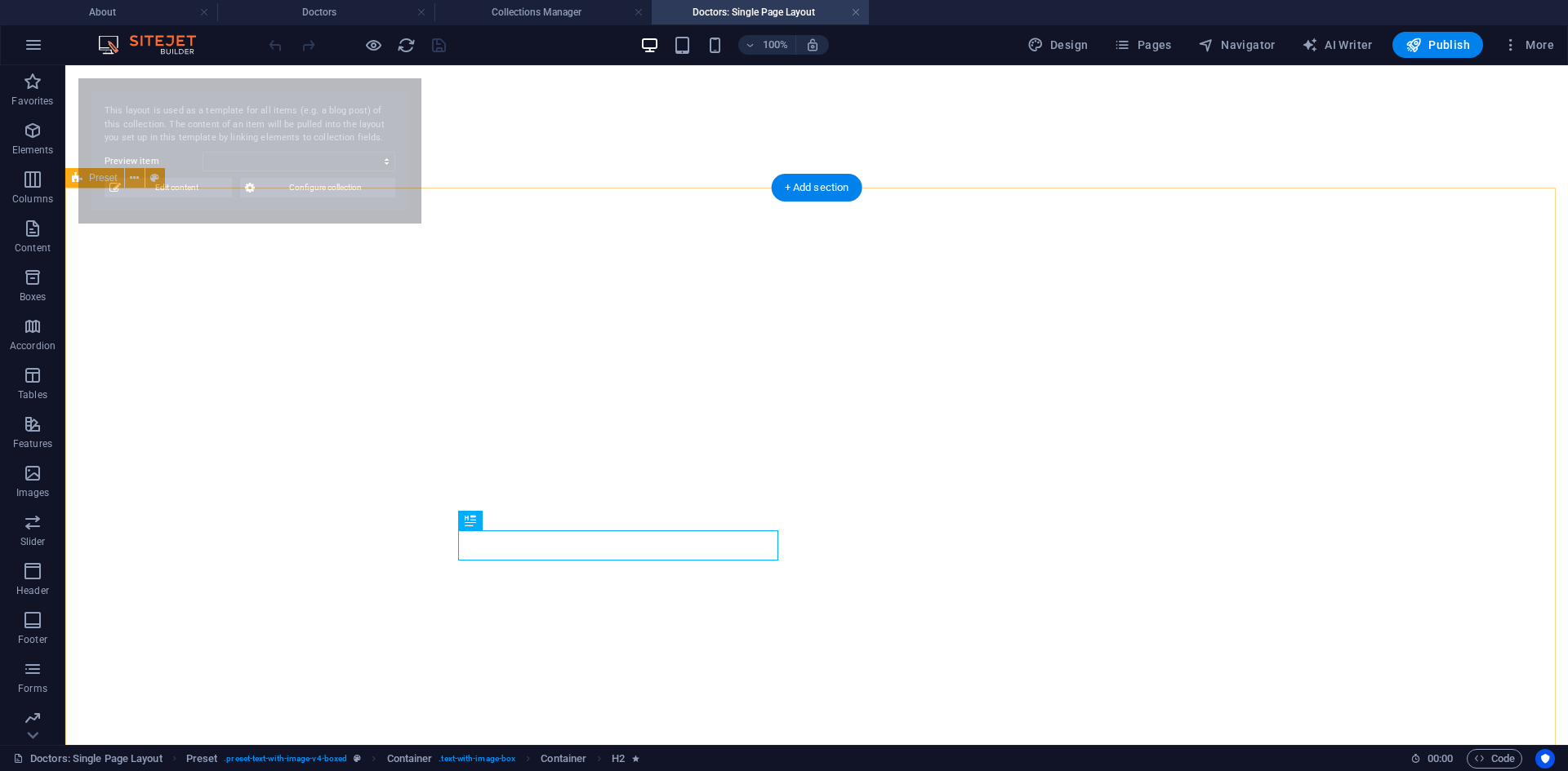
select select "689138e4ccc2d5a8220ec0fa"
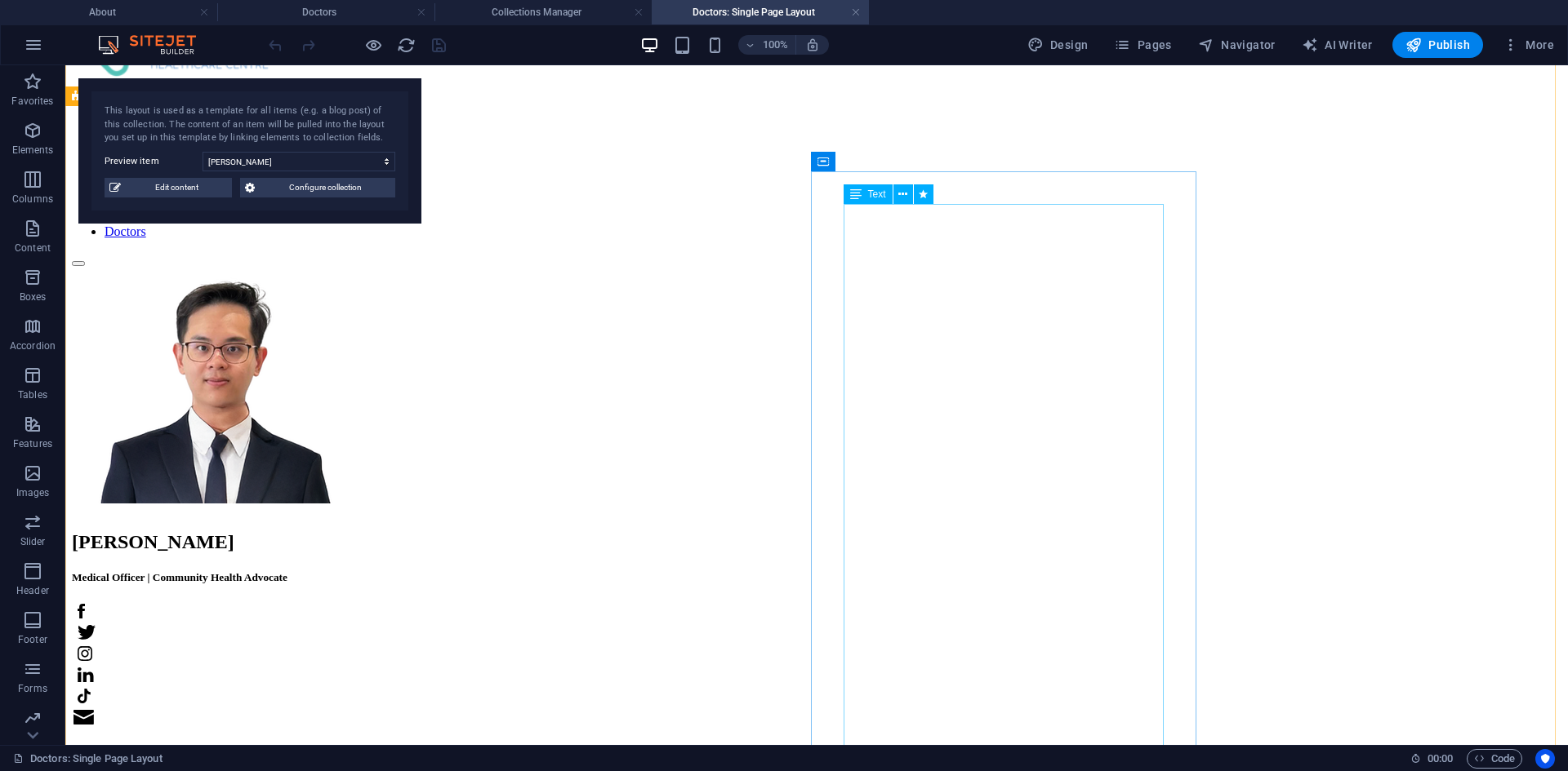
scroll to position [0, 0]
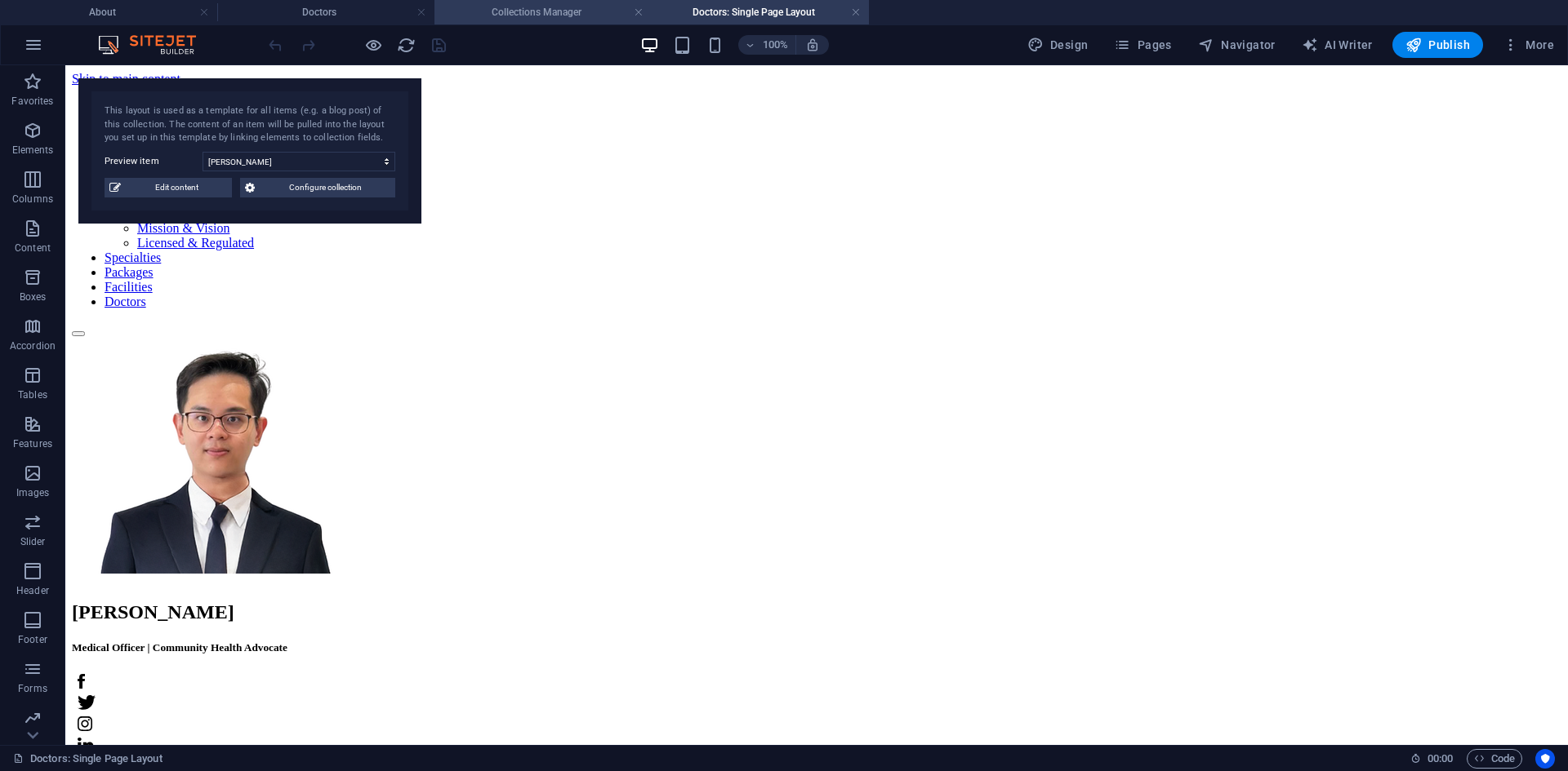
click at [534, 16] on h4 "Collections Manager" at bounding box center [543, 12] width 218 height 18
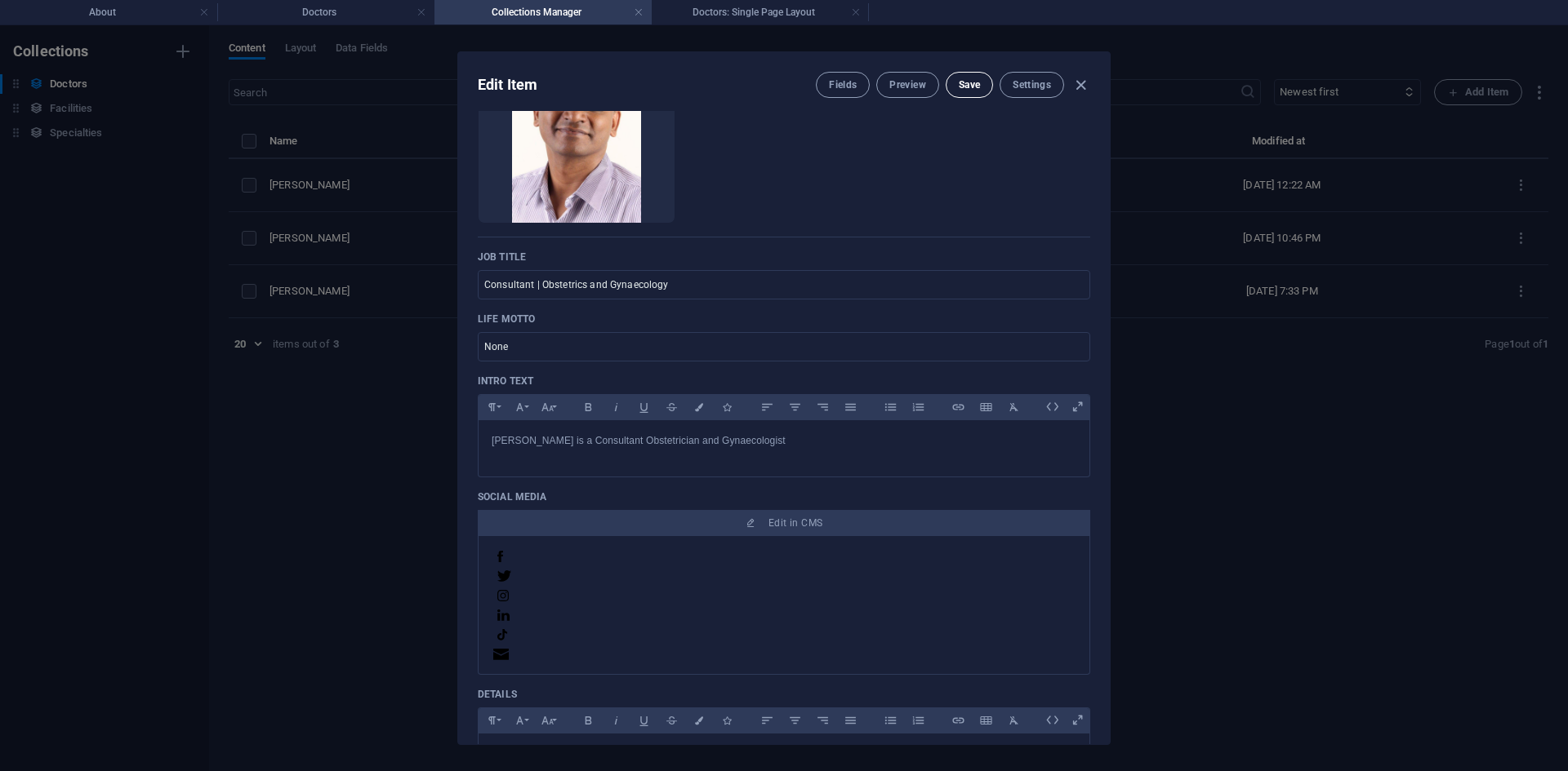
click at [973, 81] on span "Save" at bounding box center [969, 84] width 21 height 13
click at [842, 444] on p "[PERSON_NAME] is a Consultant Obstetrician and Gynaecologist" at bounding box center [784, 441] width 585 height 16
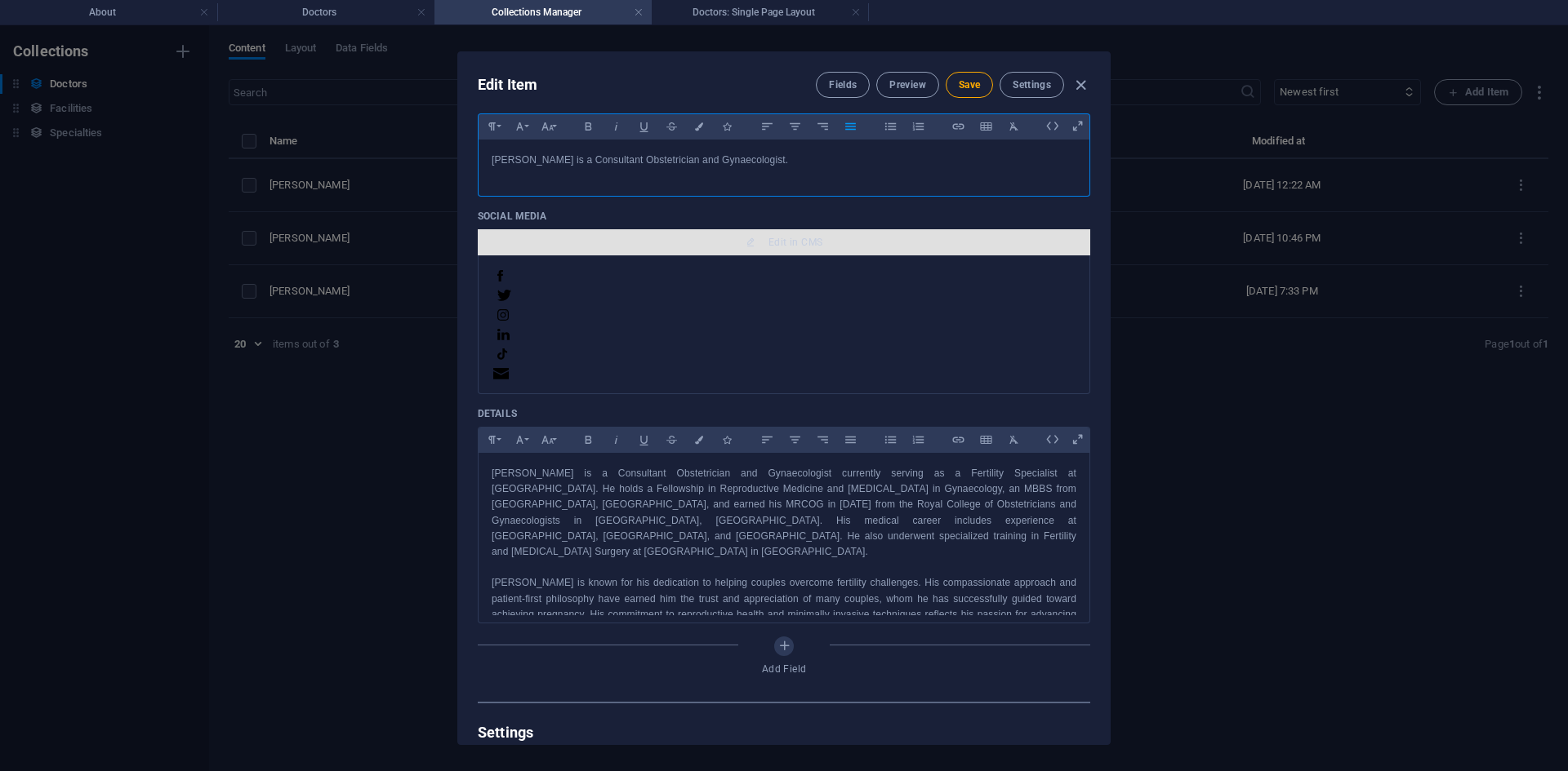
scroll to position [572, 0]
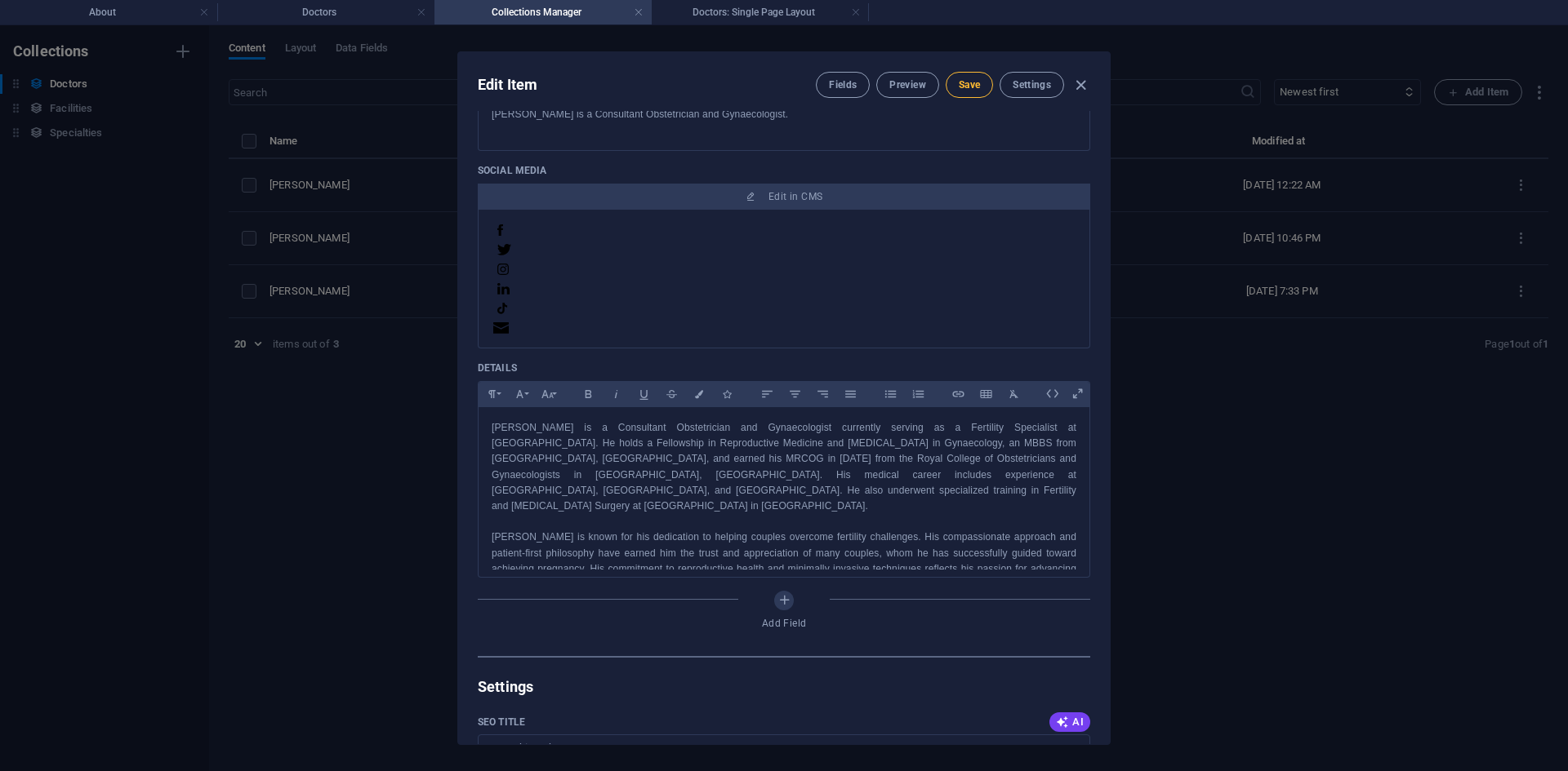
click at [979, 88] on span "Save" at bounding box center [969, 84] width 21 height 13
click at [1081, 82] on icon "button" at bounding box center [1081, 86] width 19 height 19
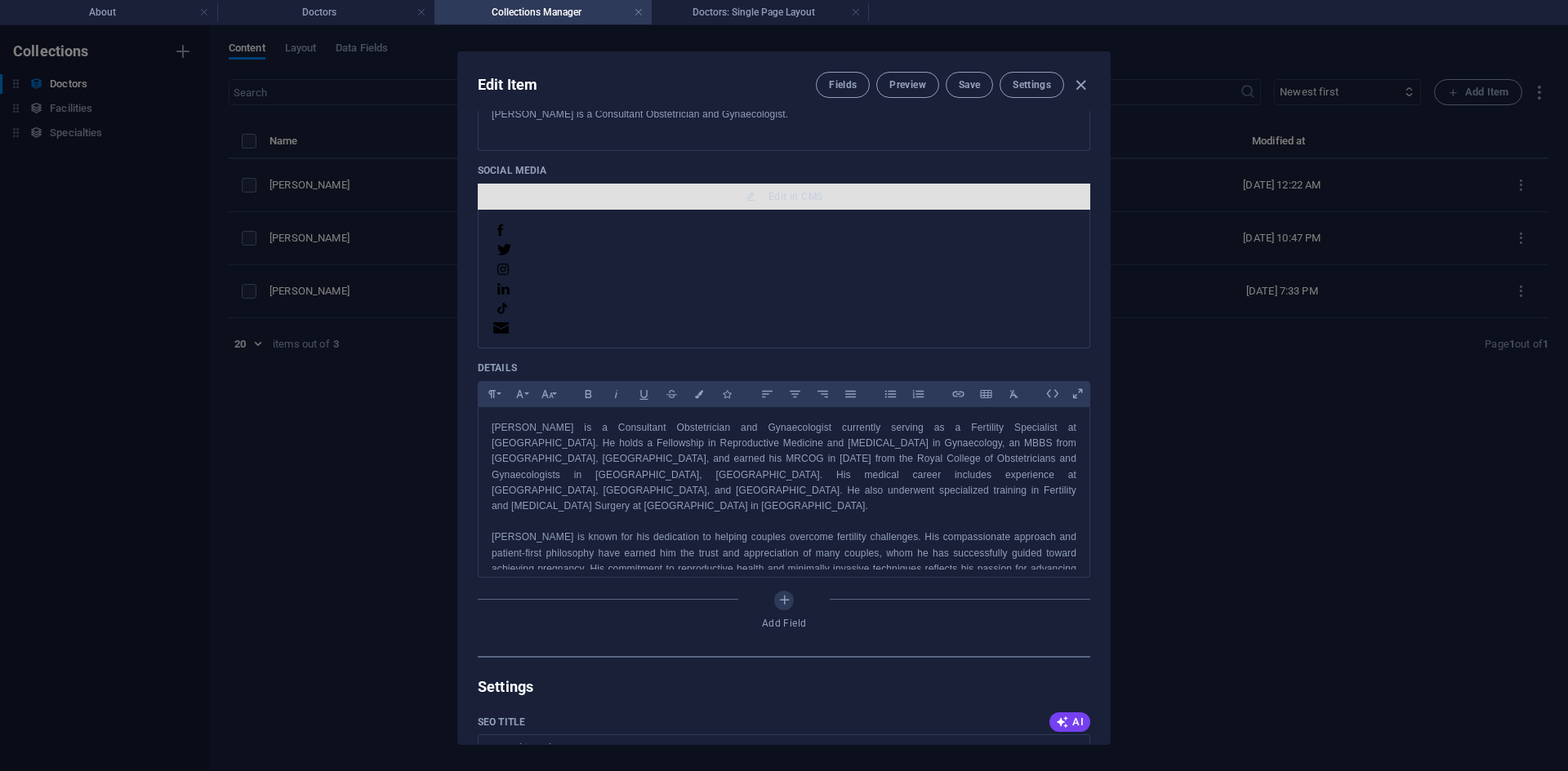
type input "dr-[PERSON_NAME]"
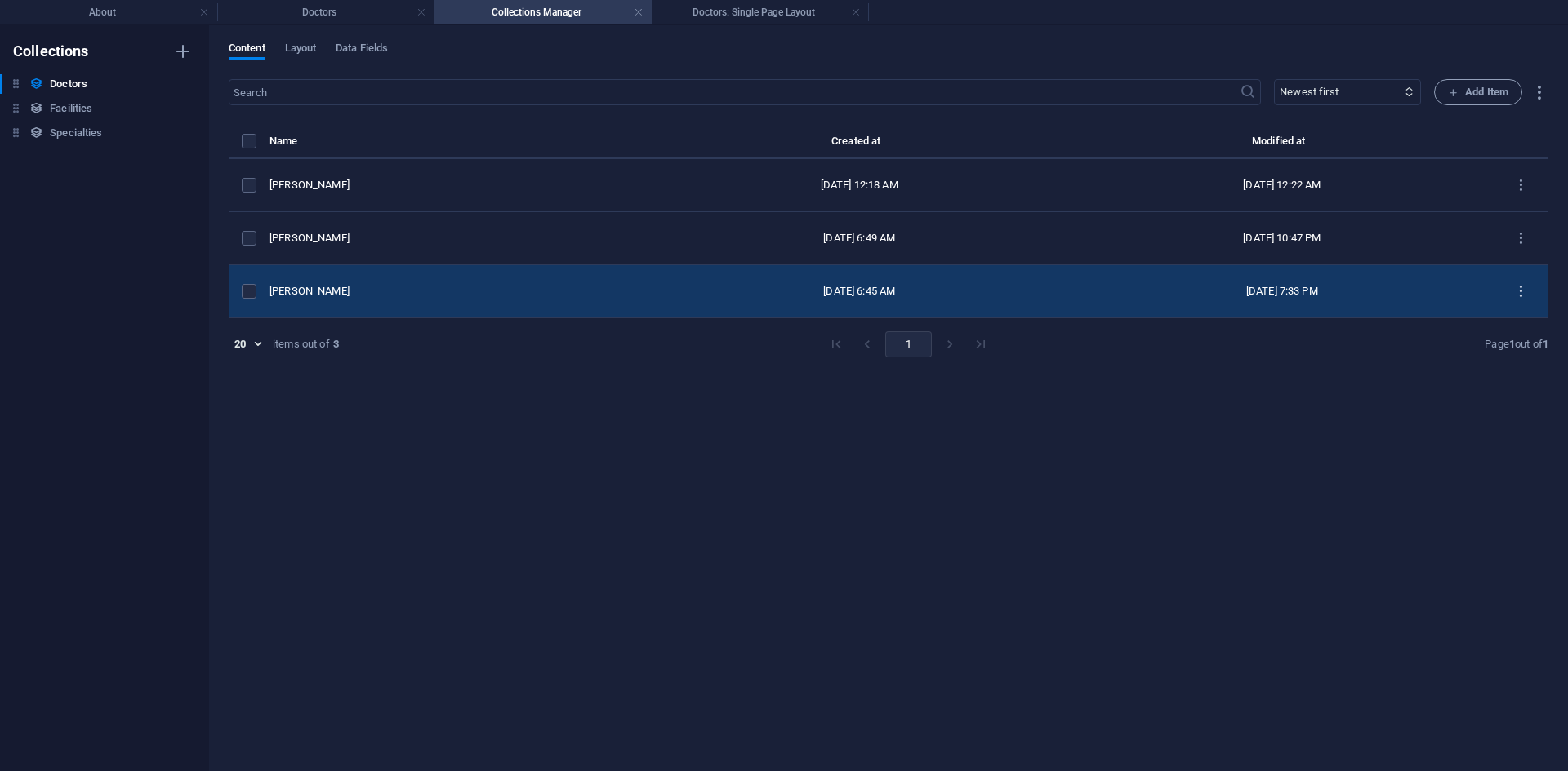
click at [1523, 291] on icon "items list" at bounding box center [1521, 292] width 16 height 16
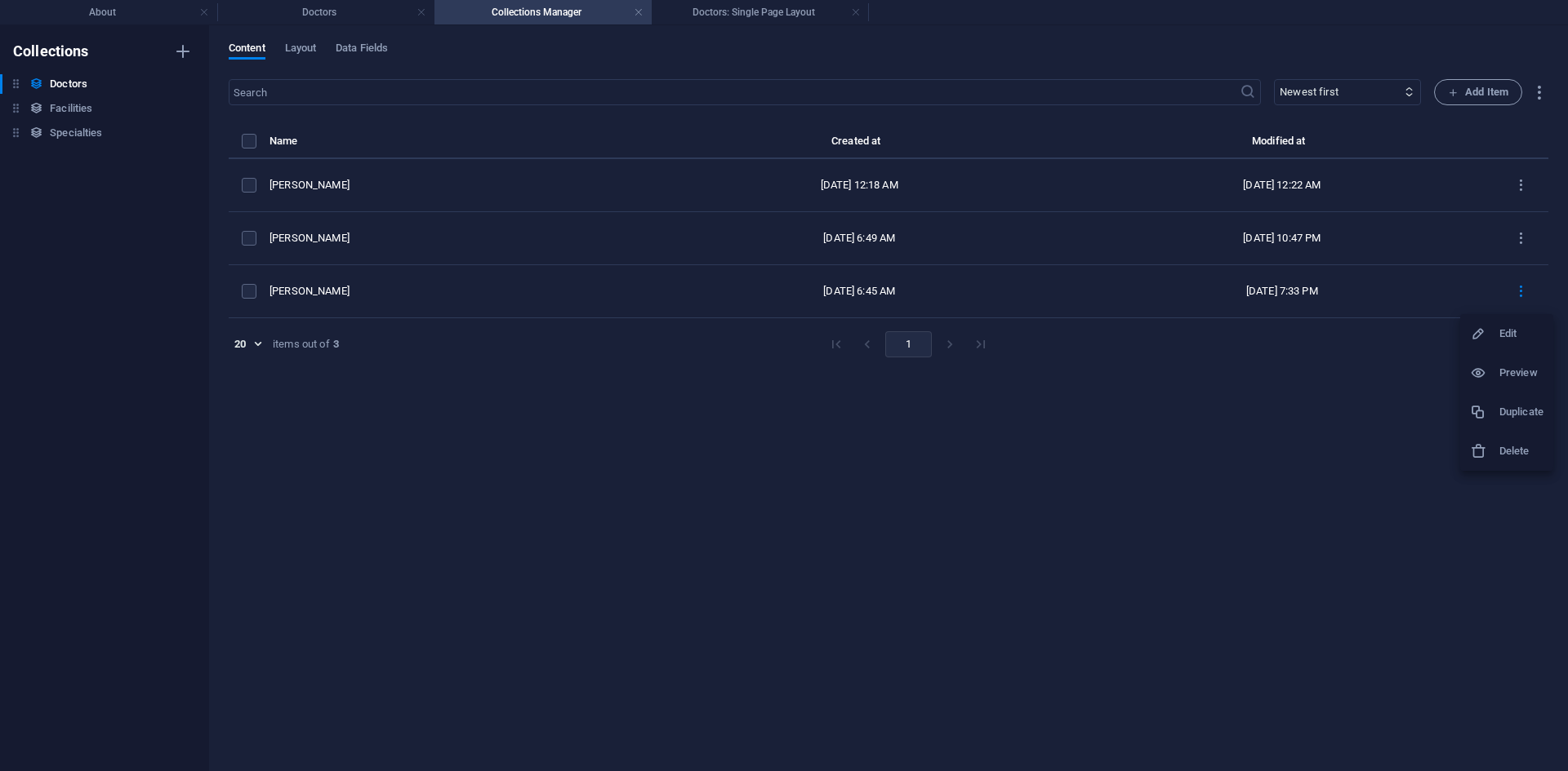
click at [1496, 332] on div at bounding box center [1485, 334] width 29 height 16
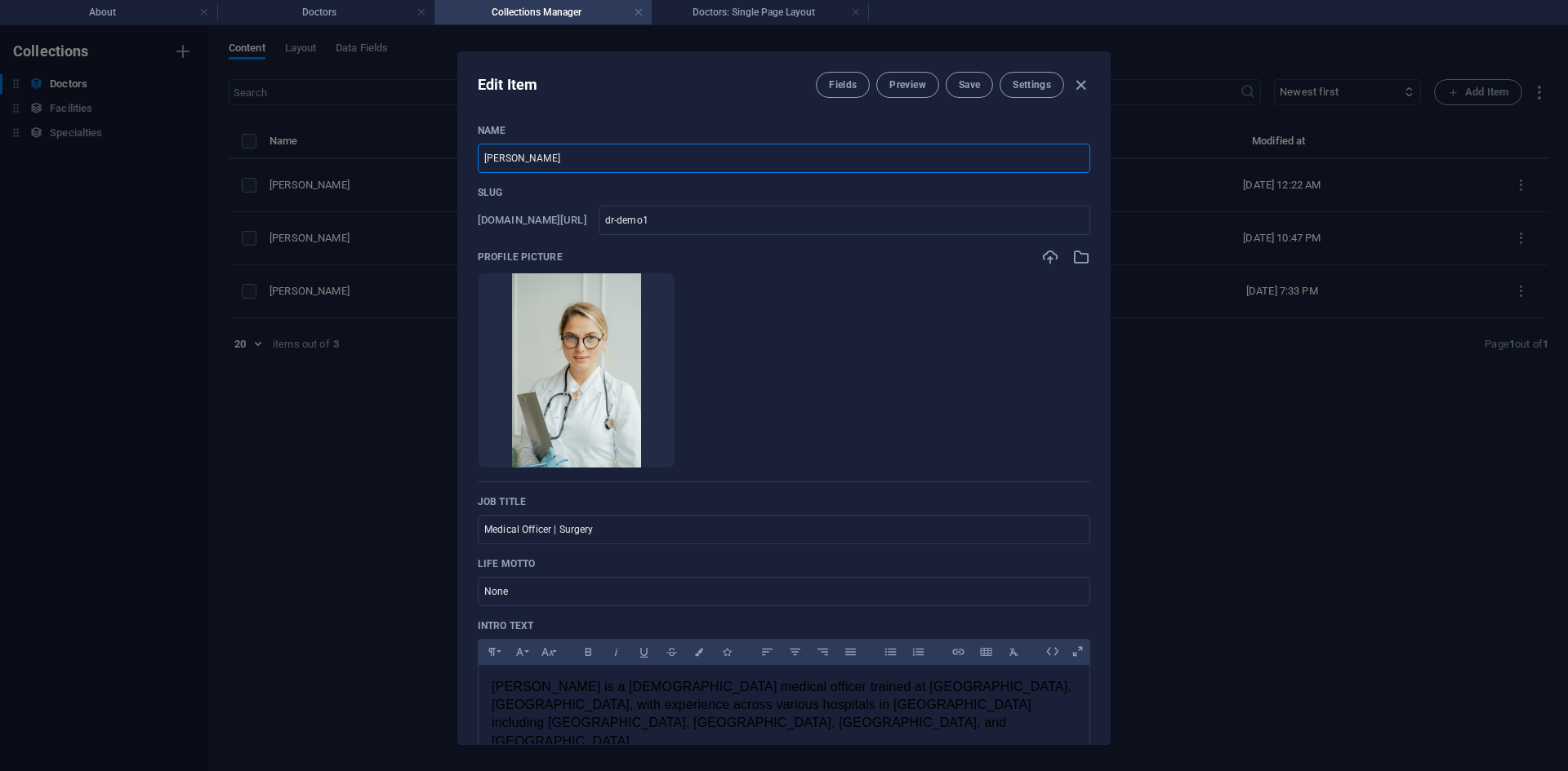
drag, startPoint x: 607, startPoint y: 159, endPoint x: 404, endPoint y: 159, distance: 203.0
click at [404, 159] on div "Edit Item Fields Preview Save Settings Name [PERSON_NAME] ​ Slug [DOMAIN_NAME][…" at bounding box center [784, 398] width 1568 height 746
type input "[PERSON_NAME]"
click at [811, 353] on ul "Drop files here to upload them instantly" at bounding box center [784, 371] width 613 height 196
click at [726, 217] on input "dr-demo1" at bounding box center [844, 220] width 491 height 29
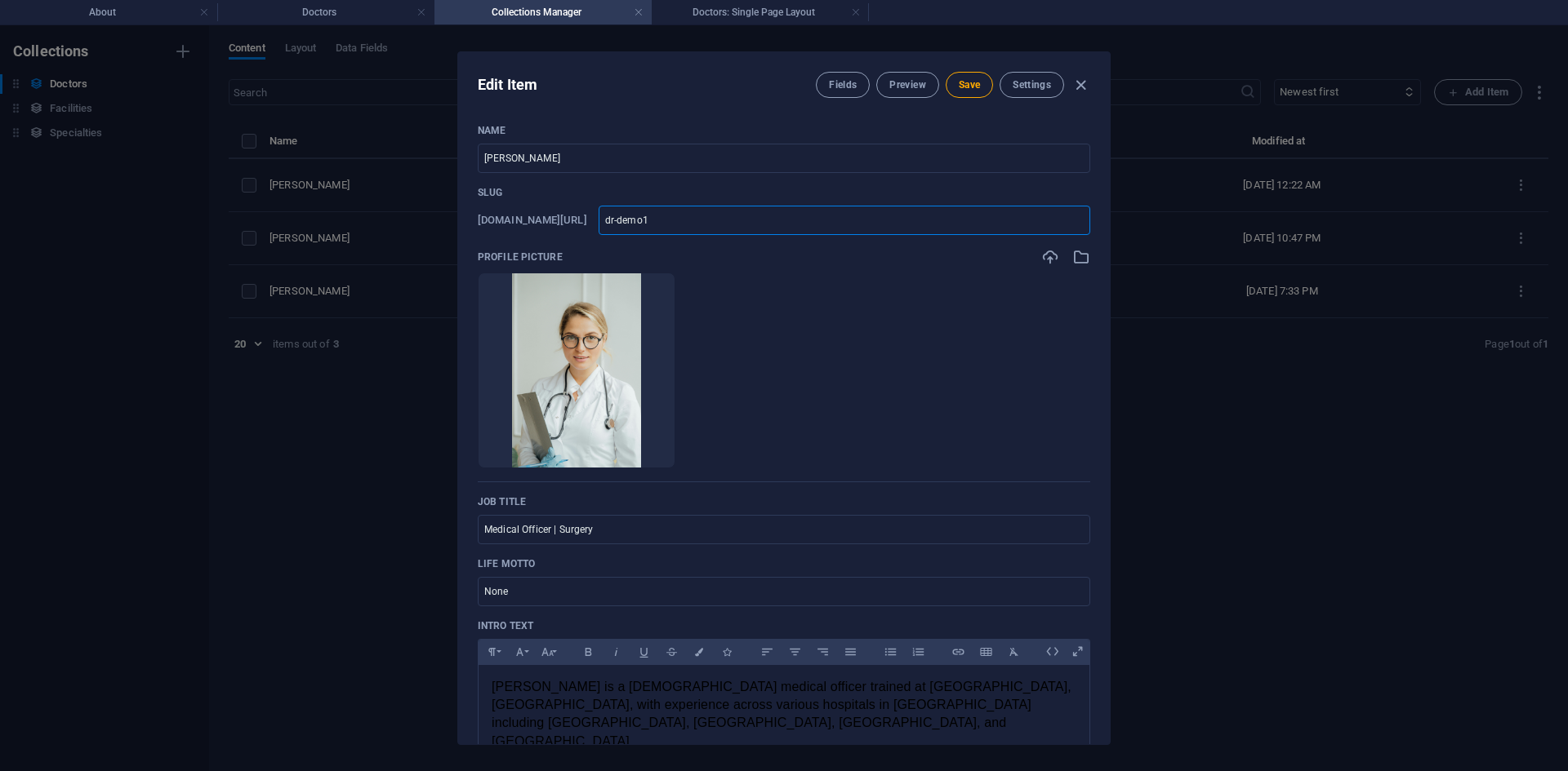
drag, startPoint x: 724, startPoint y: 220, endPoint x: 671, endPoint y: 228, distance: 53.6
click at [671, 228] on input "dr-demo1" at bounding box center [844, 220] width 491 height 29
type input "dr-s"
type input "dr-[PERSON_NAME]"
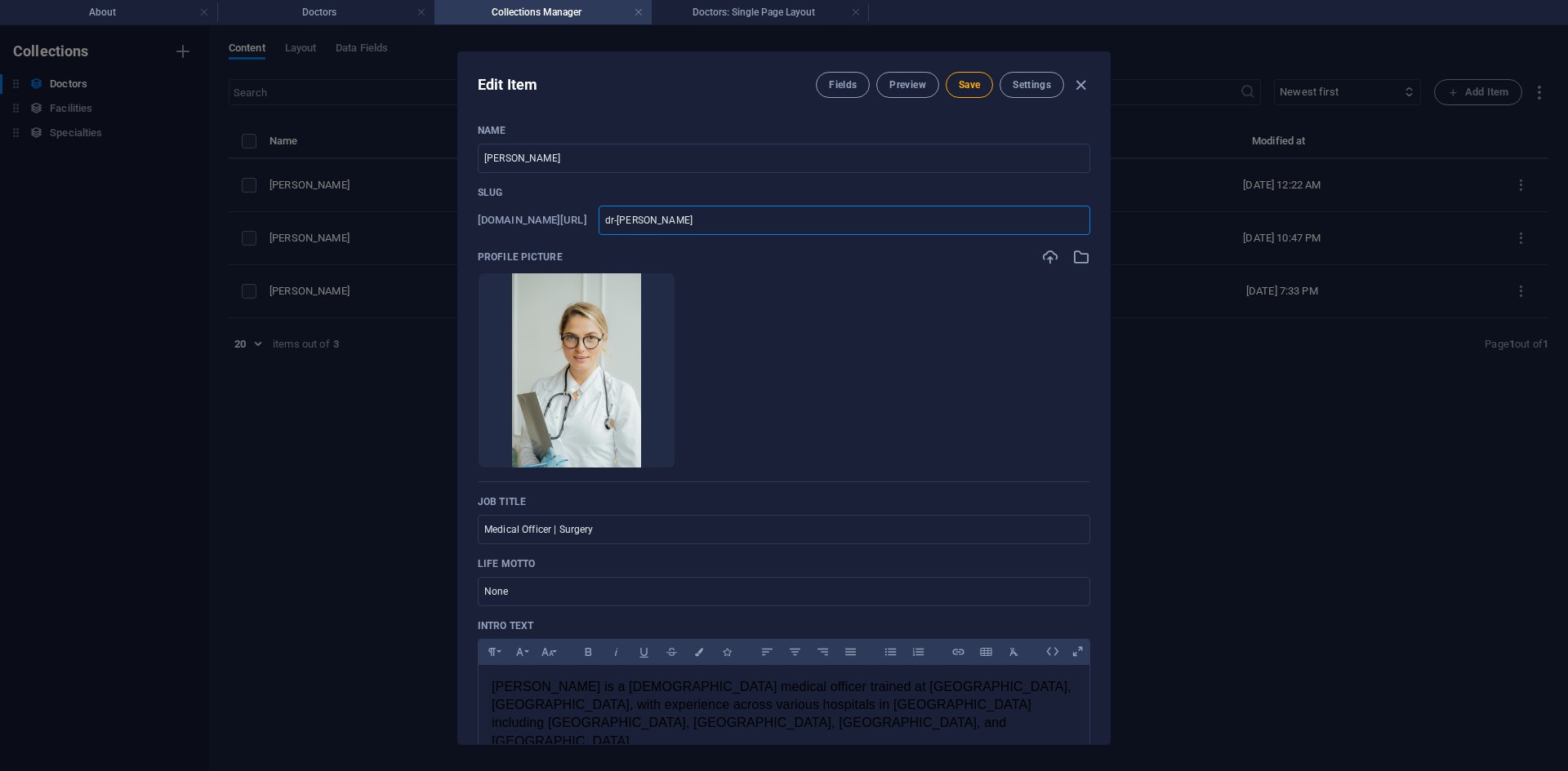
type input "dr-[PERSON_NAME]"
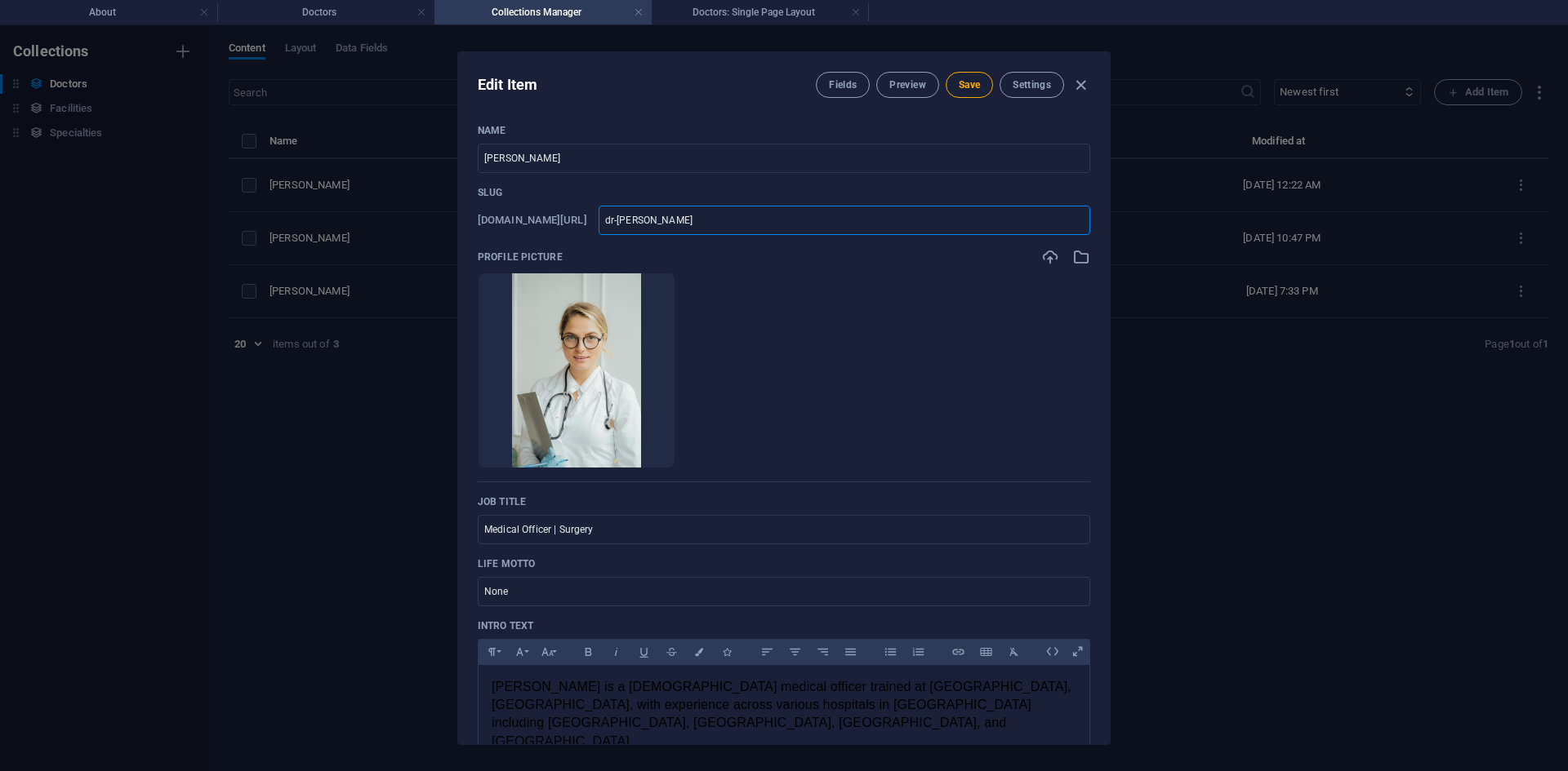
type input "dr-[PERSON_NAME]"
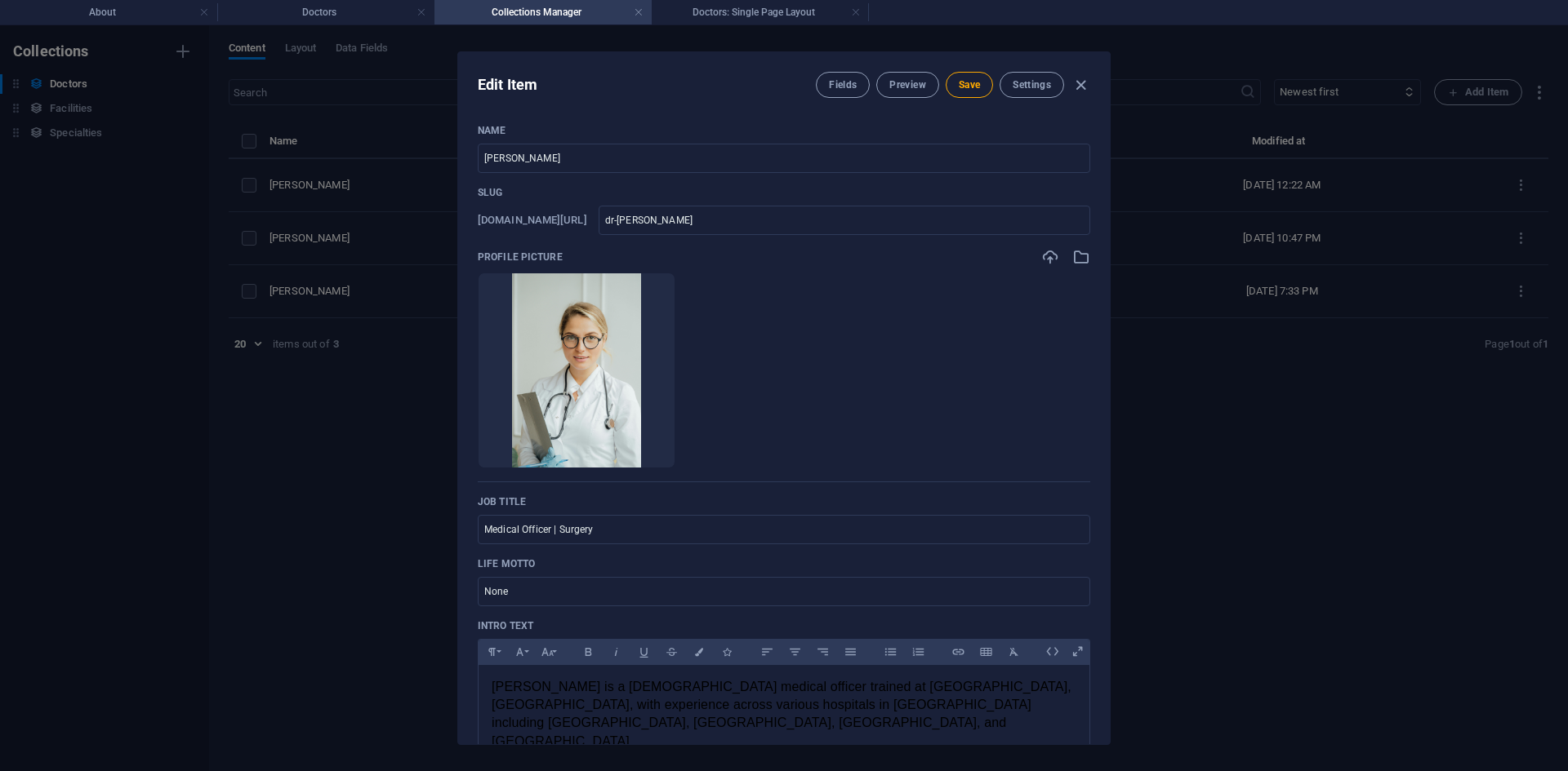
click at [866, 314] on ul "Drop files here to upload them instantly" at bounding box center [784, 371] width 613 height 196
click at [1044, 257] on icon "button" at bounding box center [1050, 256] width 18 height 18
click at [1044, 260] on icon "button" at bounding box center [1050, 256] width 18 height 18
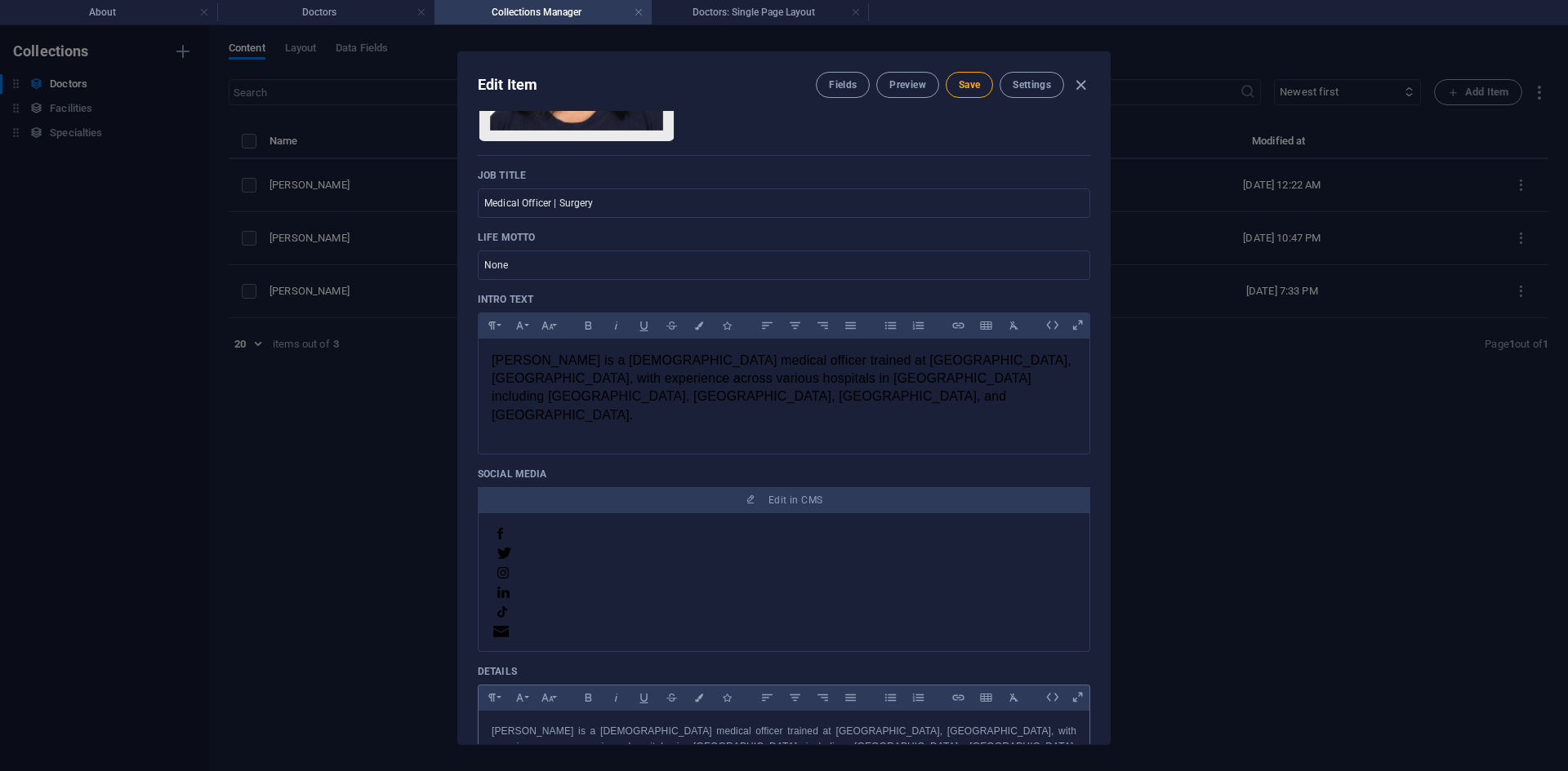
scroll to position [489, 0]
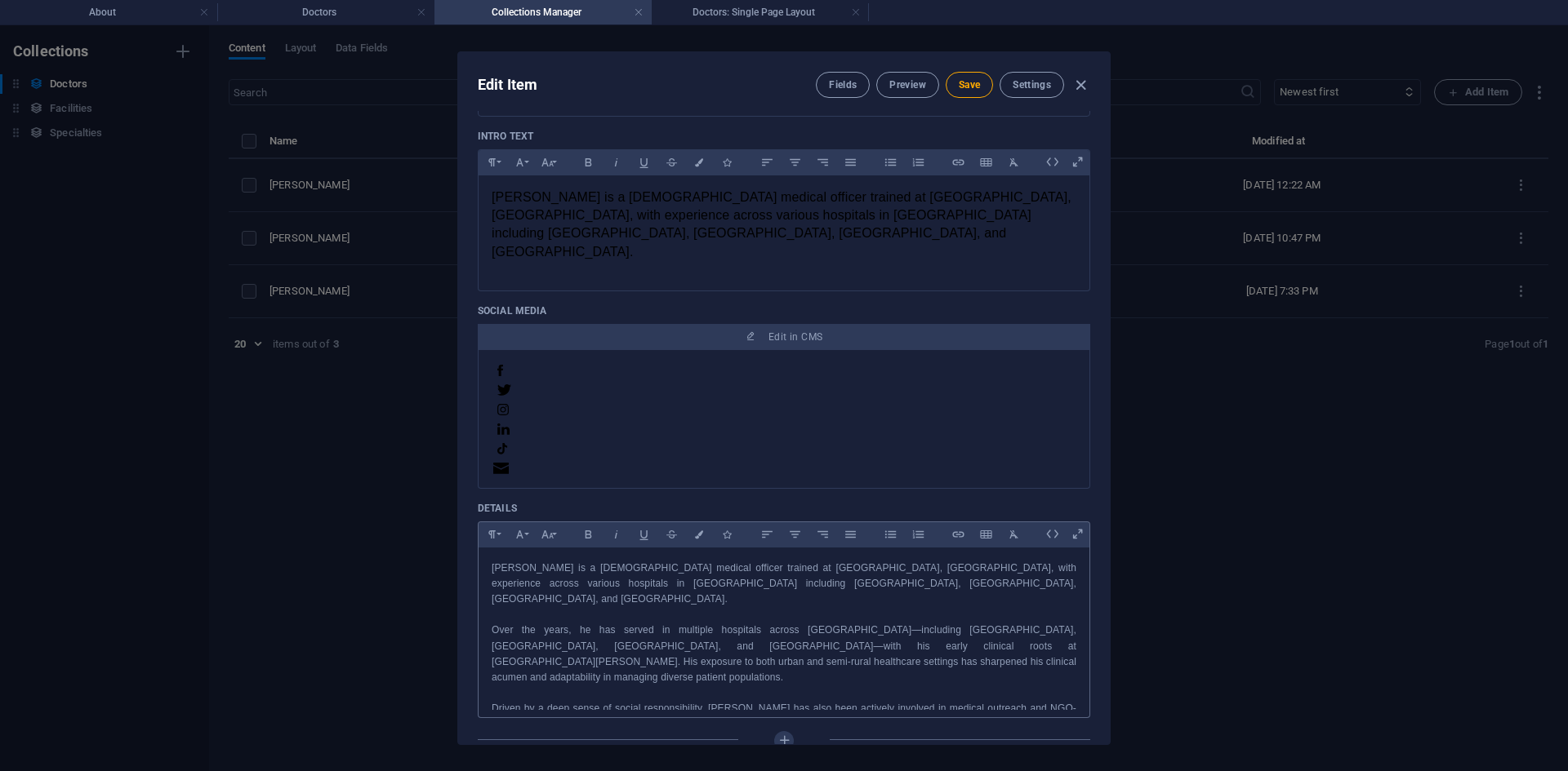
click at [828, 701] on p "Driven by a deep sense of social responsibility, [PERSON_NAME] has also been ac…" at bounding box center [784, 724] width 585 height 48
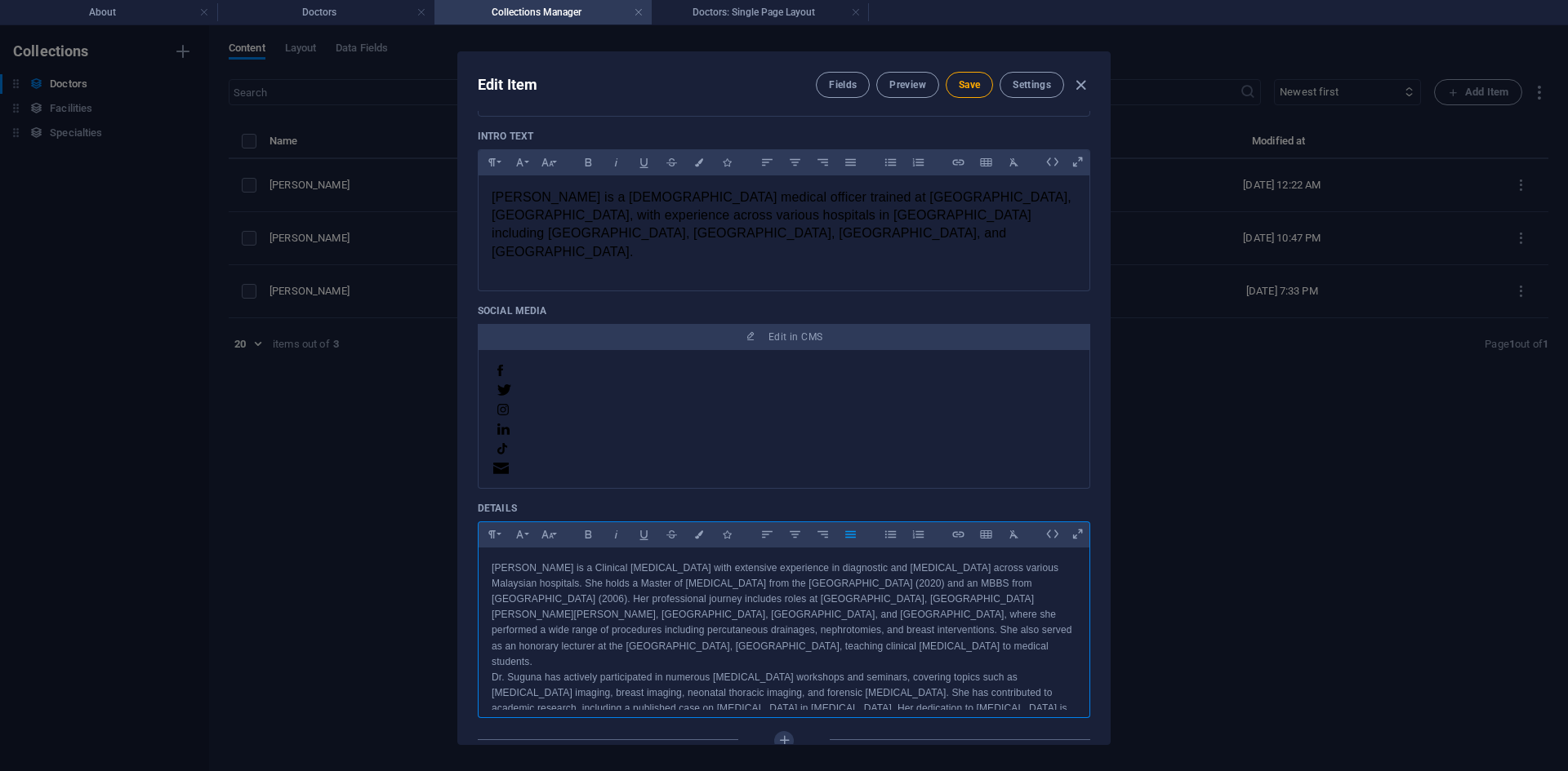
scroll to position [40, 0]
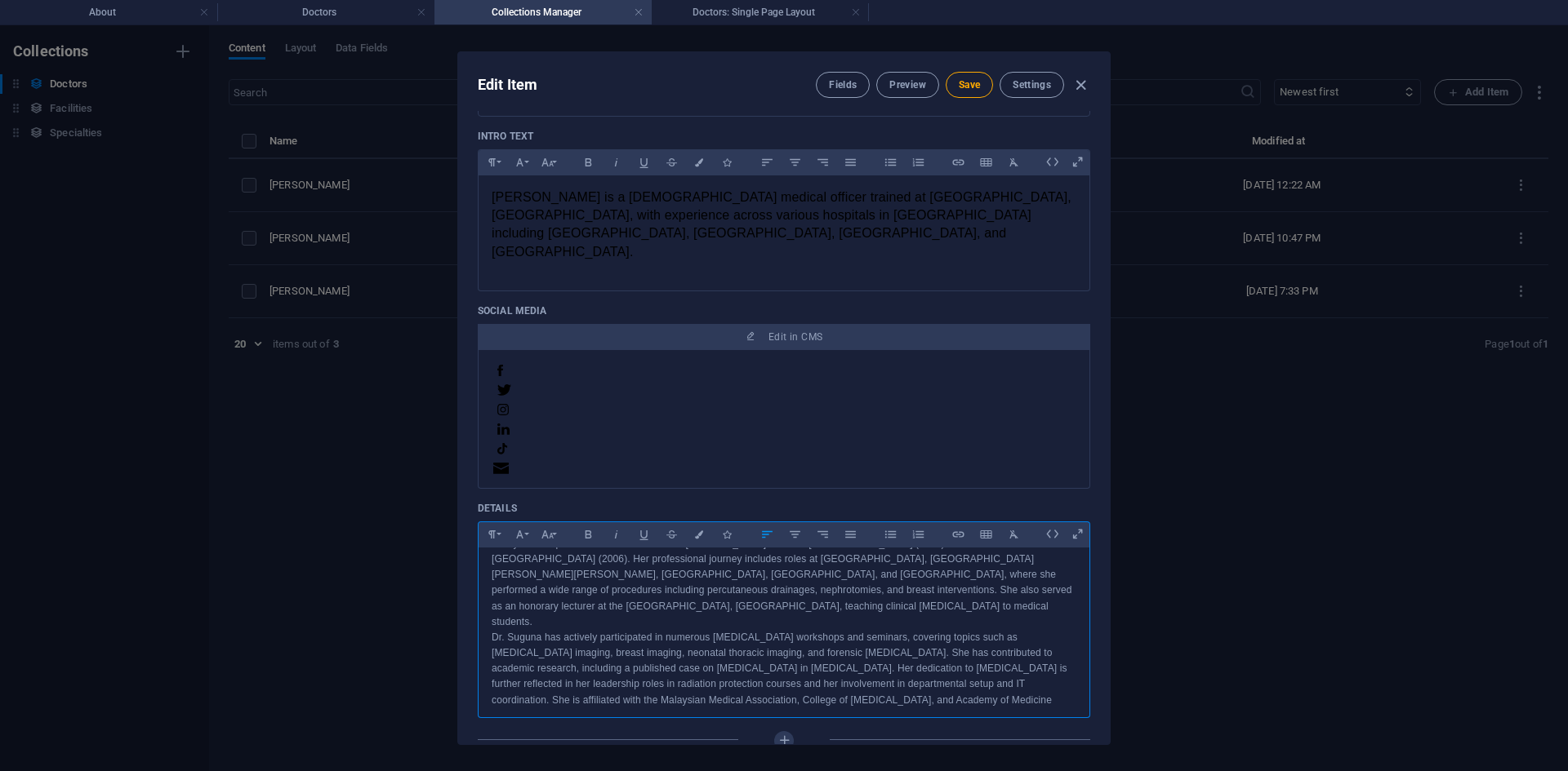
click at [944, 573] on p "[PERSON_NAME] is a Clinical [MEDICAL_DATA] with extensive experience in diagnos…" at bounding box center [784, 575] width 585 height 109
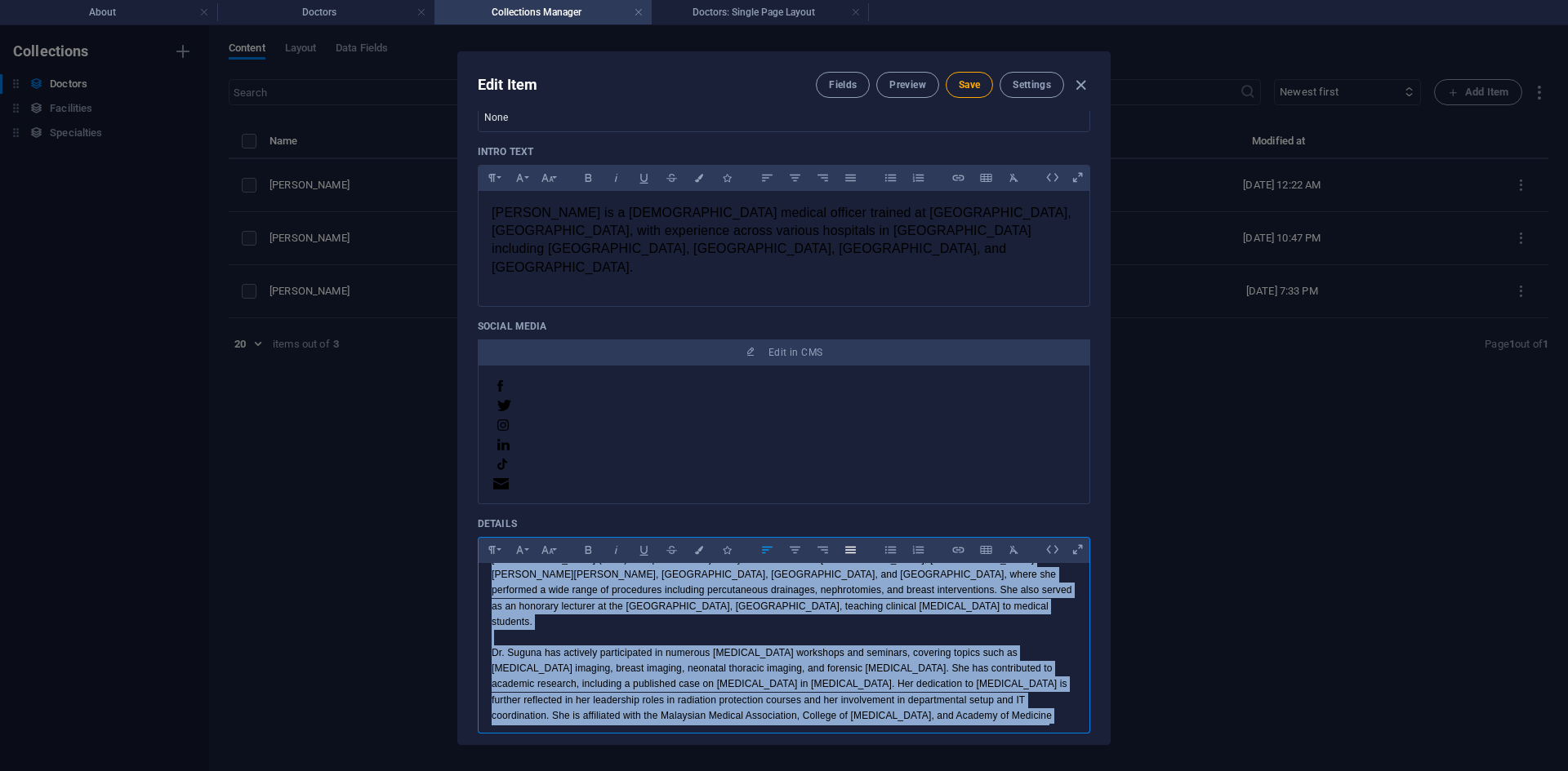
click at [847, 541] on icon "button" at bounding box center [850, 550] width 14 height 20
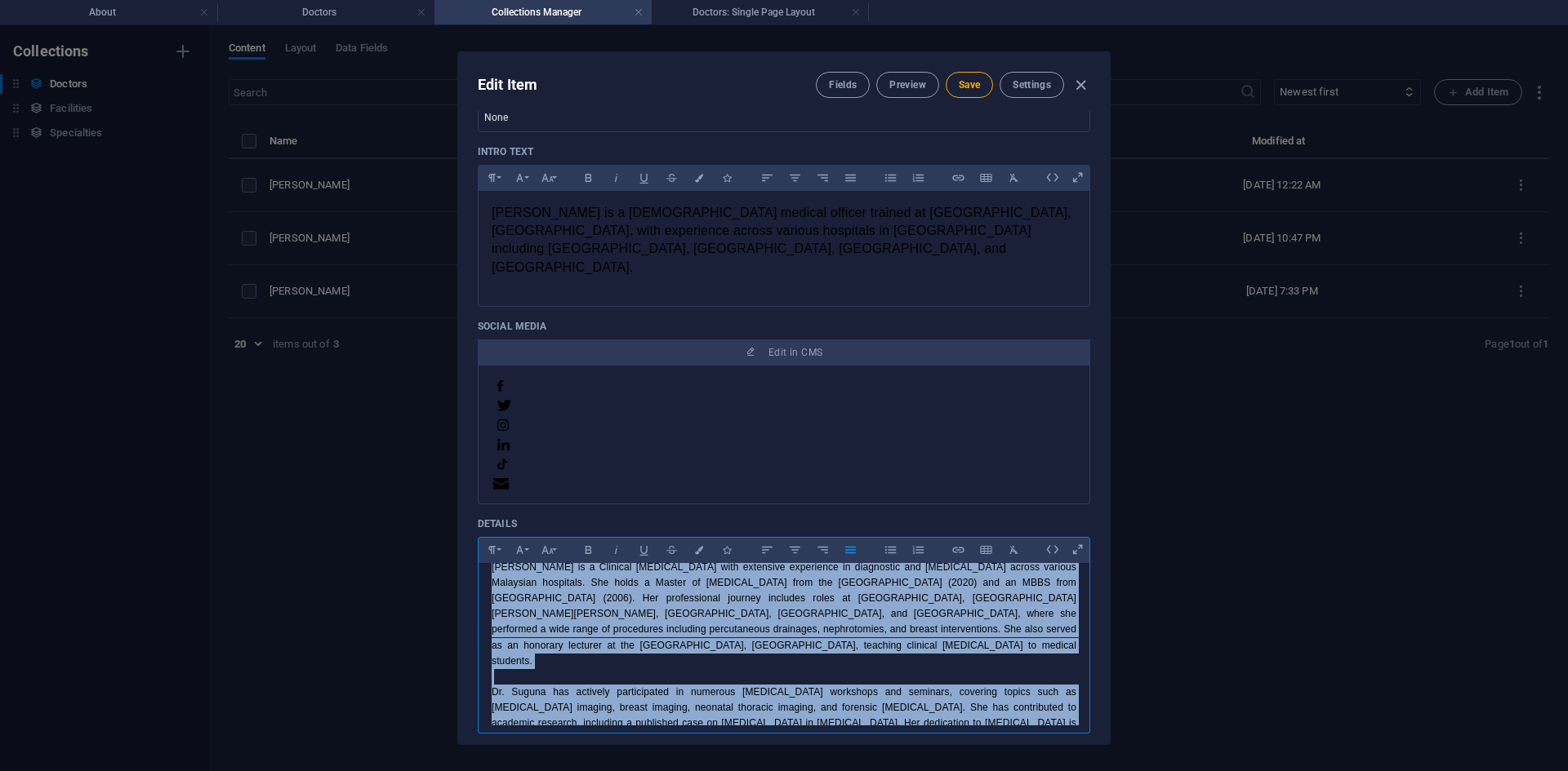
scroll to position [0, 0]
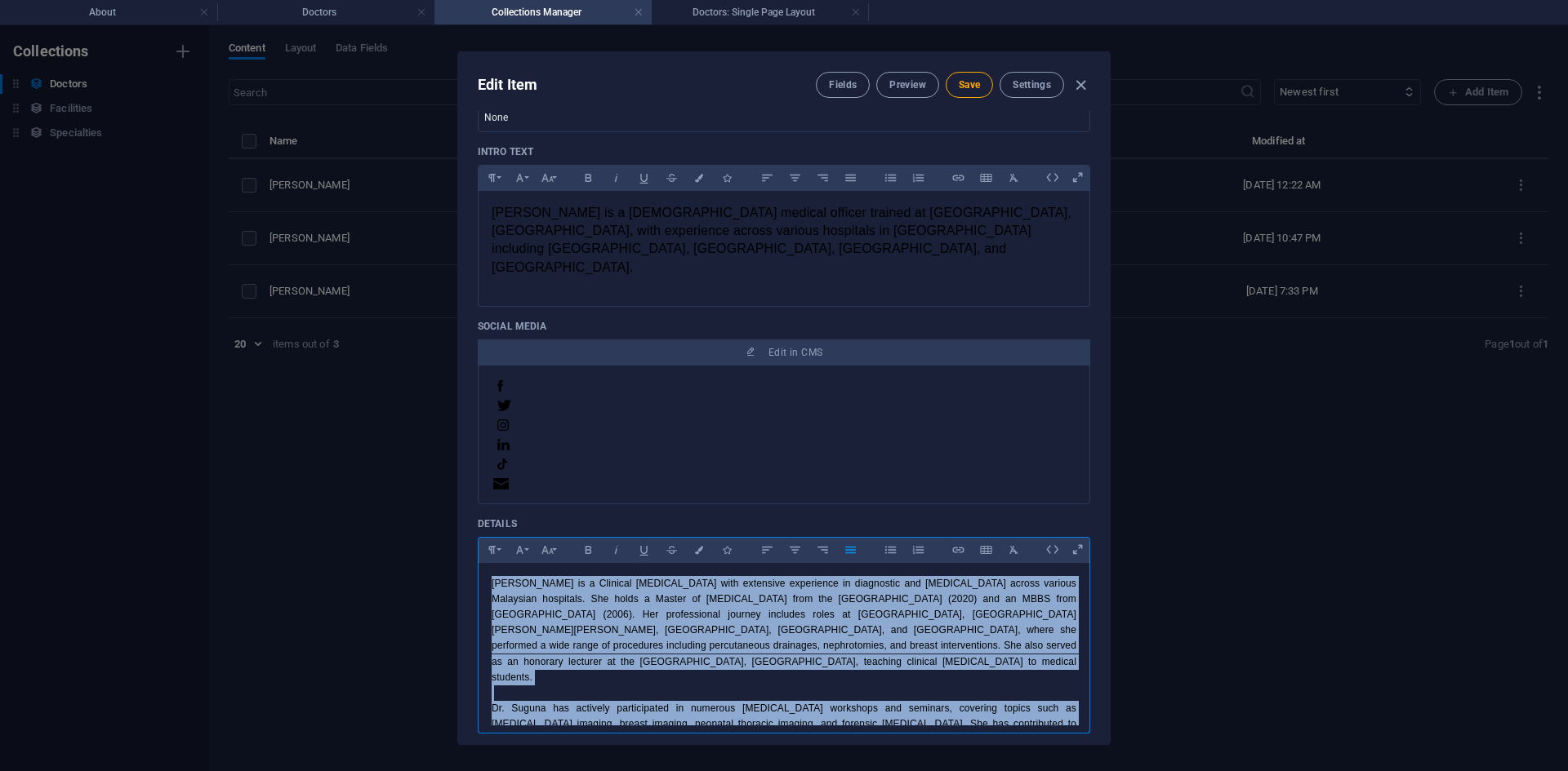
click at [744, 578] on p "[PERSON_NAME] is a Clinical [MEDICAL_DATA] with extensive experience in diagnos…" at bounding box center [784, 631] width 585 height 109
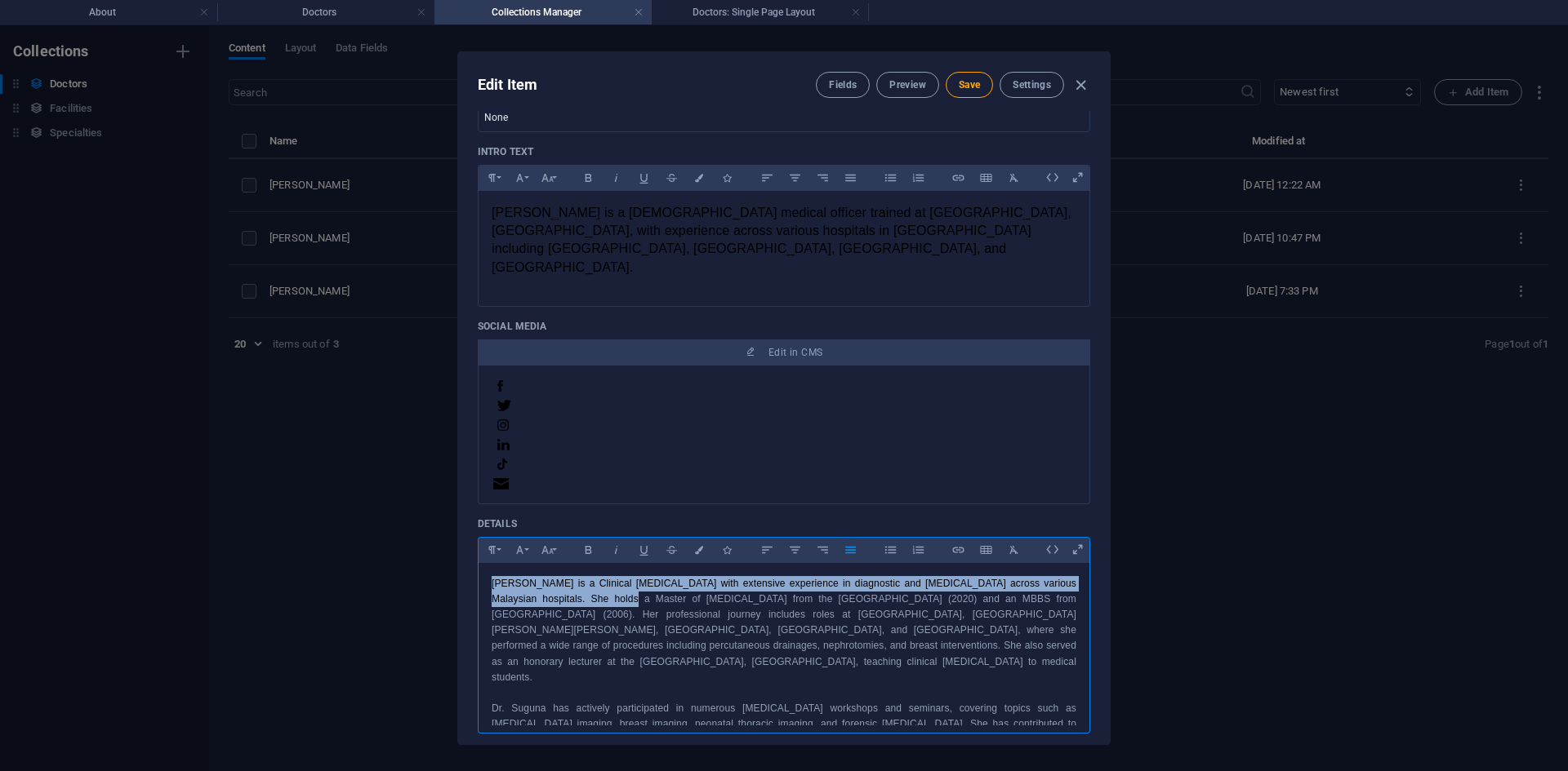
drag, startPoint x: 488, startPoint y: 545, endPoint x: 583, endPoint y: 559, distance: 96.0
click at [583, 563] on div "[PERSON_NAME] is a Clinical [MEDICAL_DATA] with extensive experience in diagnos…" at bounding box center [784, 694] width 611 height 262
copy p "[PERSON_NAME] is a Clinical [MEDICAL_DATA] with extensive experience in diagnos…"
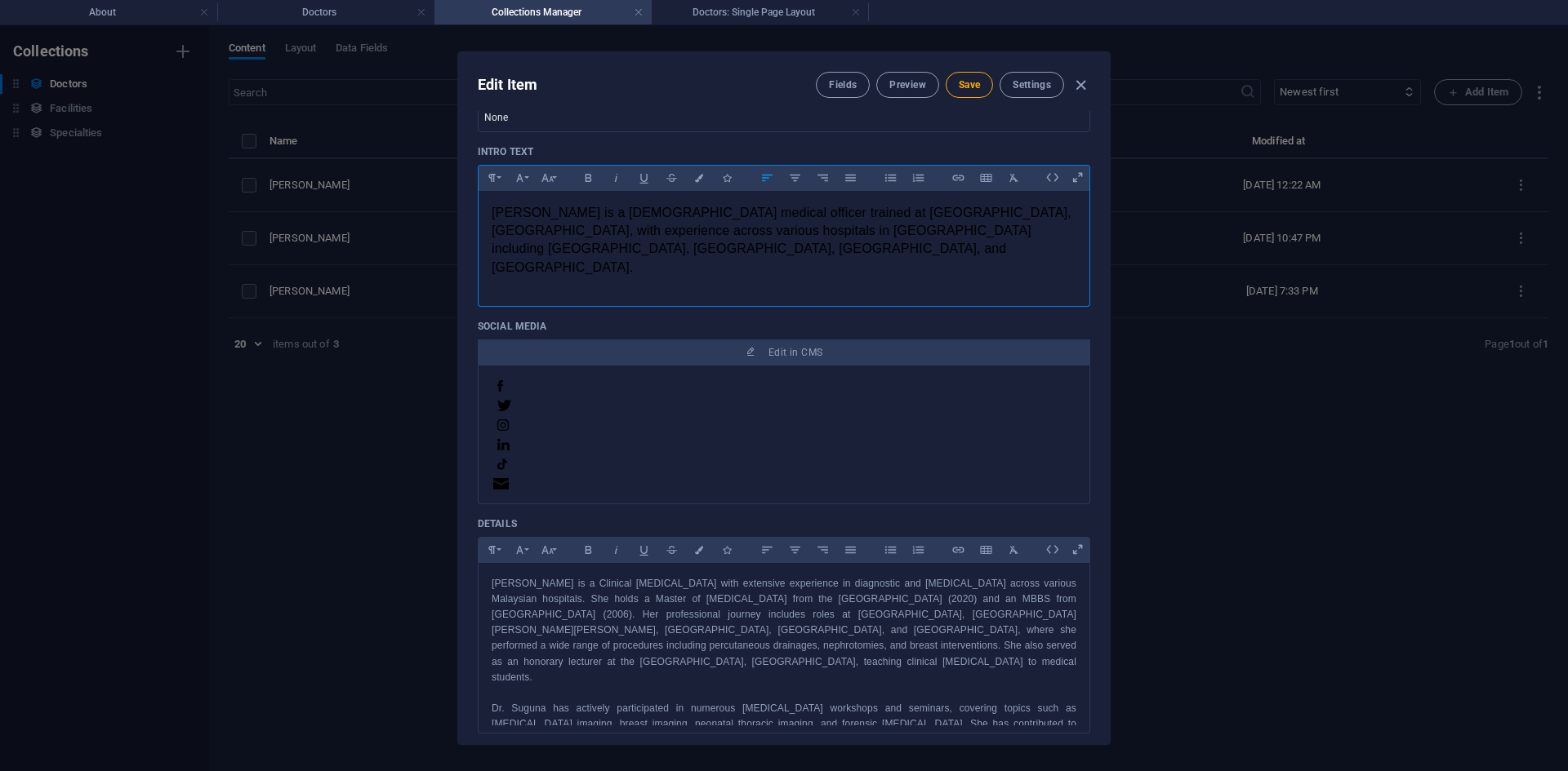
click at [777, 240] on p "[PERSON_NAME] is a [DEMOGRAPHIC_DATA] medical officer trained at [GEOGRAPHIC_DA…" at bounding box center [784, 241] width 585 height 73
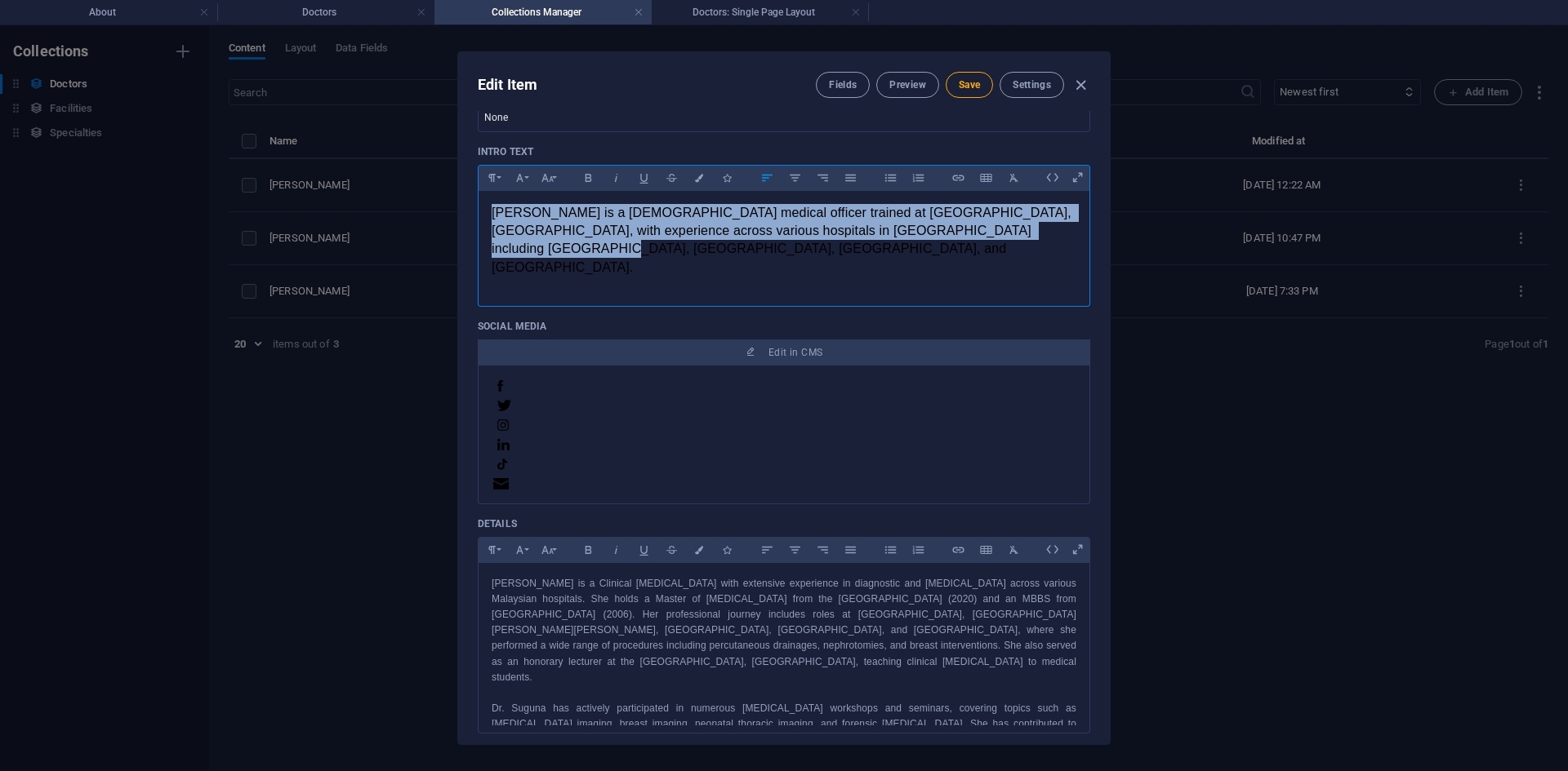
drag, startPoint x: 958, startPoint y: 231, endPoint x: 397, endPoint y: 198, distance: 562.0
click at [397, 198] on div "Edit Item Fields Preview Save Settings Name [PERSON_NAME] ​ Slug [DOMAIN_NAME][…" at bounding box center [784, 398] width 1568 height 746
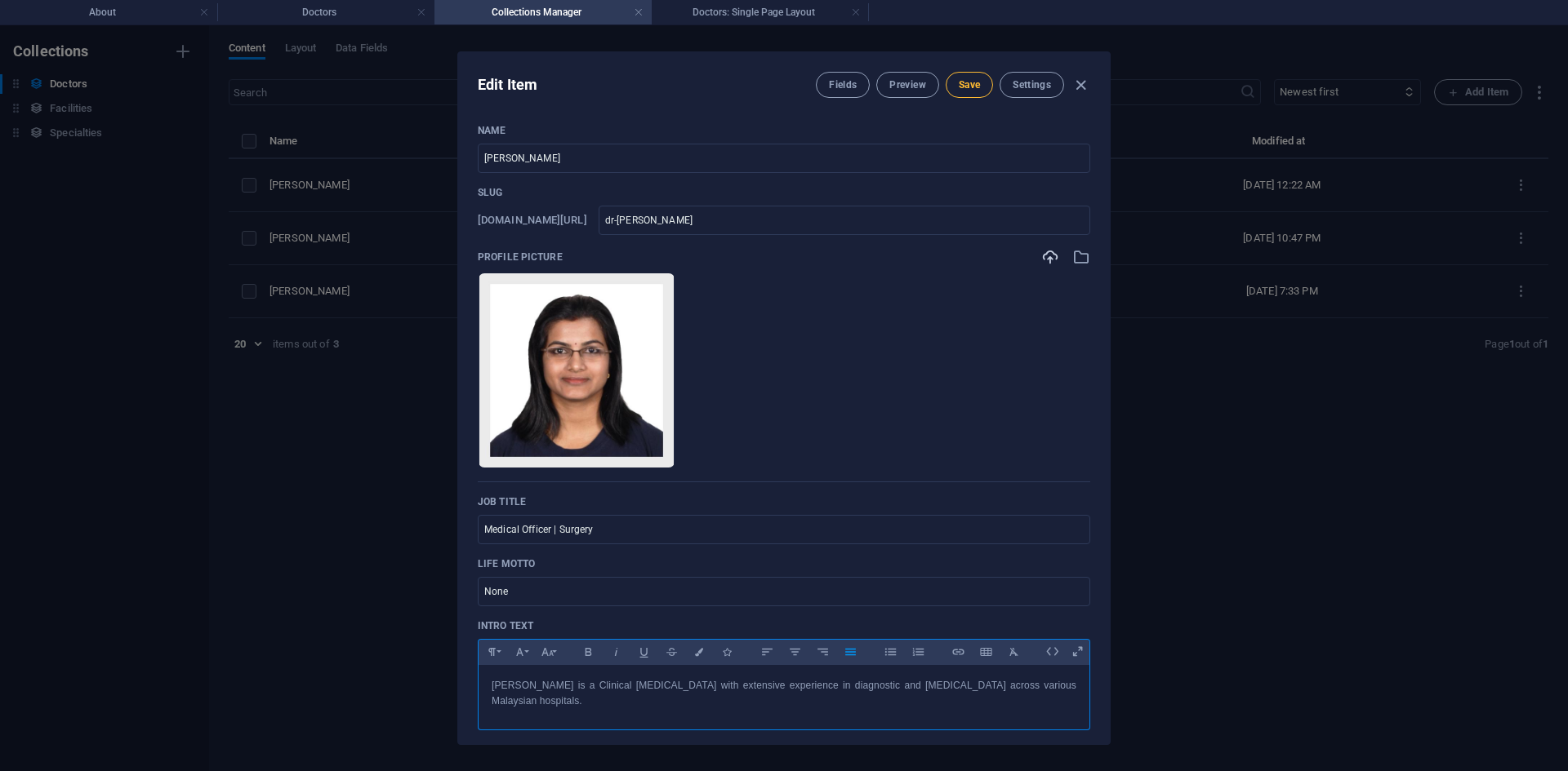
click at [970, 92] on button "Save" at bounding box center [969, 85] width 48 height 26
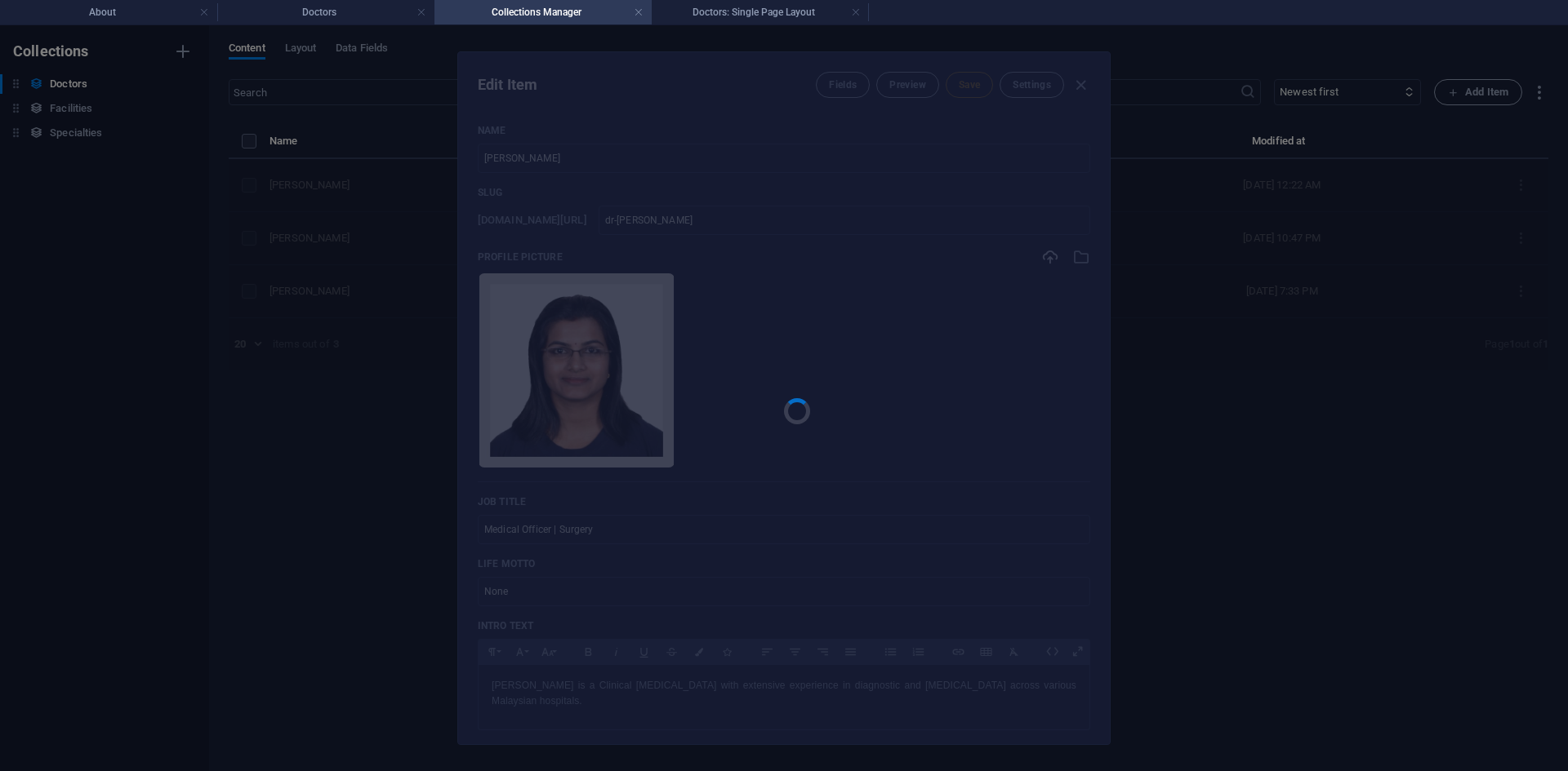
type input "dr-[PERSON_NAME]"
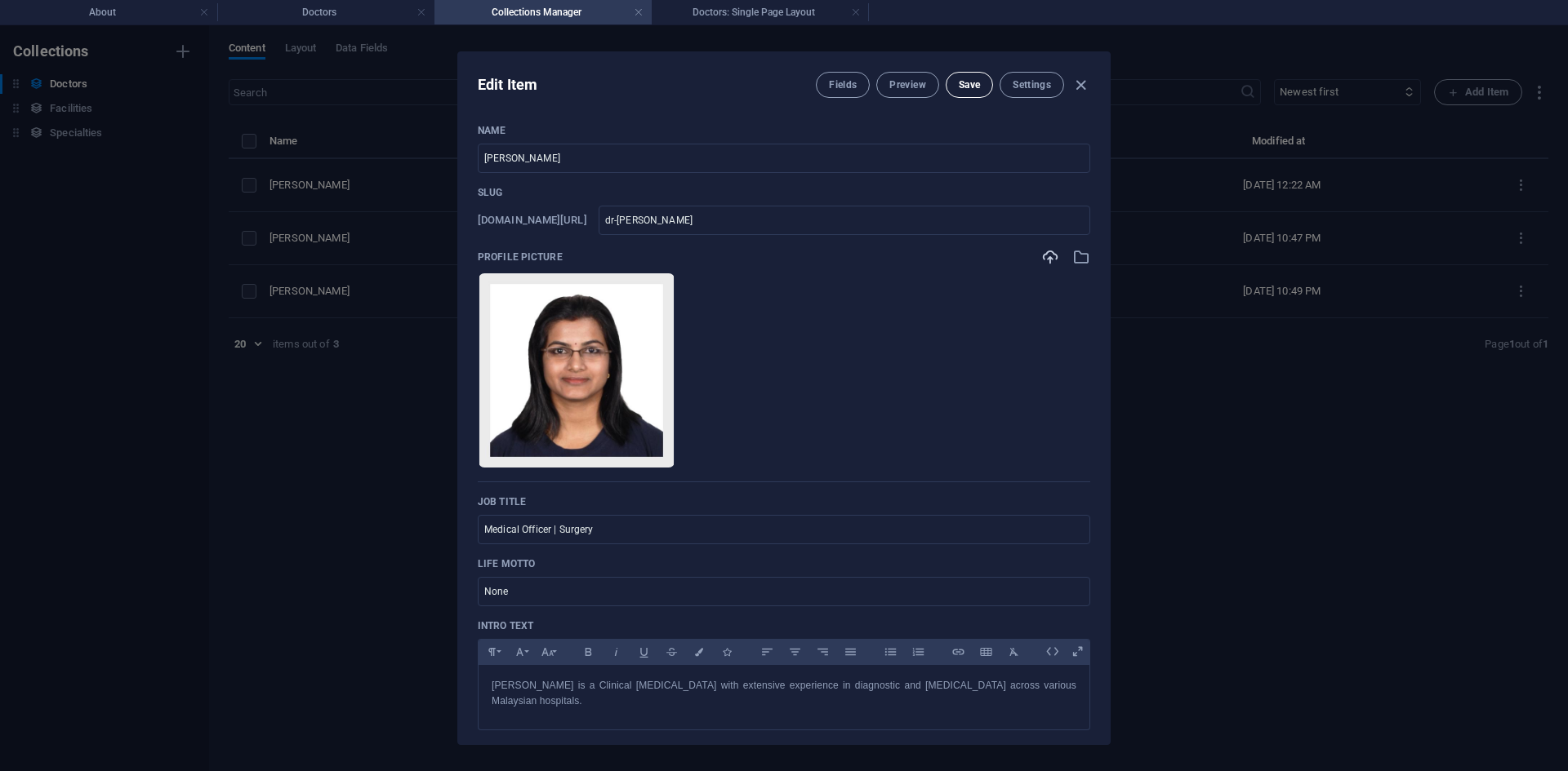
click at [970, 92] on button "Save" at bounding box center [969, 85] width 48 height 26
drag, startPoint x: 637, startPoint y: 530, endPoint x: 433, endPoint y: 509, distance: 205.1
click at [434, 509] on div "Edit Item Fields Preview Save Settings Name [PERSON_NAME] ​ Slug [DOMAIN_NAME][…" at bounding box center [784, 398] width 1568 height 746
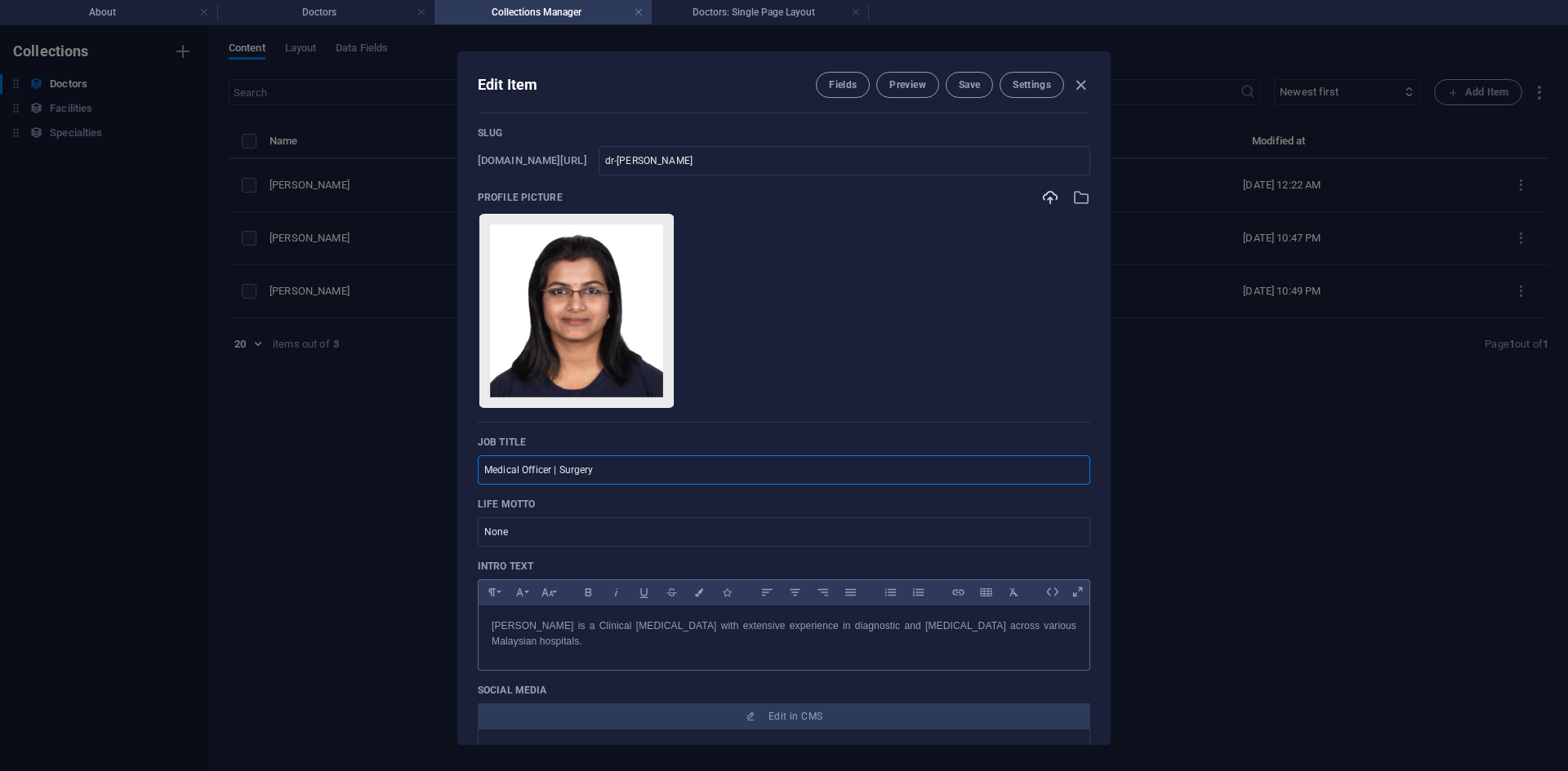
scroll to position [81, 0]
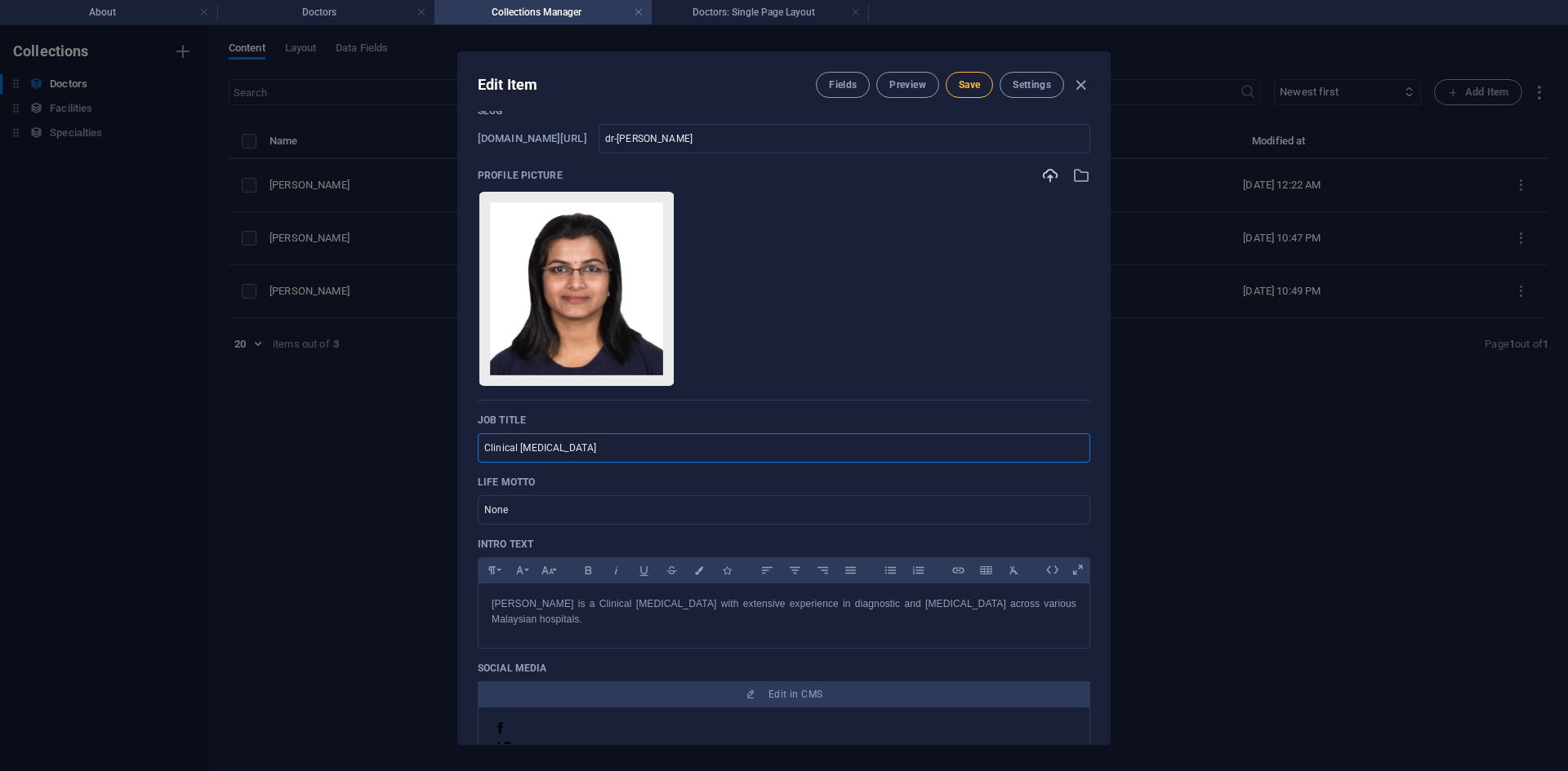
type input "Clinical [MEDICAL_DATA]"
click at [960, 80] on span "Save" at bounding box center [969, 84] width 21 height 13
click at [1083, 90] on icon "button" at bounding box center [1081, 86] width 19 height 19
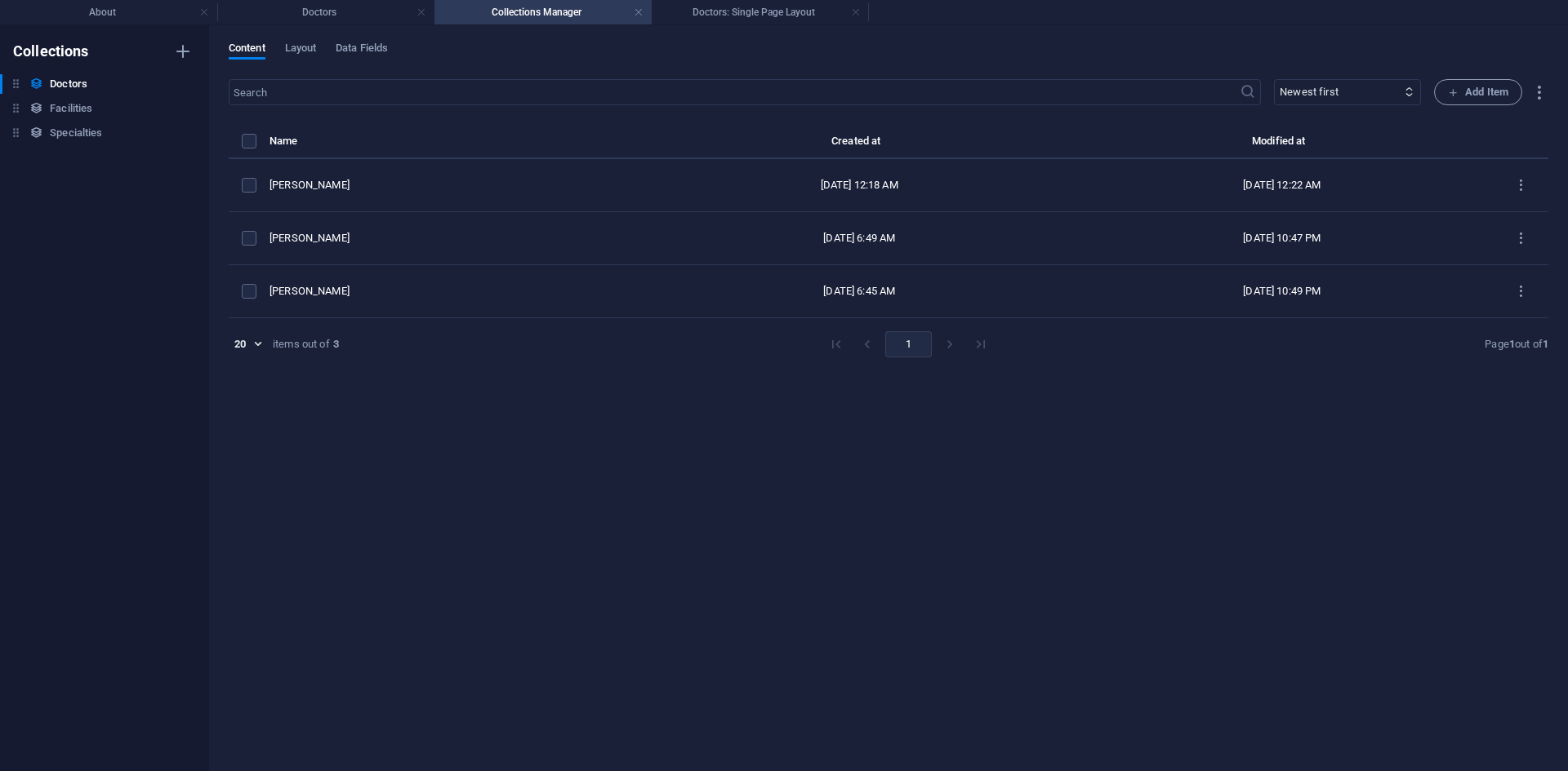
type input "dr-[PERSON_NAME]"
click at [127, 13] on h4 "About" at bounding box center [108, 12] width 218 height 18
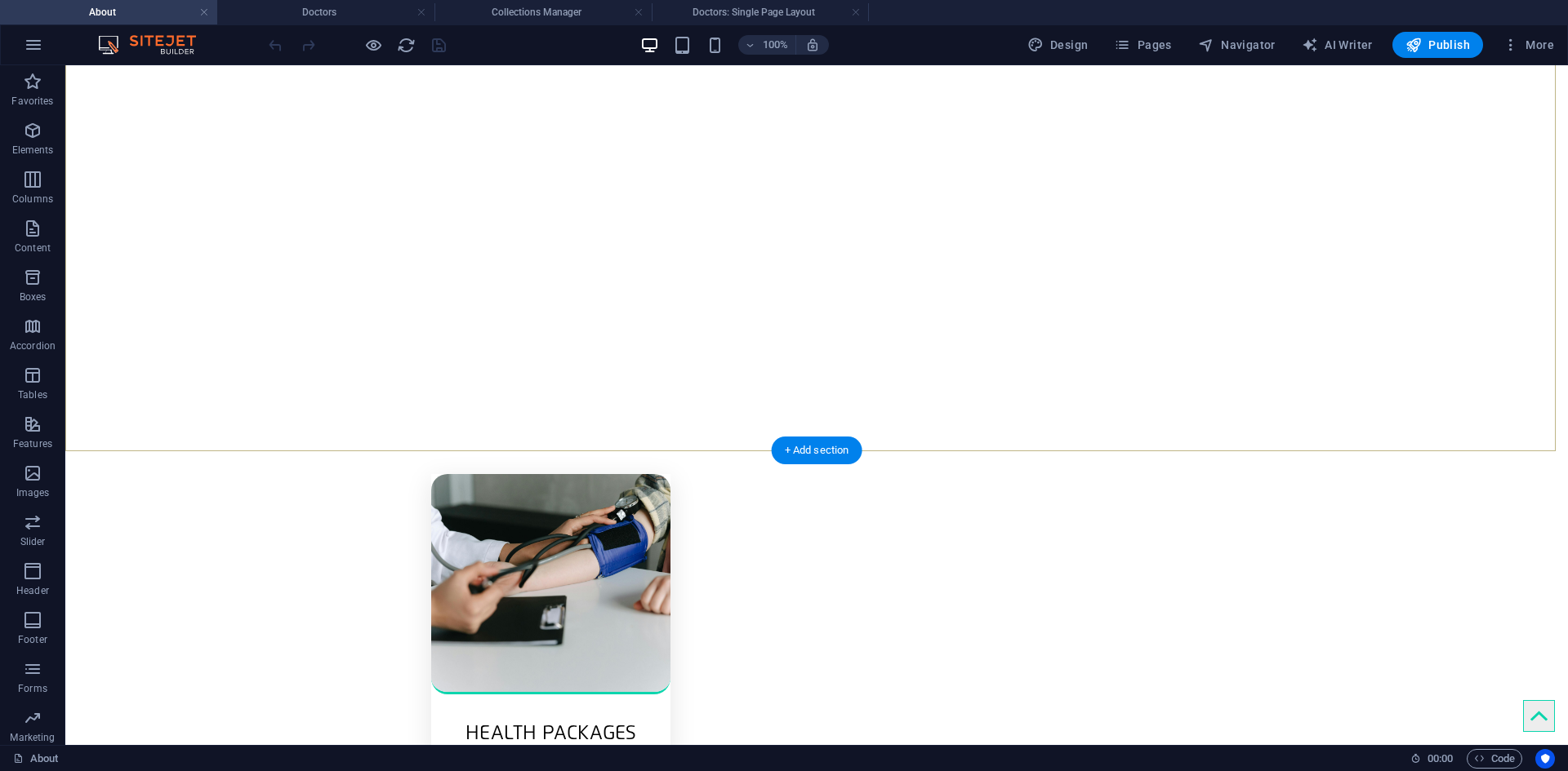
scroll to position [327, 0]
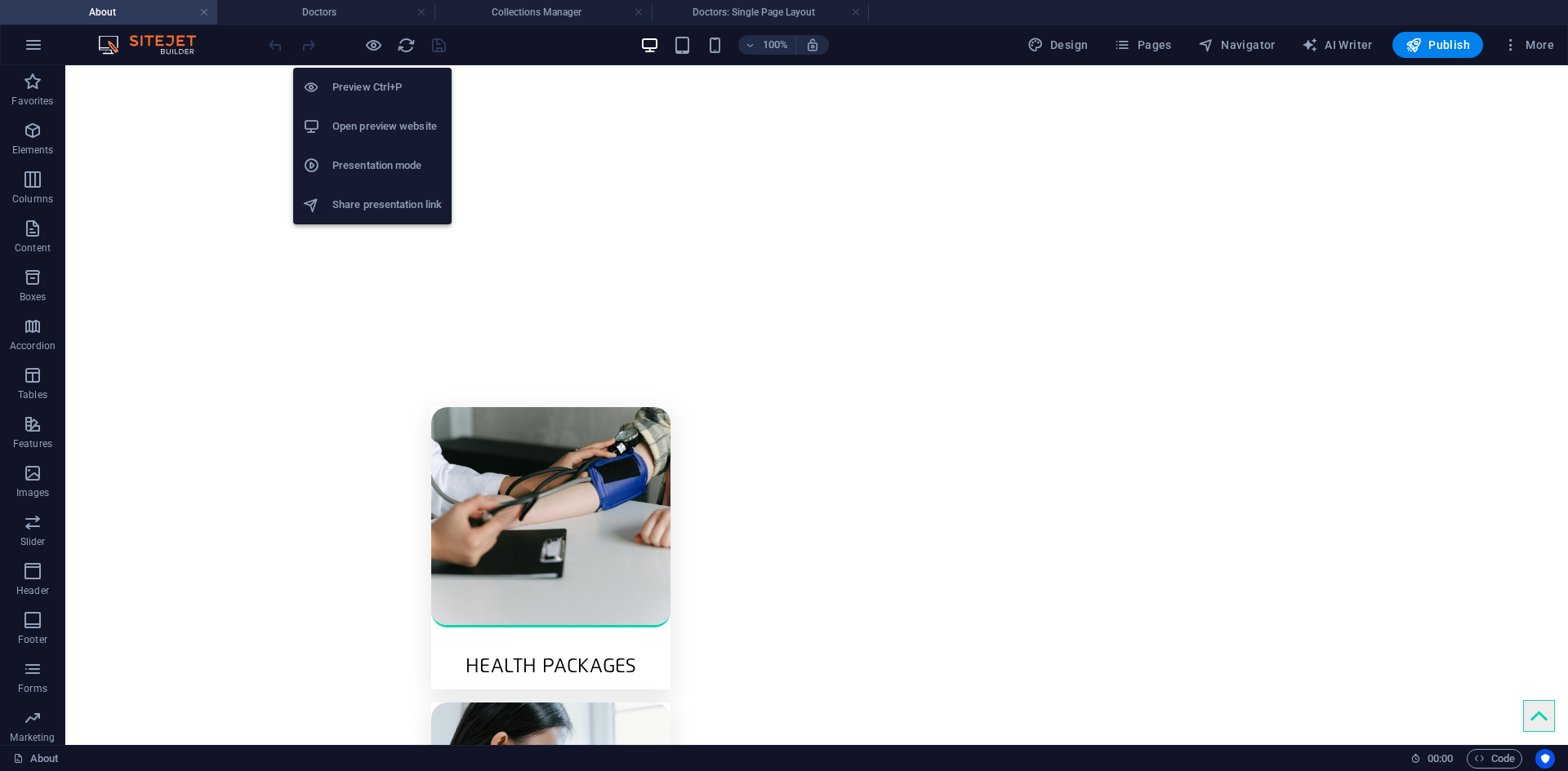
click at [355, 87] on h6 "Preview Ctrl+P" at bounding box center [387, 87] width 109 height 20
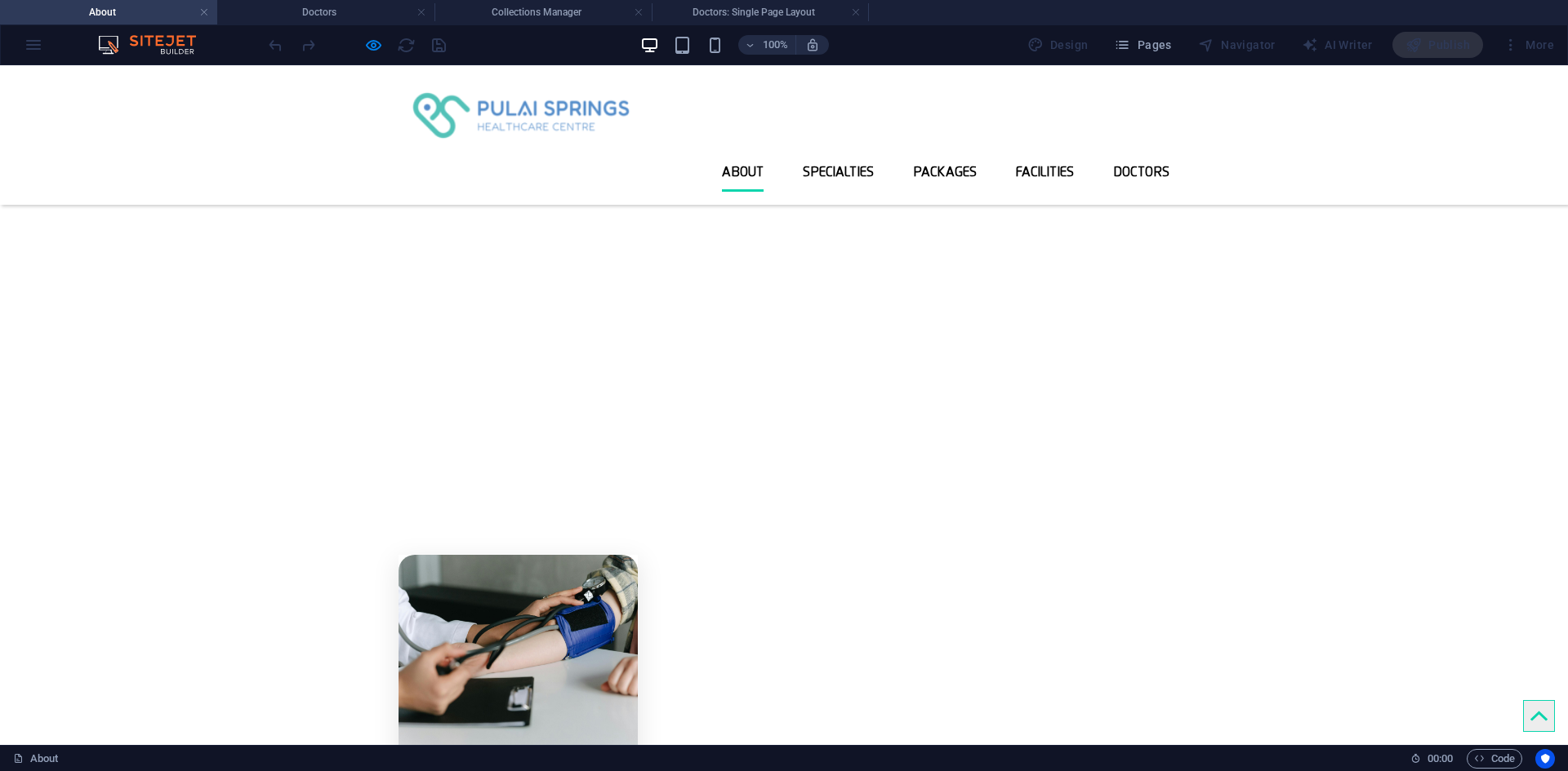
scroll to position [0, 0]
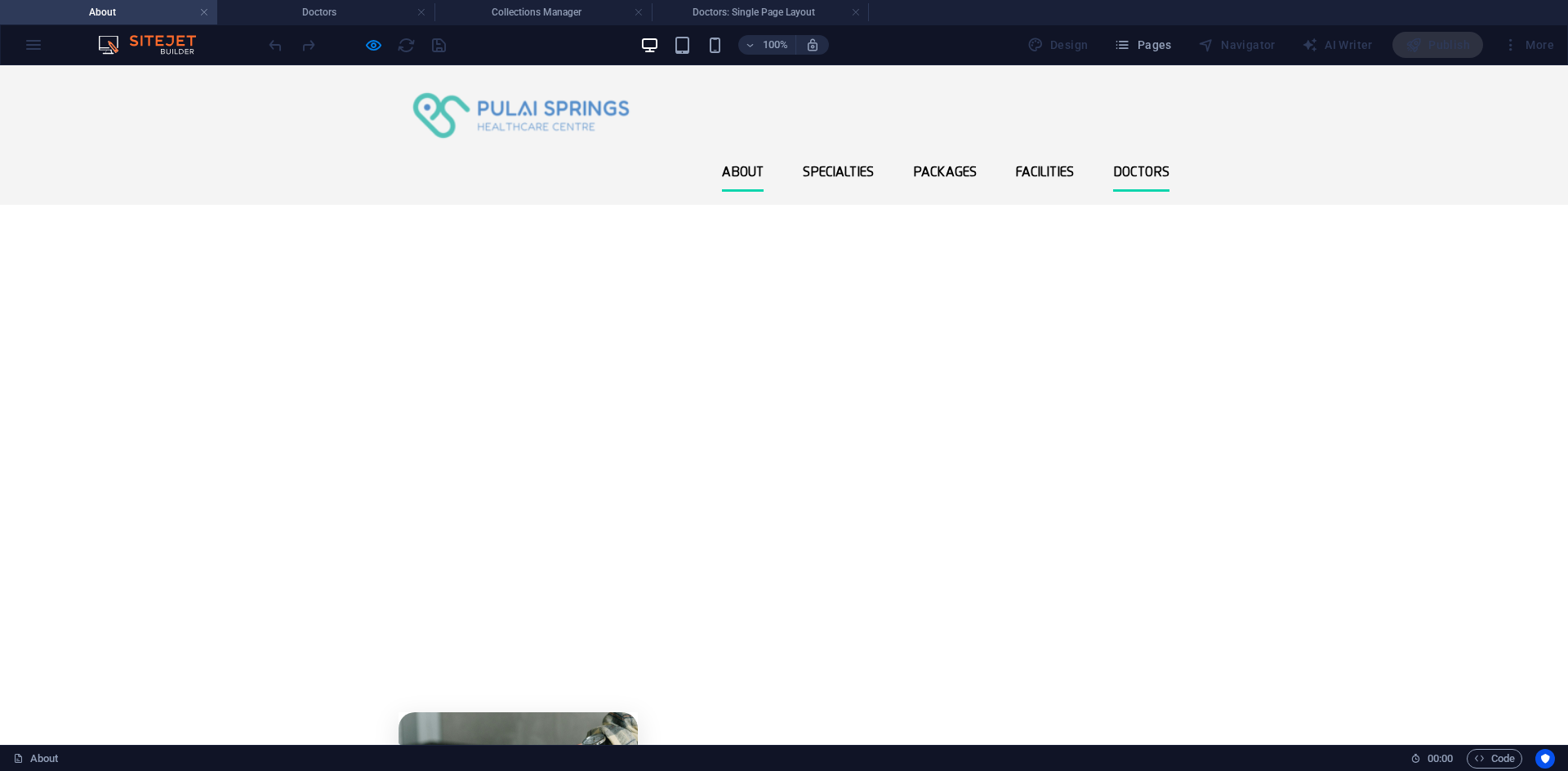
click at [1135, 152] on link "Doctors" at bounding box center [1141, 172] width 56 height 39
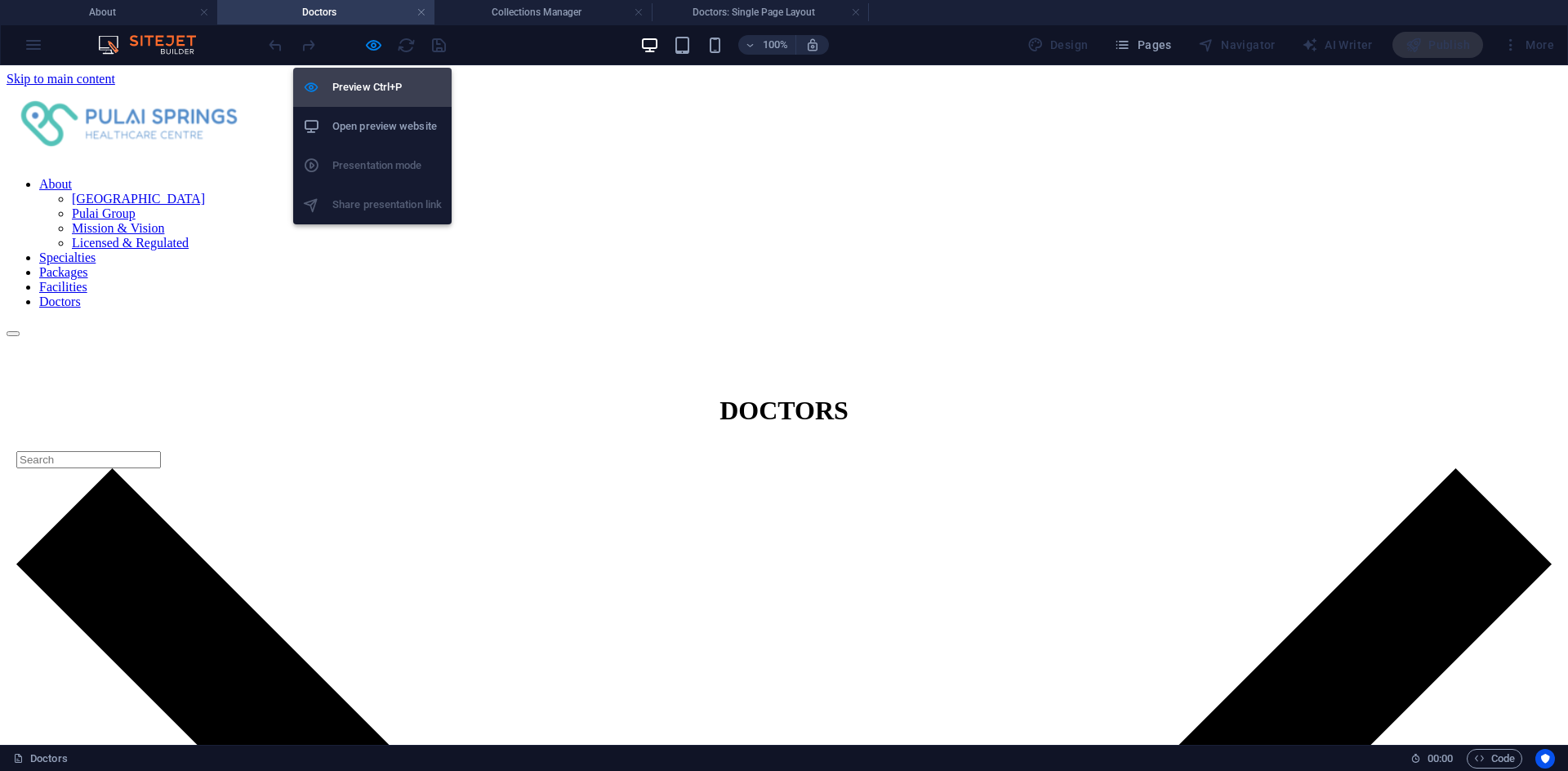
click at [369, 81] on h6 "Preview Ctrl+P" at bounding box center [387, 87] width 109 height 20
select select "createdAt_DESC"
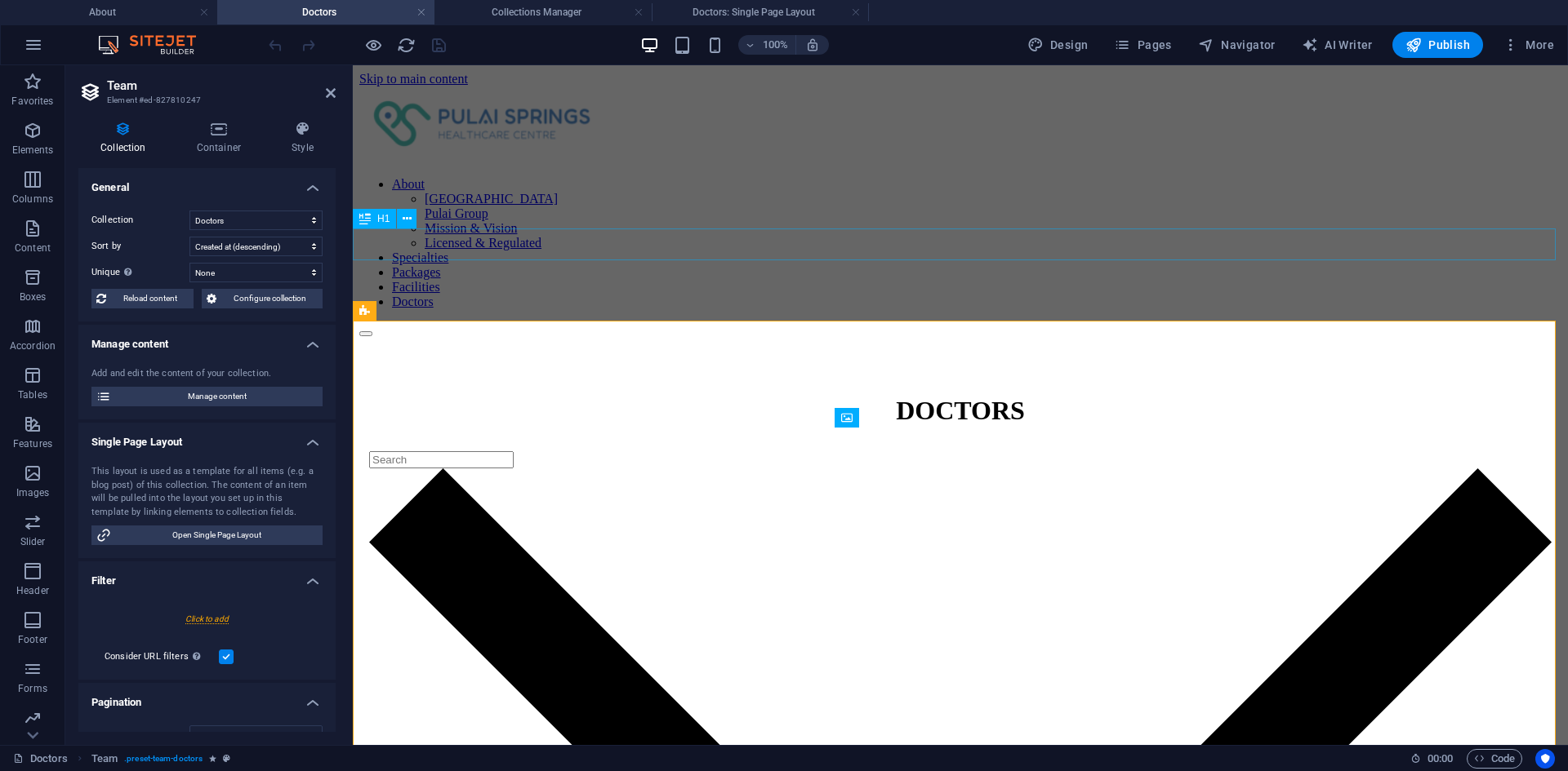
click at [678, 396] on div "DOCTORS" at bounding box center [960, 411] width 1202 height 30
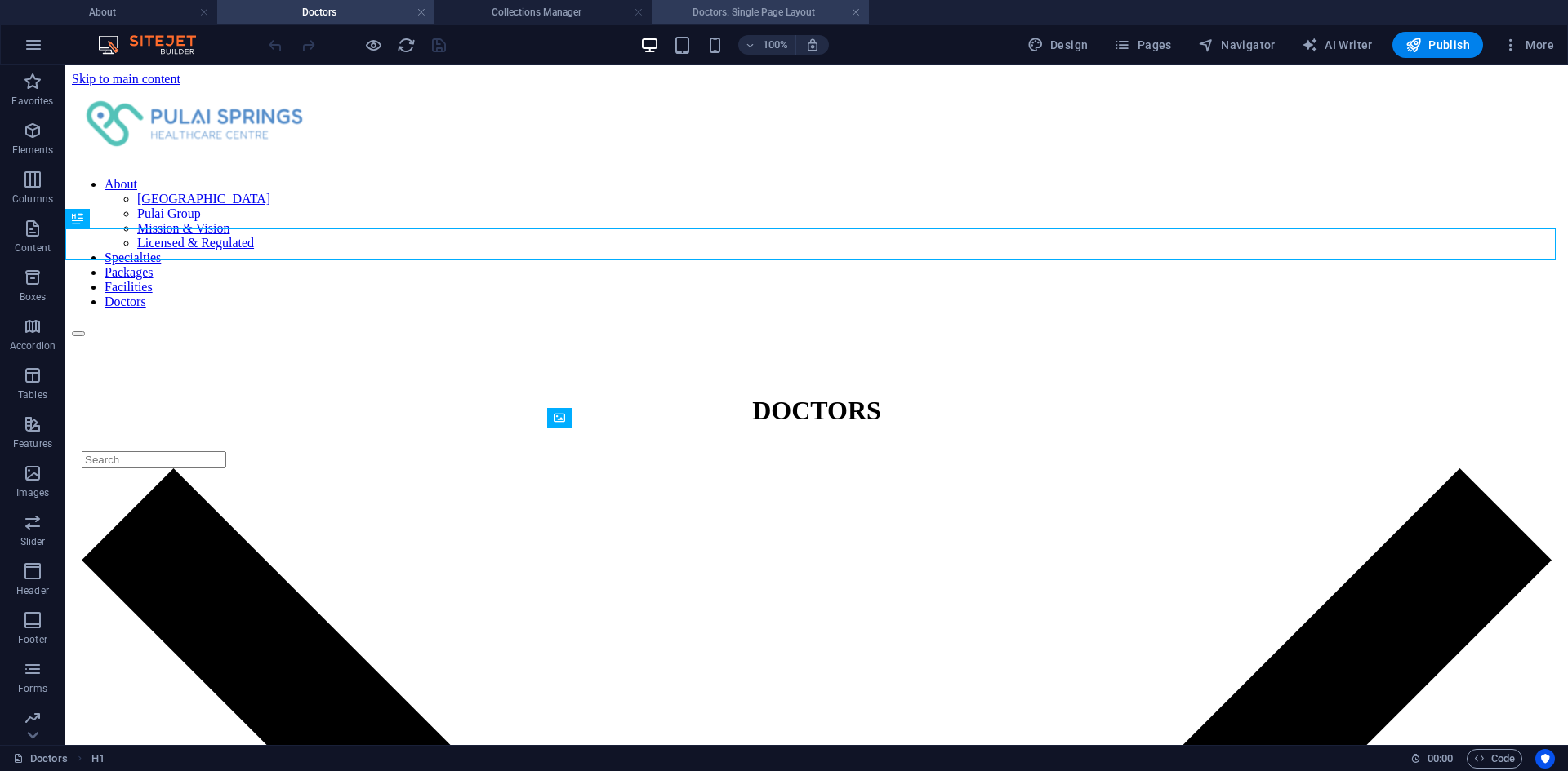
click at [709, 7] on h4 "Doctors: Single Page Layout" at bounding box center [760, 12] width 218 height 18
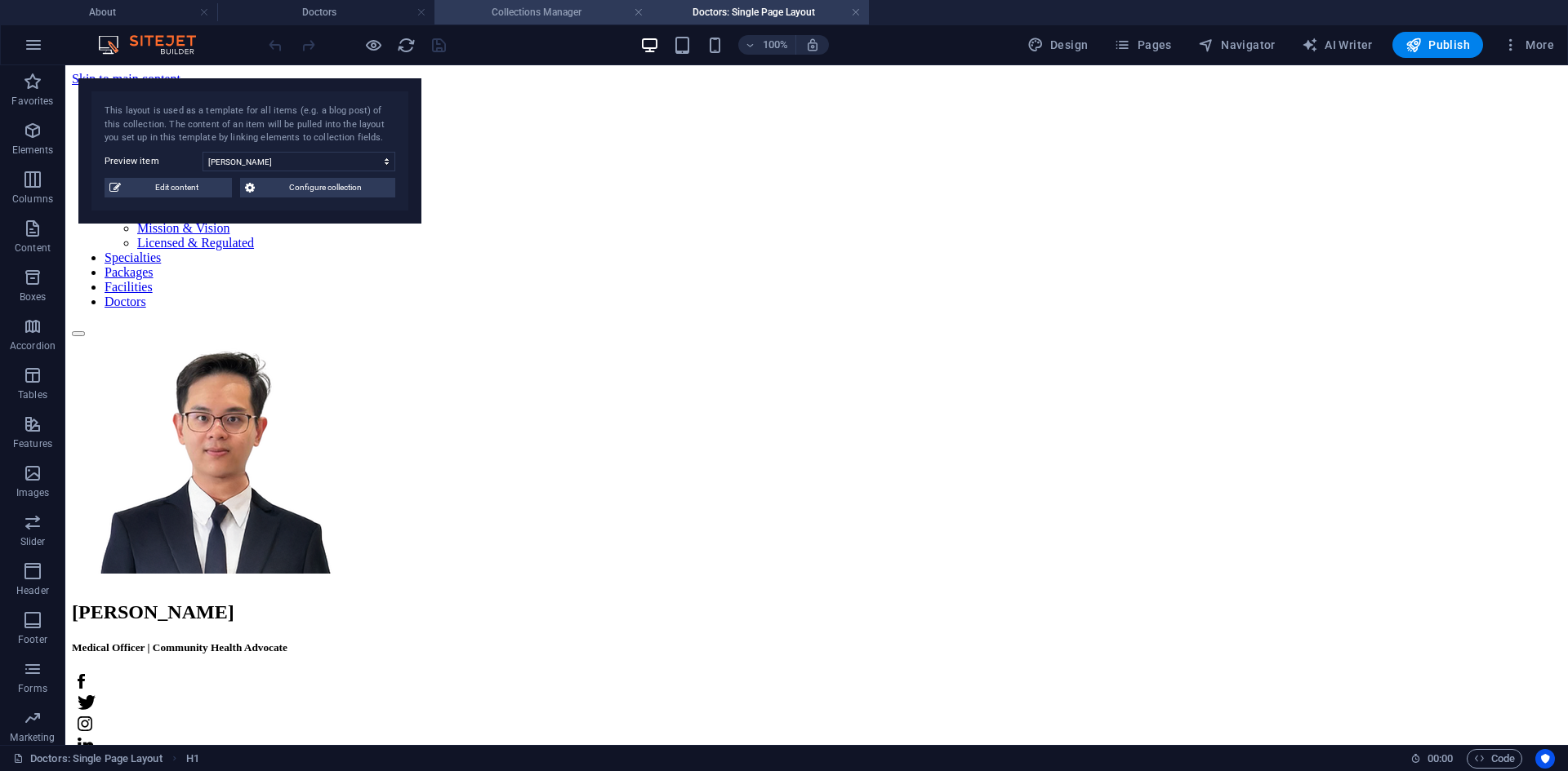
click at [569, 10] on h4 "Collections Manager" at bounding box center [543, 12] width 218 height 18
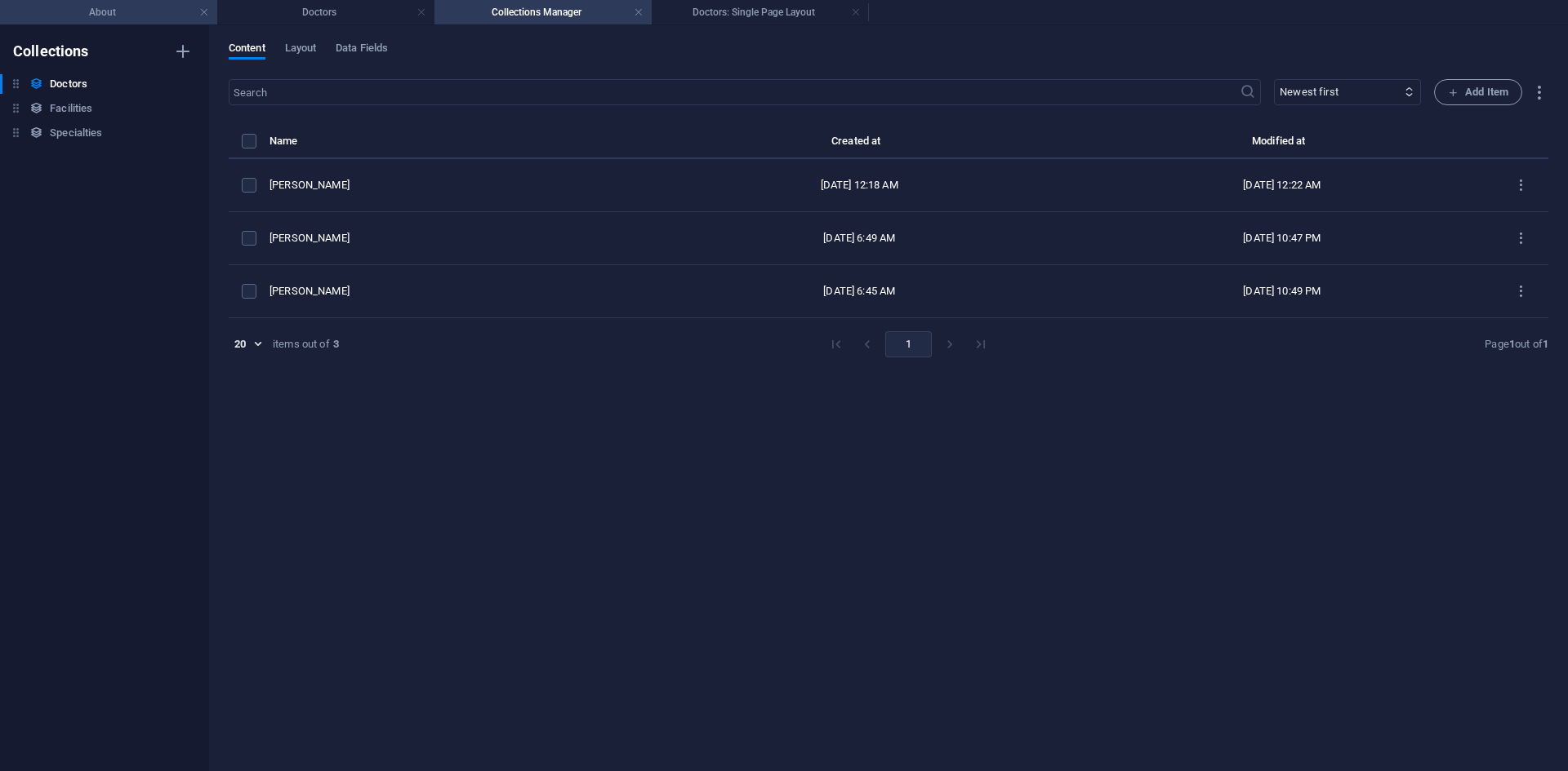
click at [126, 8] on h4 "About" at bounding box center [108, 12] width 218 height 18
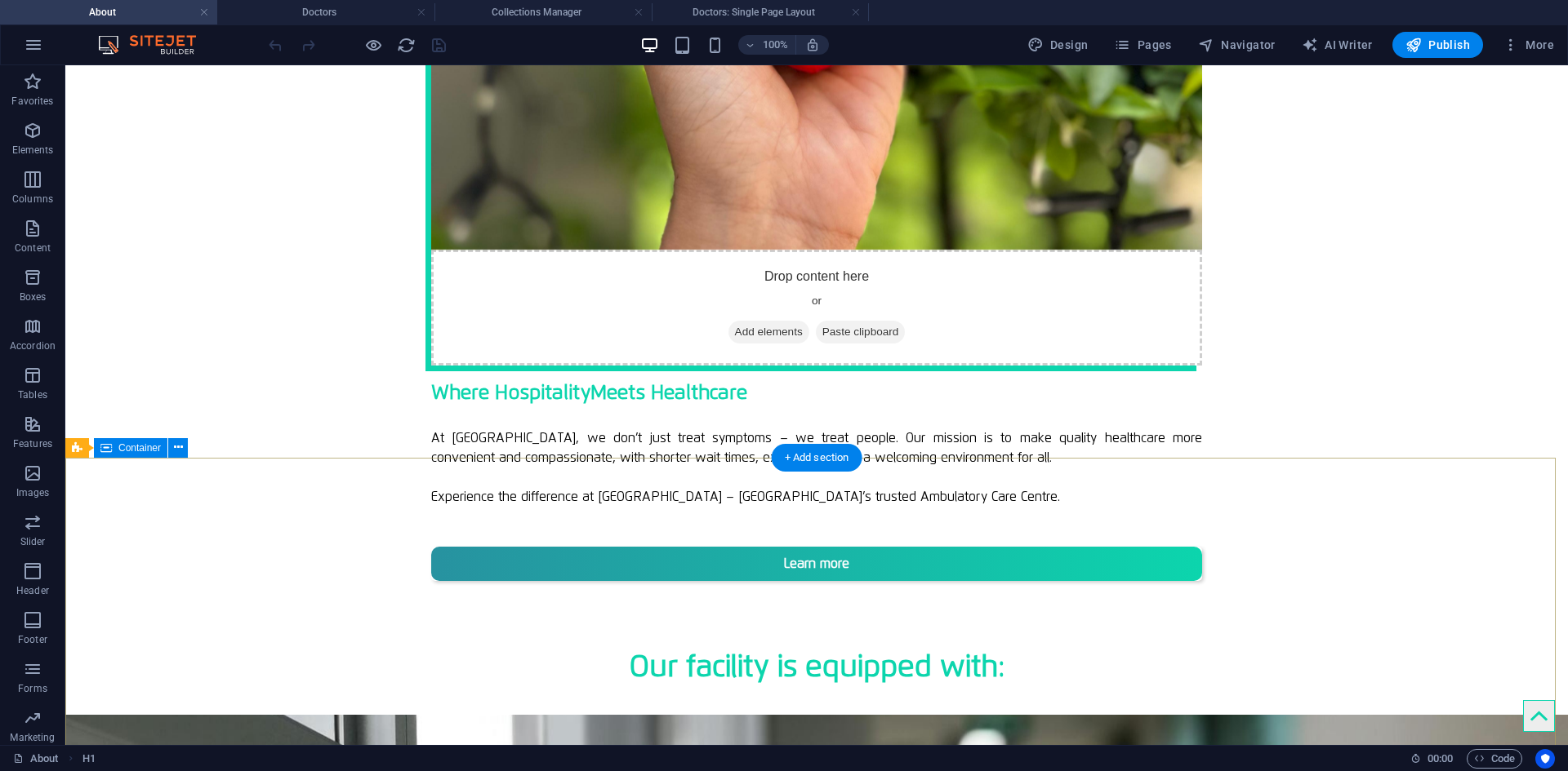
scroll to position [1695, 0]
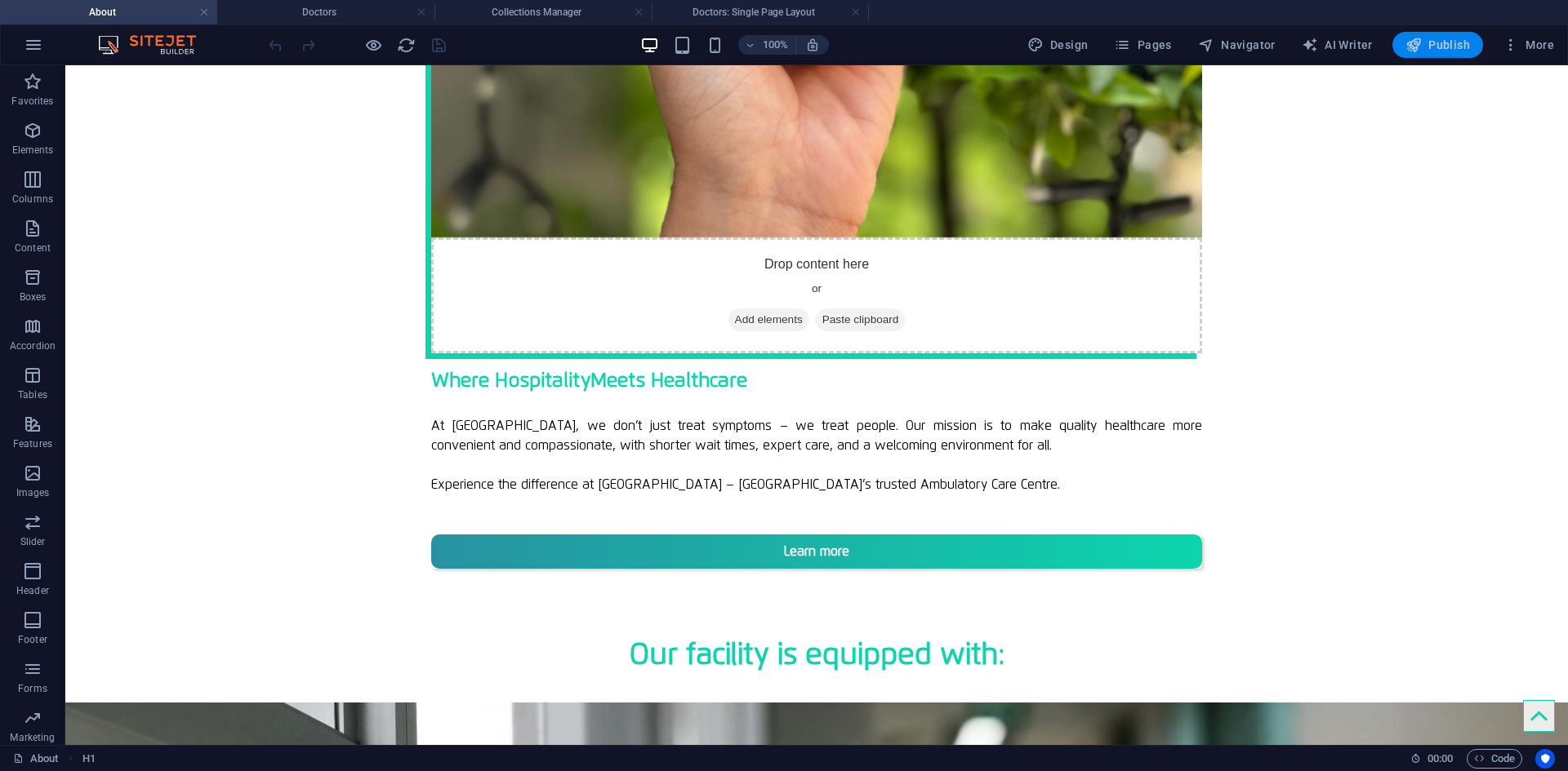
click at [1450, 47] on span "Publish" at bounding box center [1438, 44] width 64 height 16
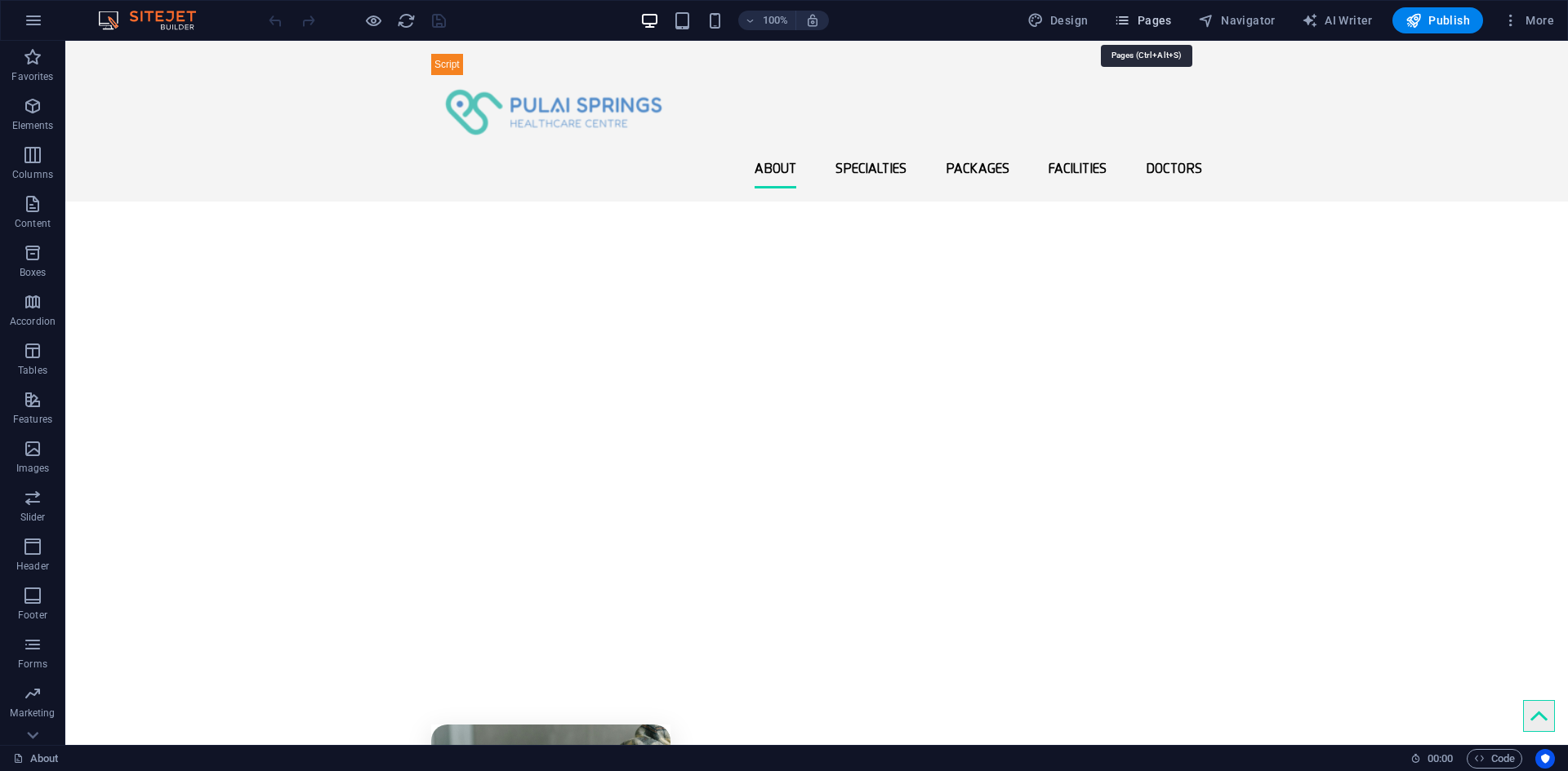
click at [1154, 21] on span "Pages" at bounding box center [1142, 20] width 57 height 16
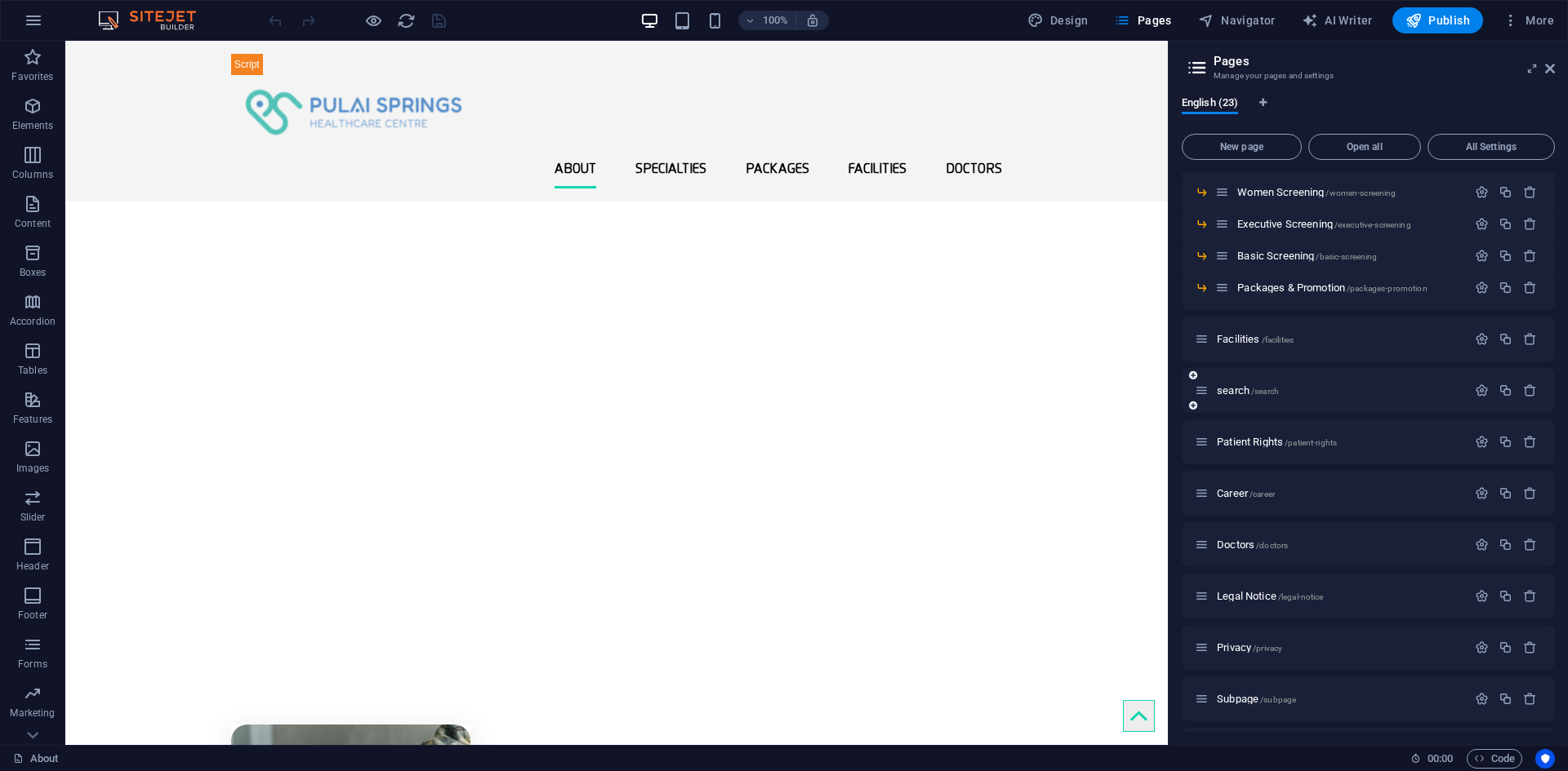
scroll to position [428, 0]
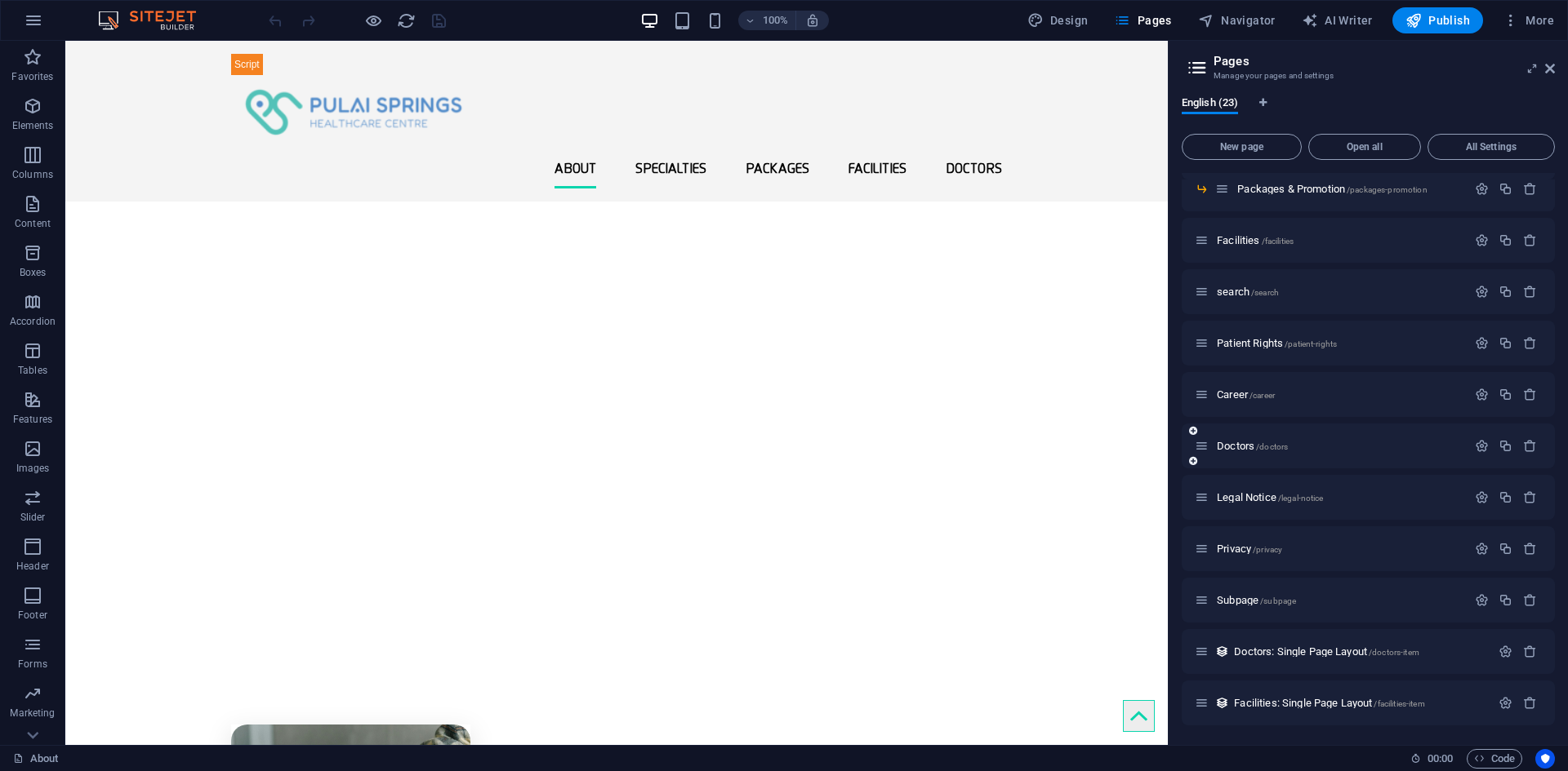
click at [1245, 451] on div "Doctors /doctors" at bounding box center [1331, 446] width 272 height 19
click at [1240, 444] on span "Doctors /doctors" at bounding box center [1252, 446] width 71 height 12
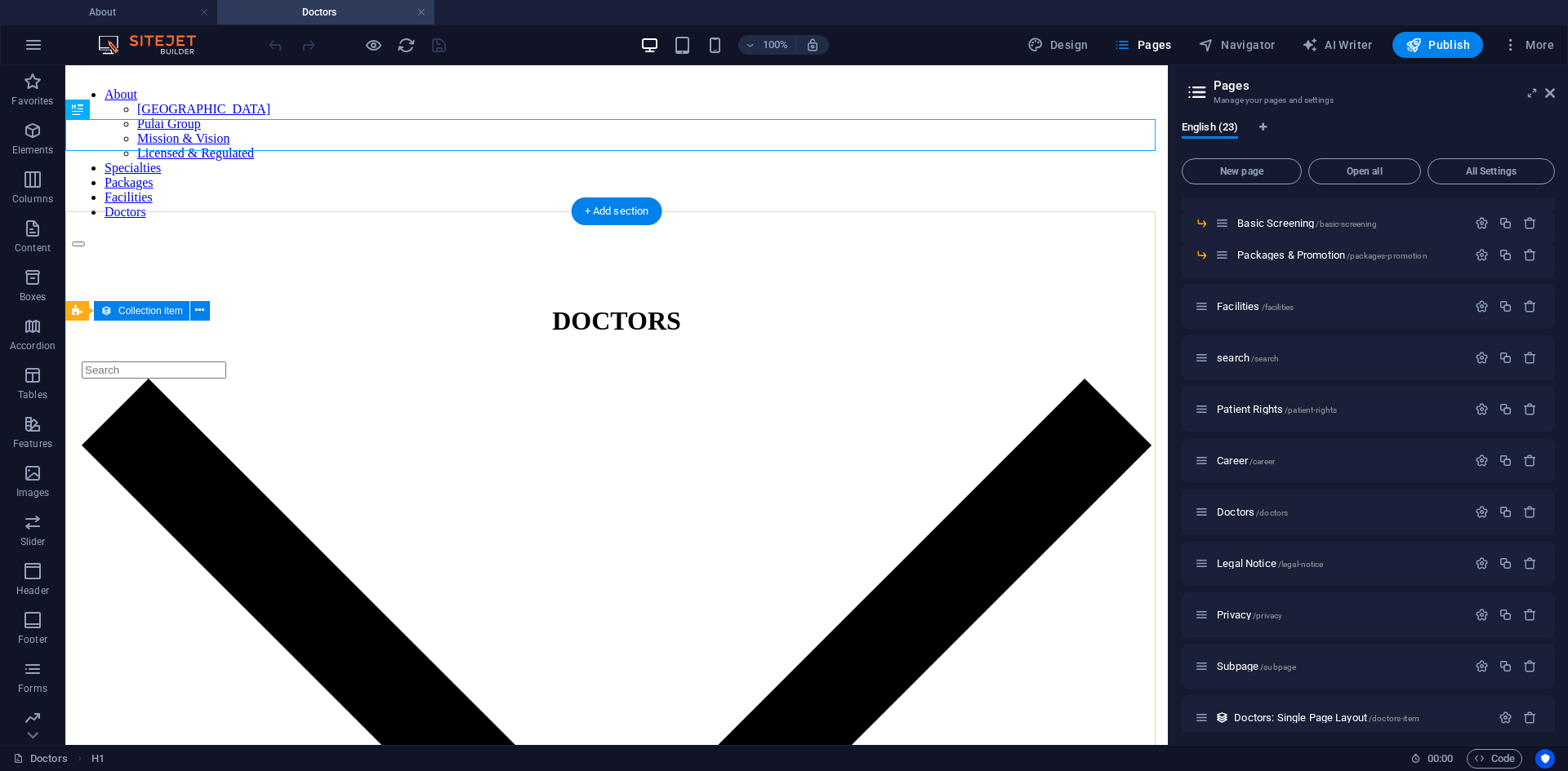
scroll to position [0, 0]
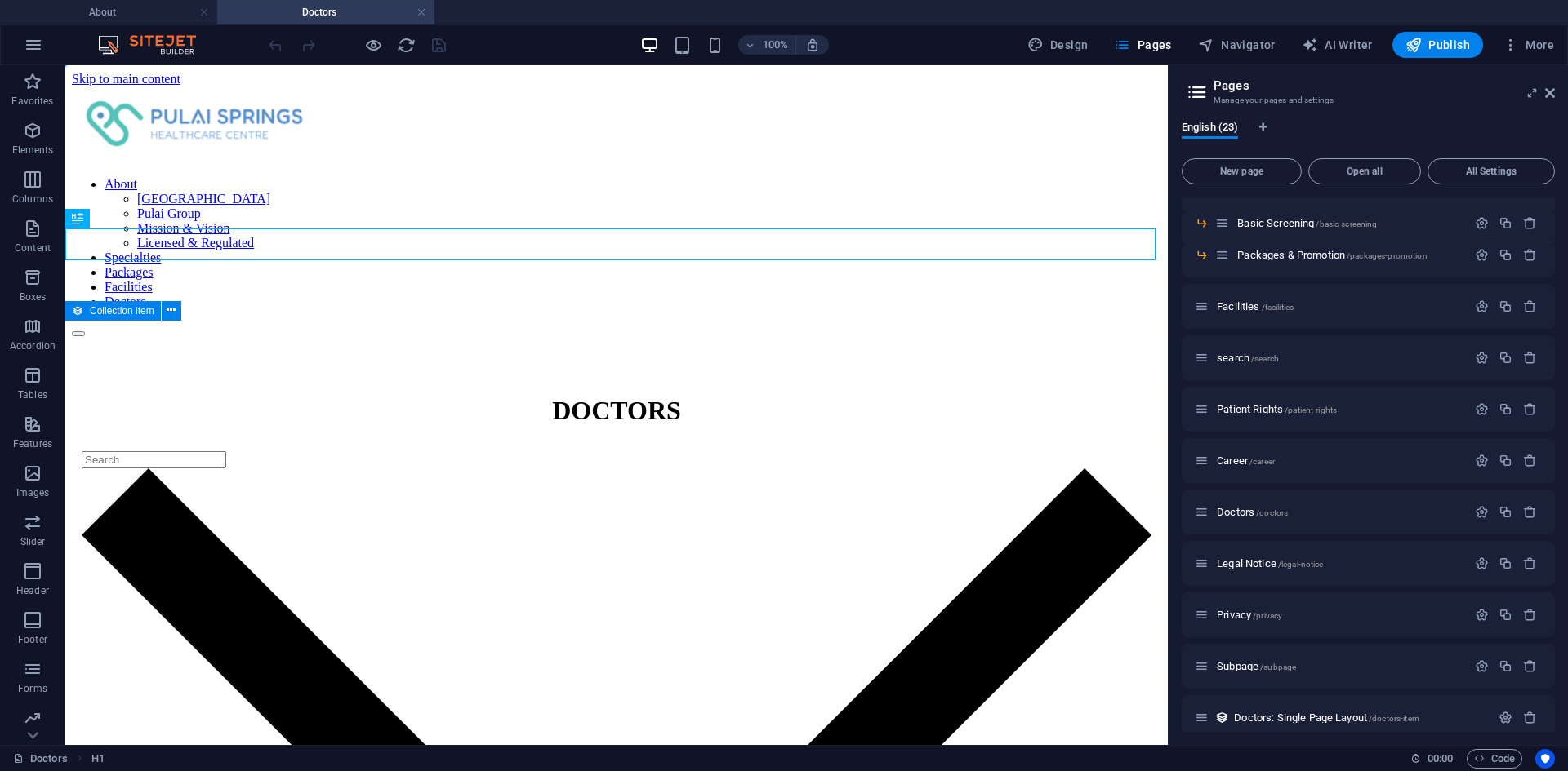
click at [1556, 91] on aside "Pages Manage your pages and settings English (23) New page Open all All Setting…" at bounding box center [1368, 405] width 400 height 680
click at [1551, 95] on icon at bounding box center [1550, 93] width 10 height 13
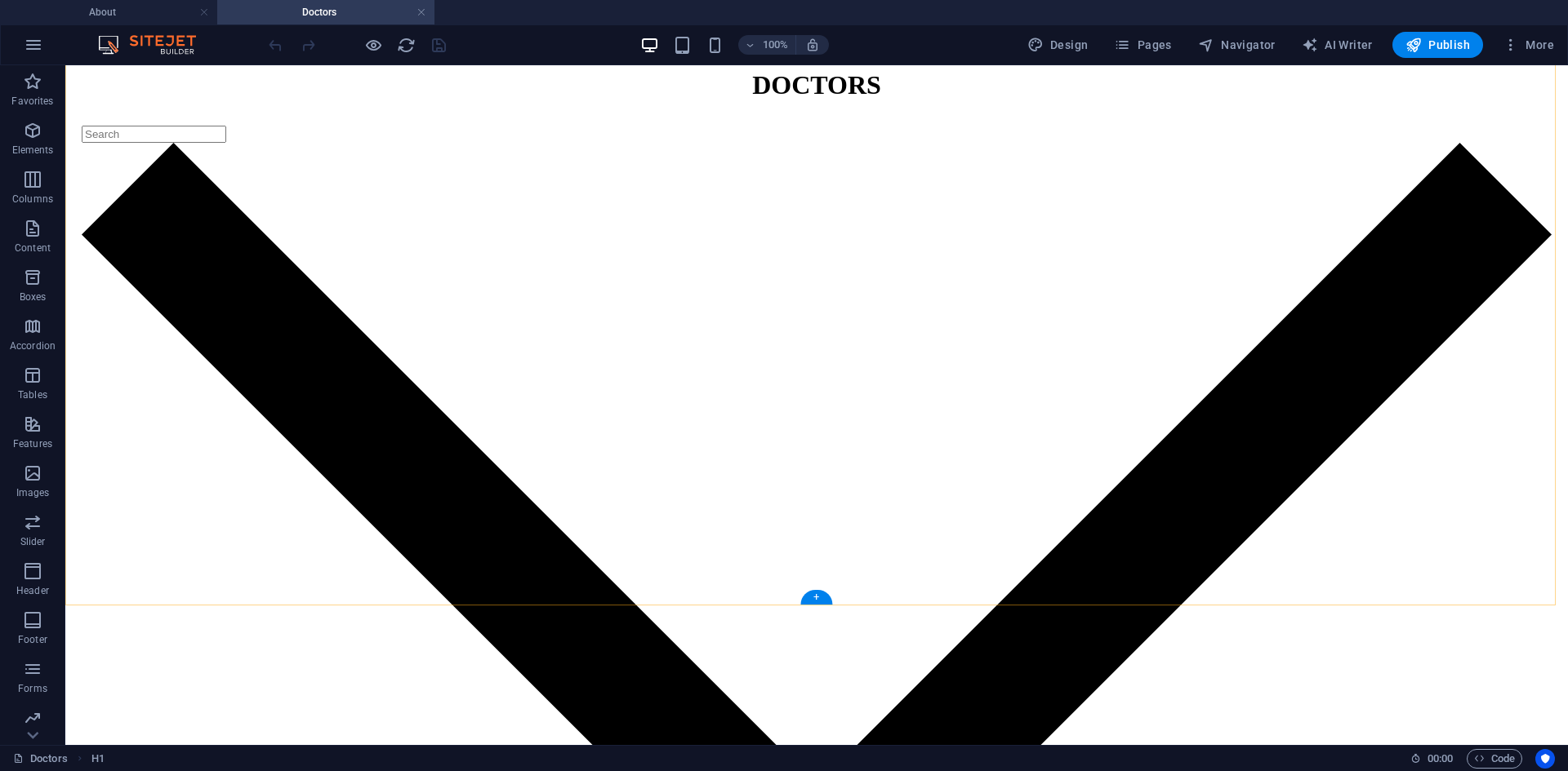
scroll to position [327, 0]
click at [439, 47] on div at bounding box center [356, 45] width 183 height 26
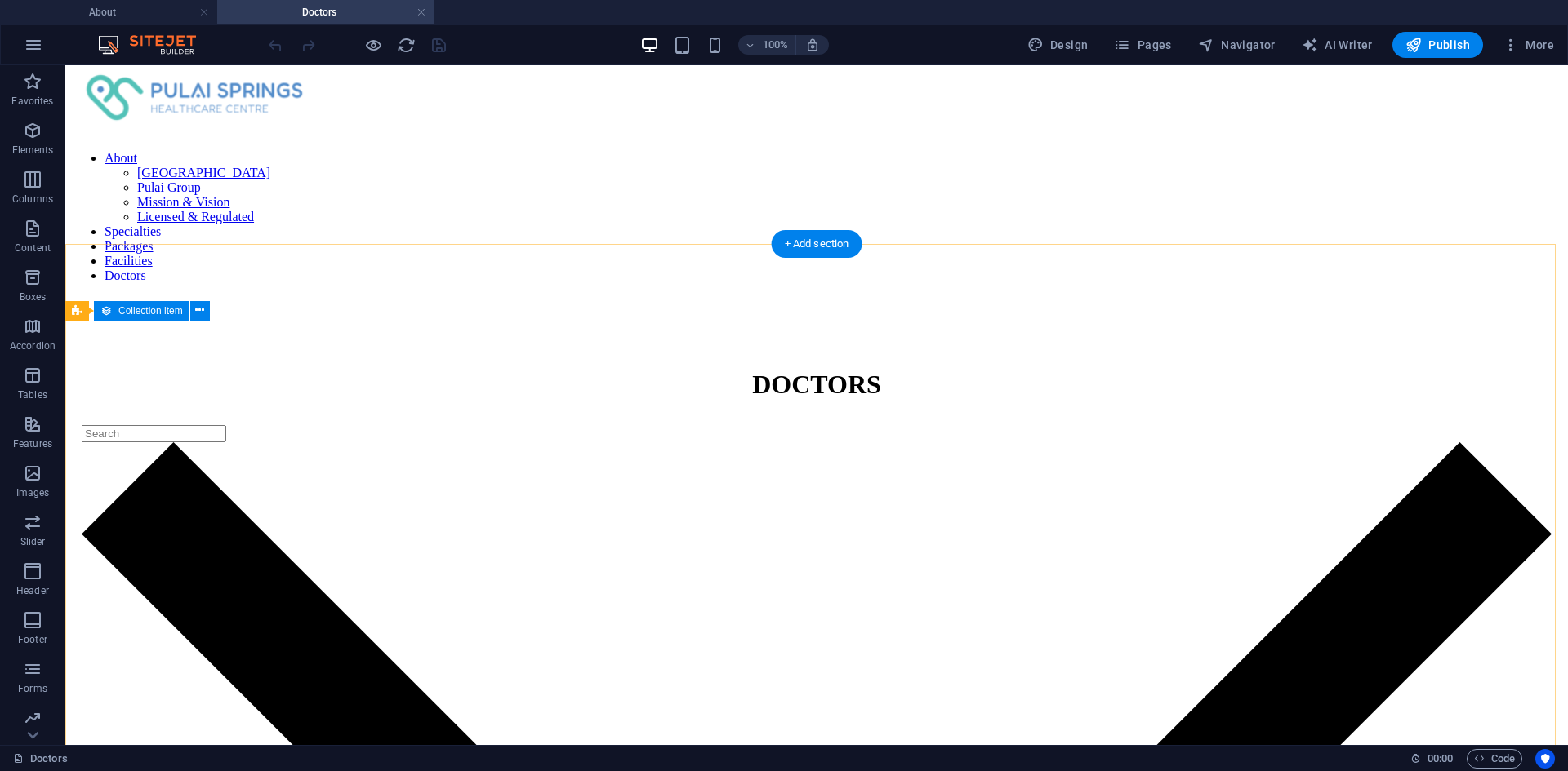
scroll to position [0, 0]
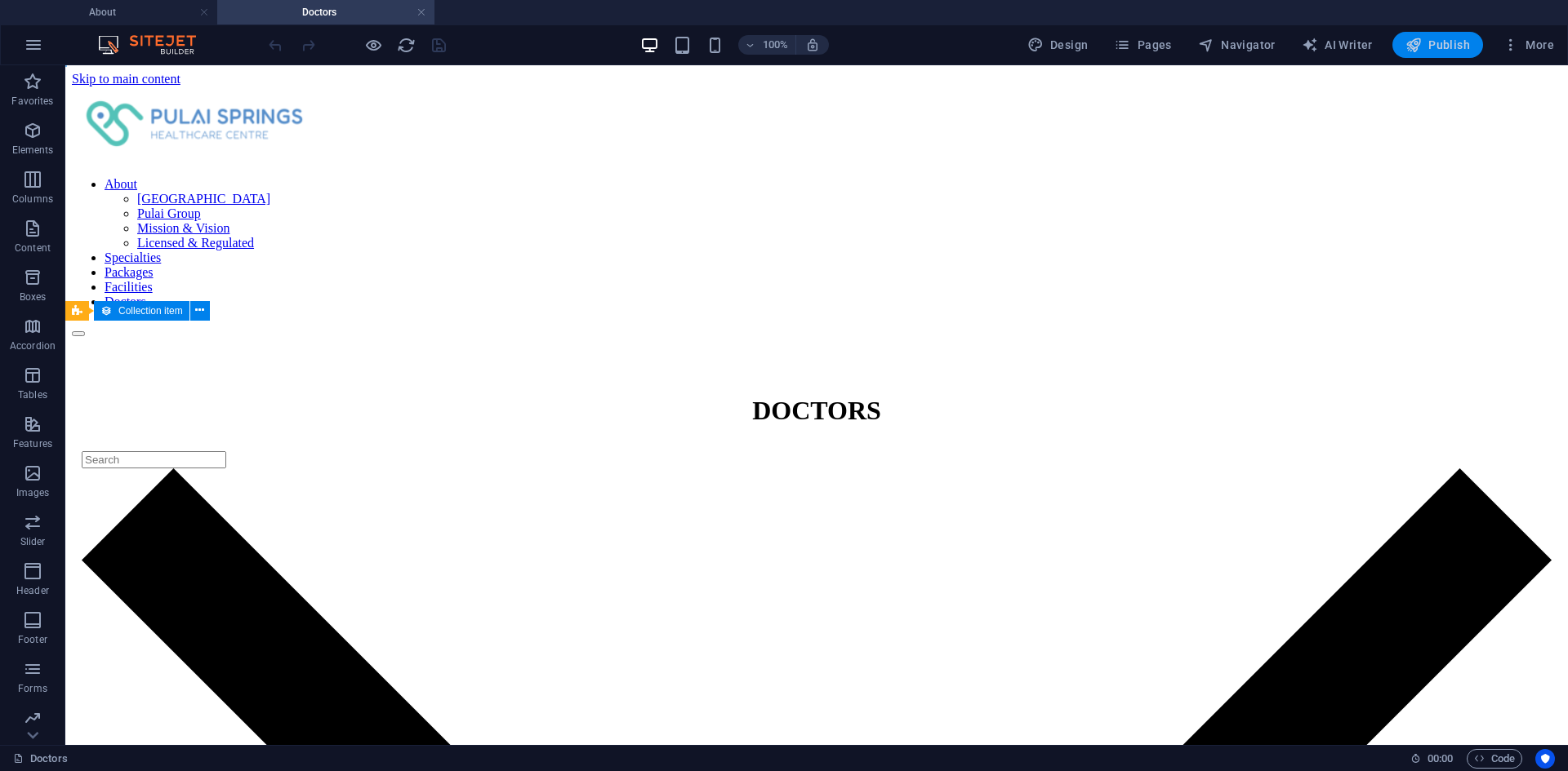
click at [1428, 42] on span "Publish" at bounding box center [1438, 44] width 64 height 16
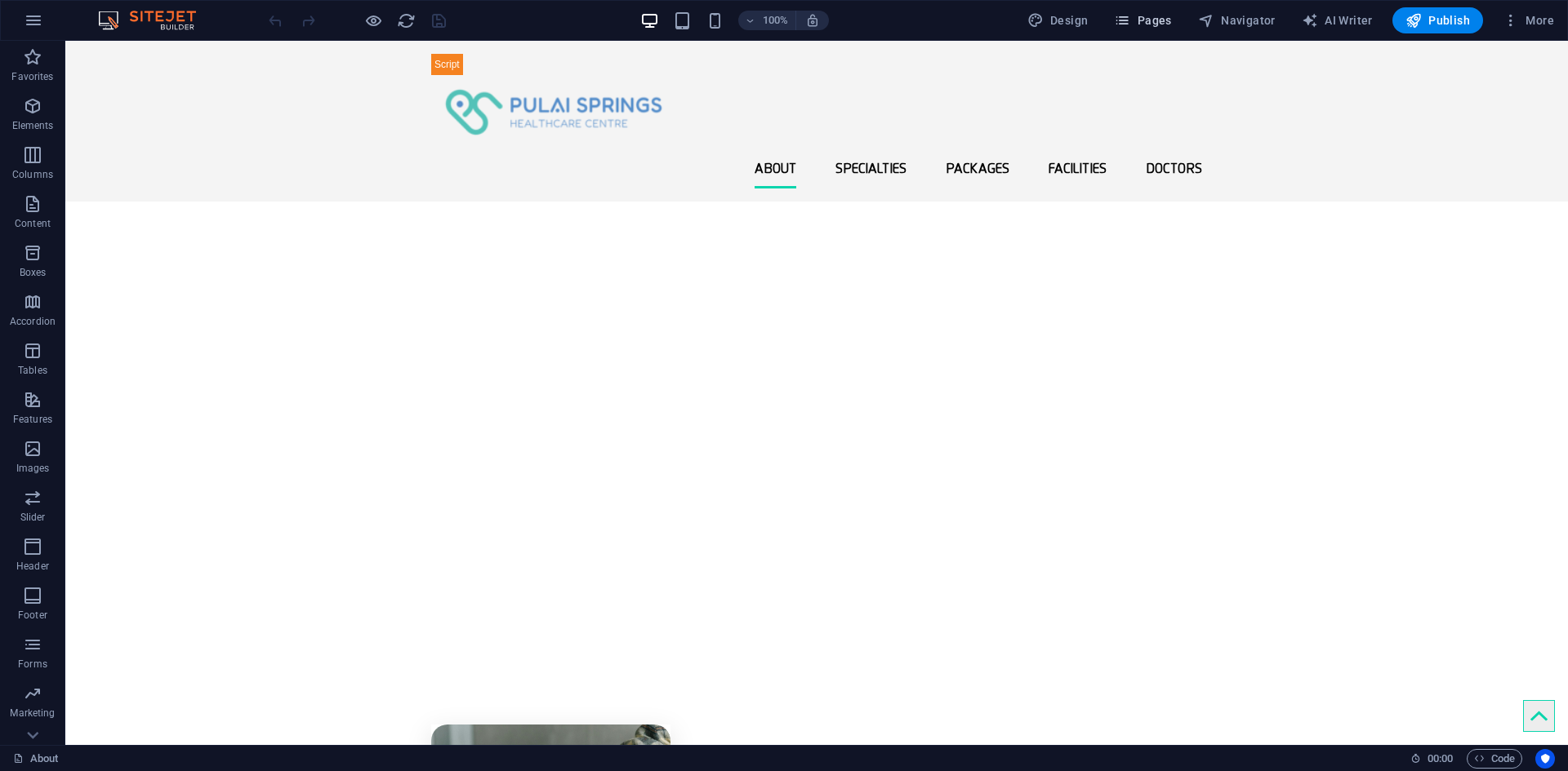
click at [1144, 10] on button "Pages" at bounding box center [1142, 20] width 70 height 26
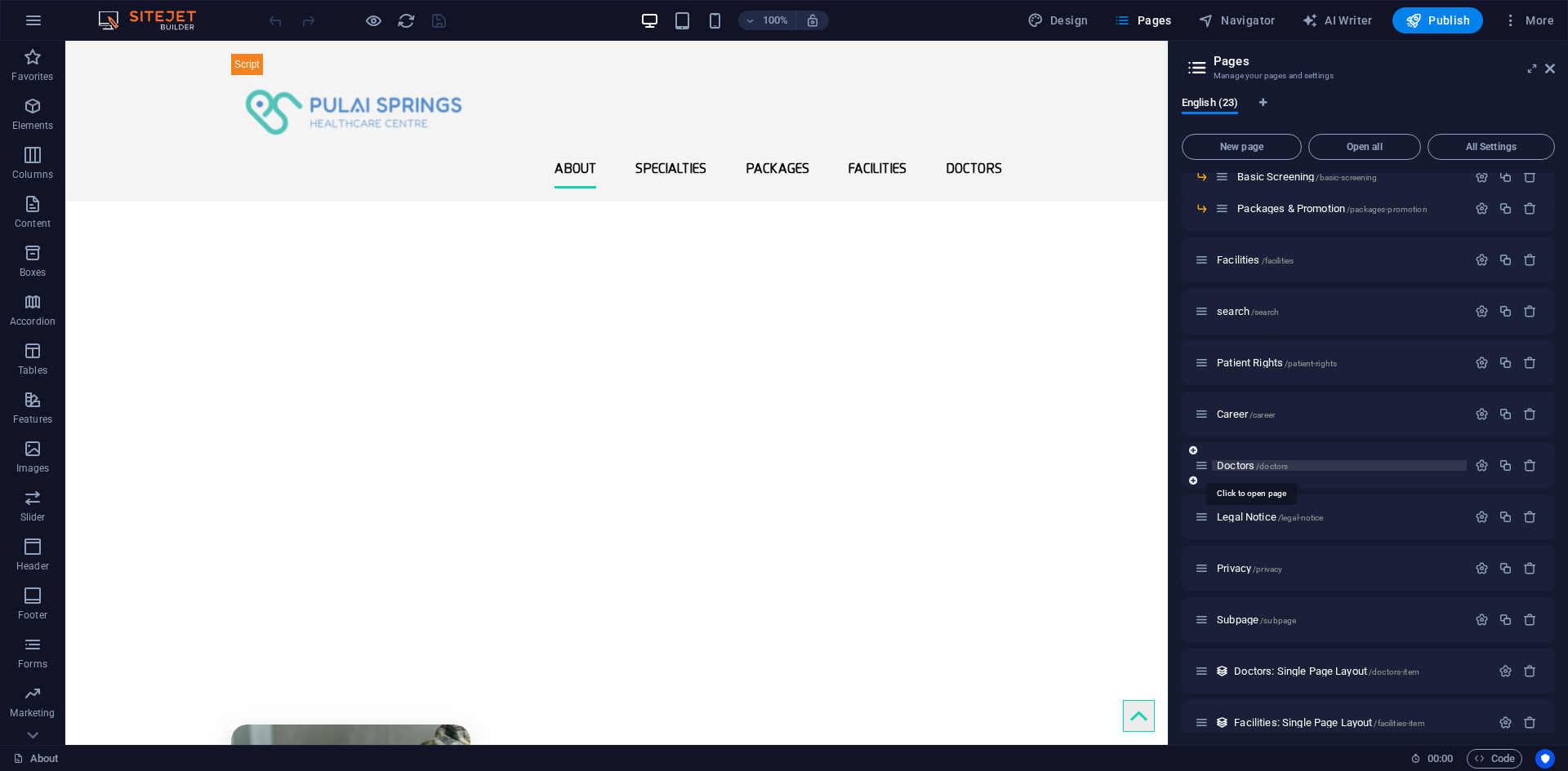
click at [1239, 462] on span "Doctors /doctors" at bounding box center [1252, 466] width 71 height 12
